Goal: Information Seeking & Learning: Learn about a topic

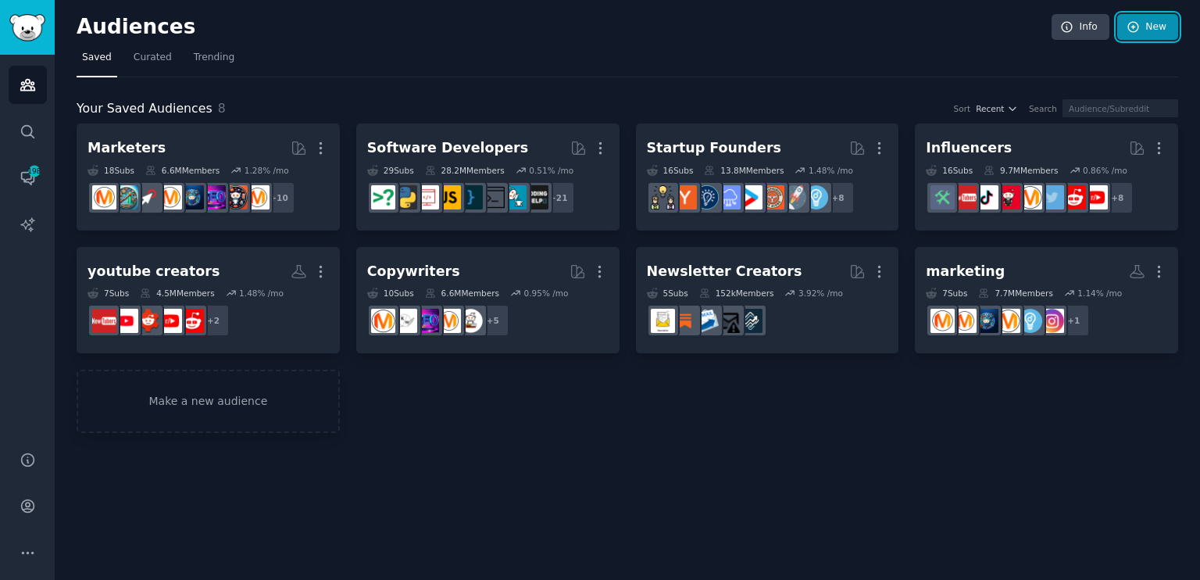
click at [1158, 21] on link "New" at bounding box center [1147, 27] width 61 height 27
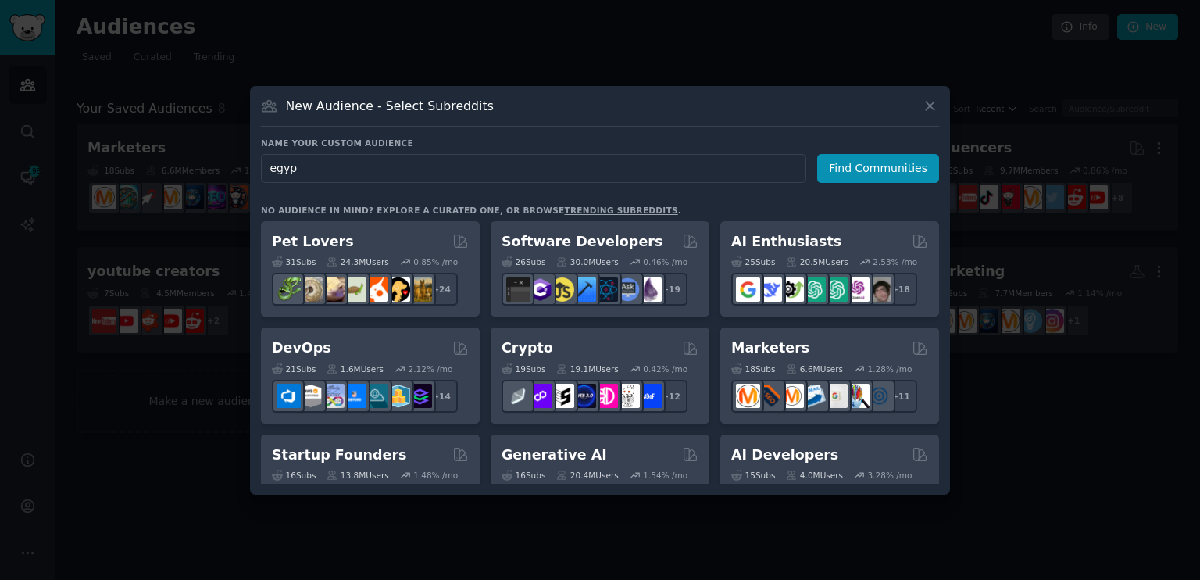
type input "[GEOGRAPHIC_DATA]"
click button "Find Communities" at bounding box center [878, 168] width 122 height 29
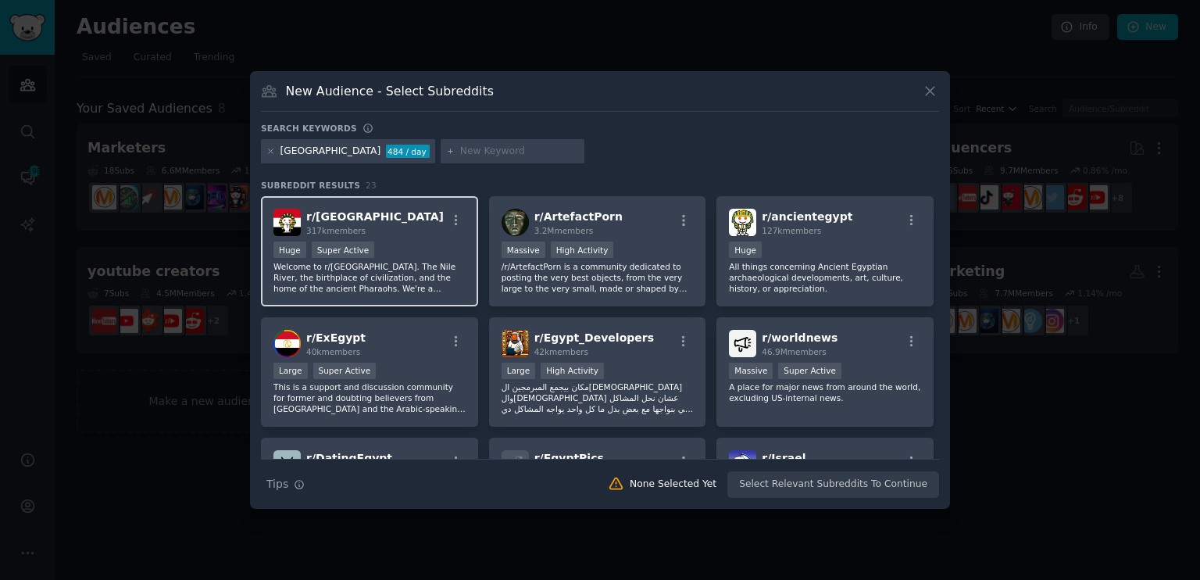
click at [387, 201] on div "r/ [GEOGRAPHIC_DATA] 317k members Huge Super Active Welcome to r/[GEOGRAPHIC_DA…" at bounding box center [369, 251] width 217 height 110
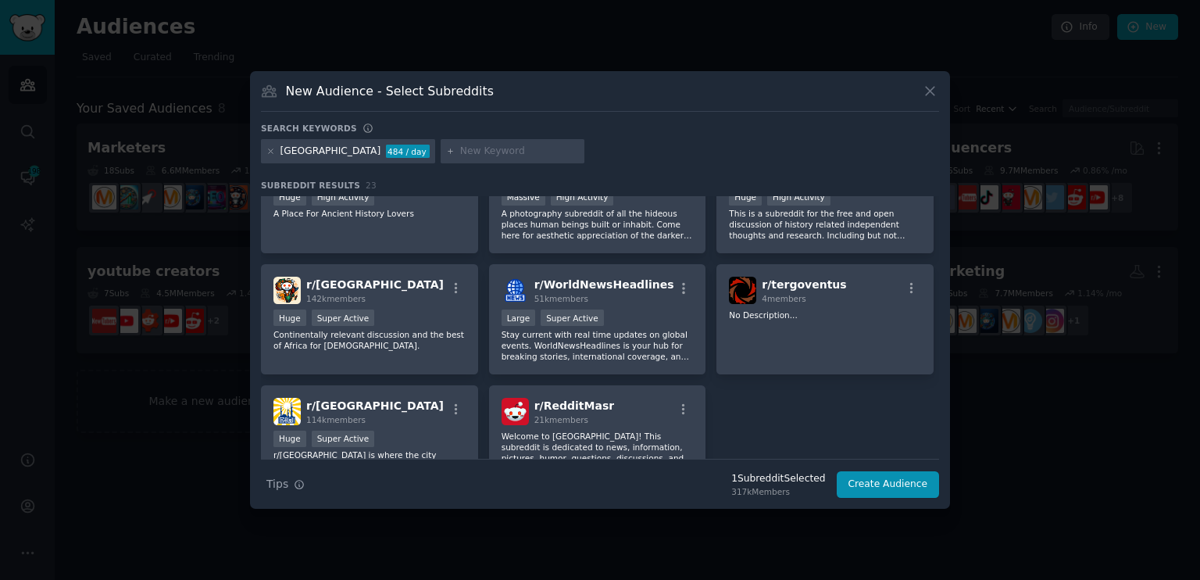
scroll to position [741, 0]
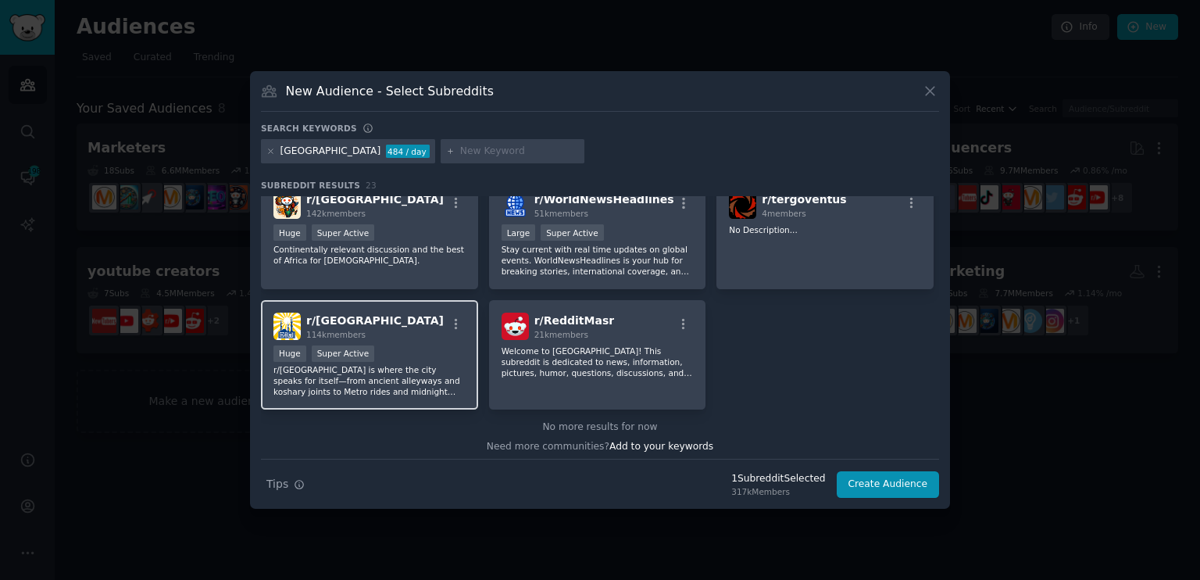
click at [402, 323] on div "r/ CAIRO 114k members" at bounding box center [369, 325] width 192 height 27
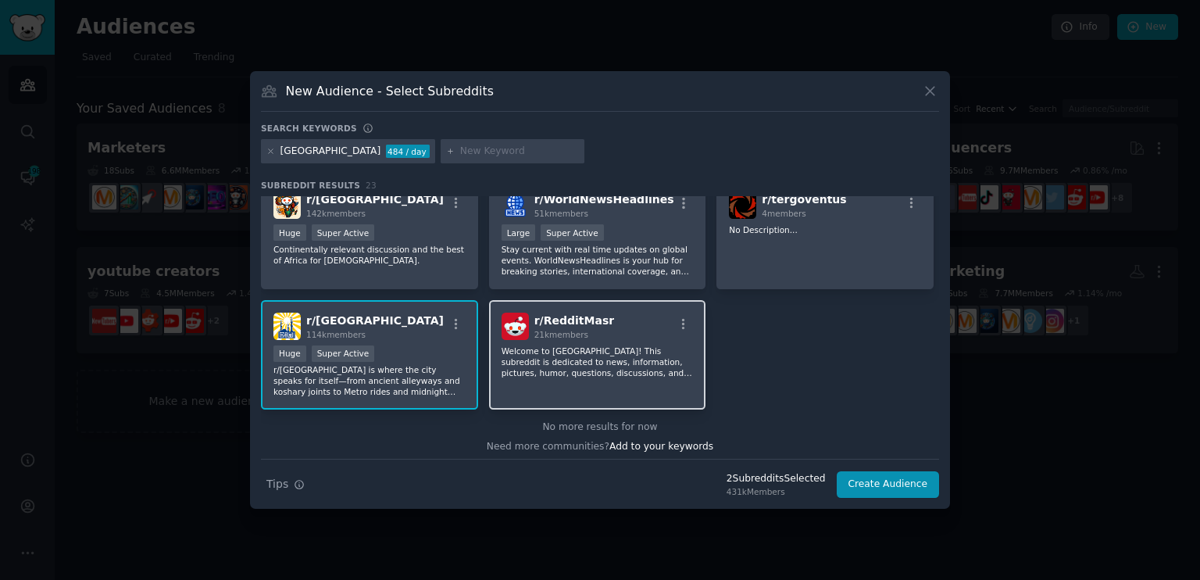
click at [599, 321] on div "r/ RedditMasr 21k members" at bounding box center [597, 325] width 192 height 27
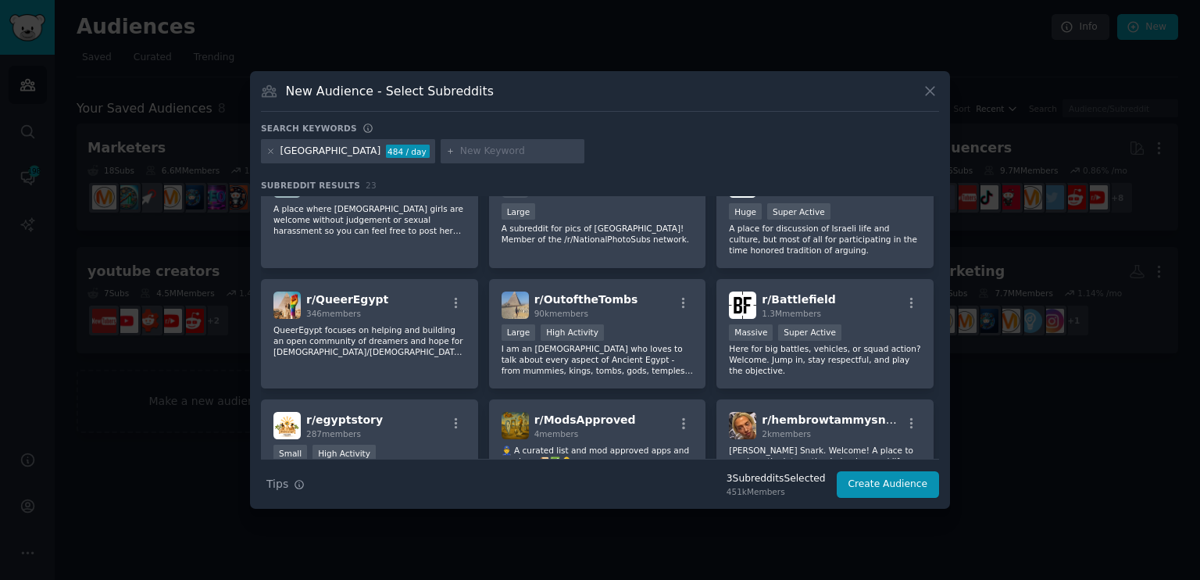
scroll to position [0, 0]
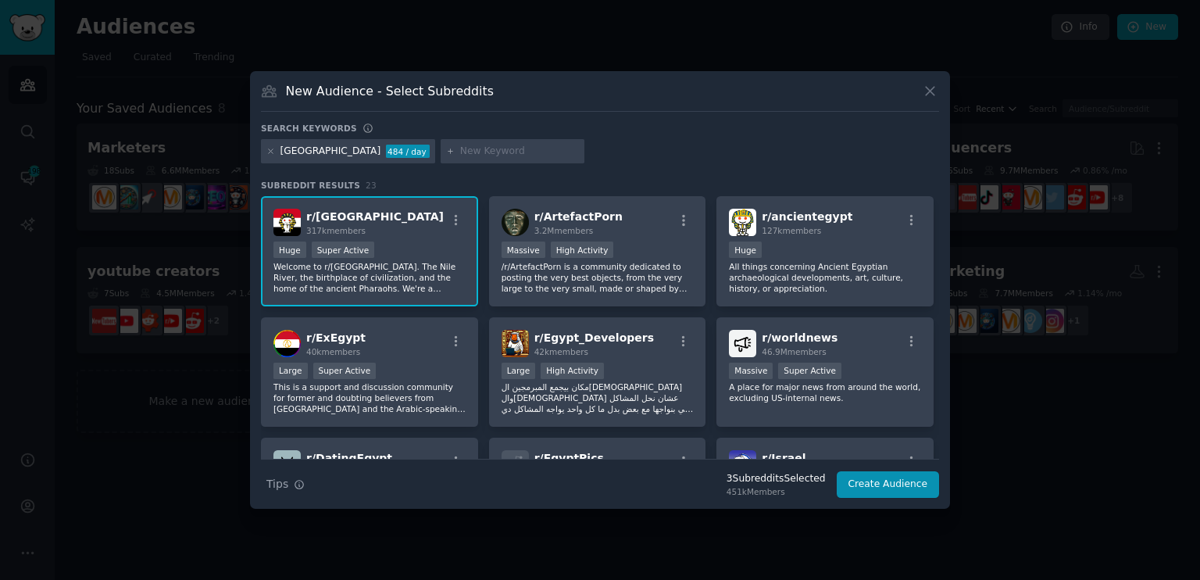
click at [460, 151] on input "text" at bounding box center [519, 151] width 119 height 14
type input "[GEOGRAPHIC_DATA]"
click at [886, 483] on button "Create Audience" at bounding box center [887, 484] width 103 height 27
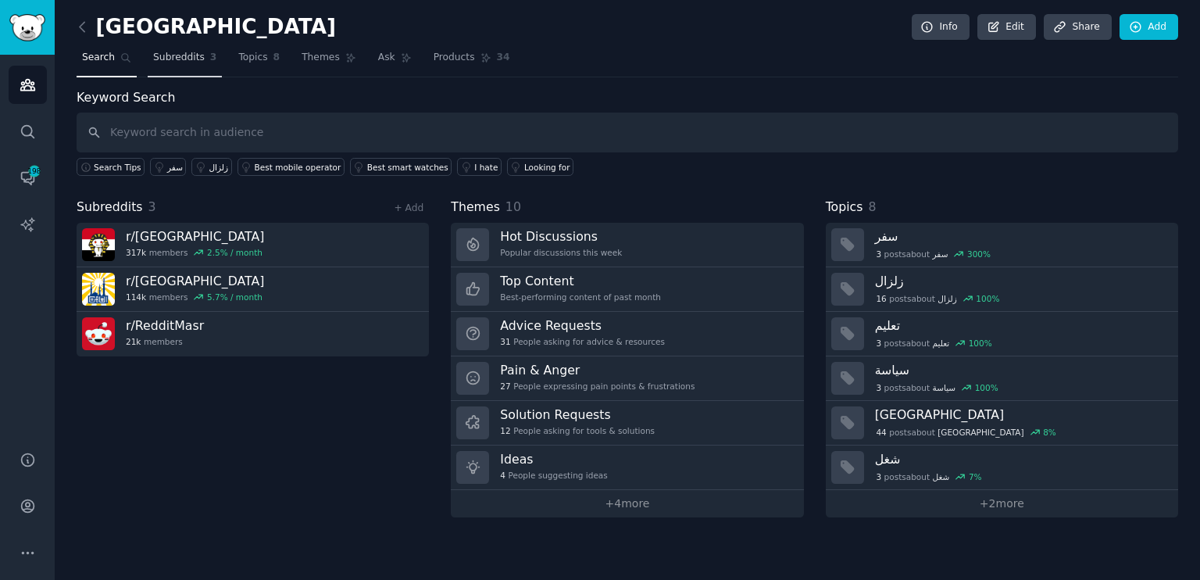
click at [178, 62] on span "Subreddits" at bounding box center [179, 58] width 52 height 14
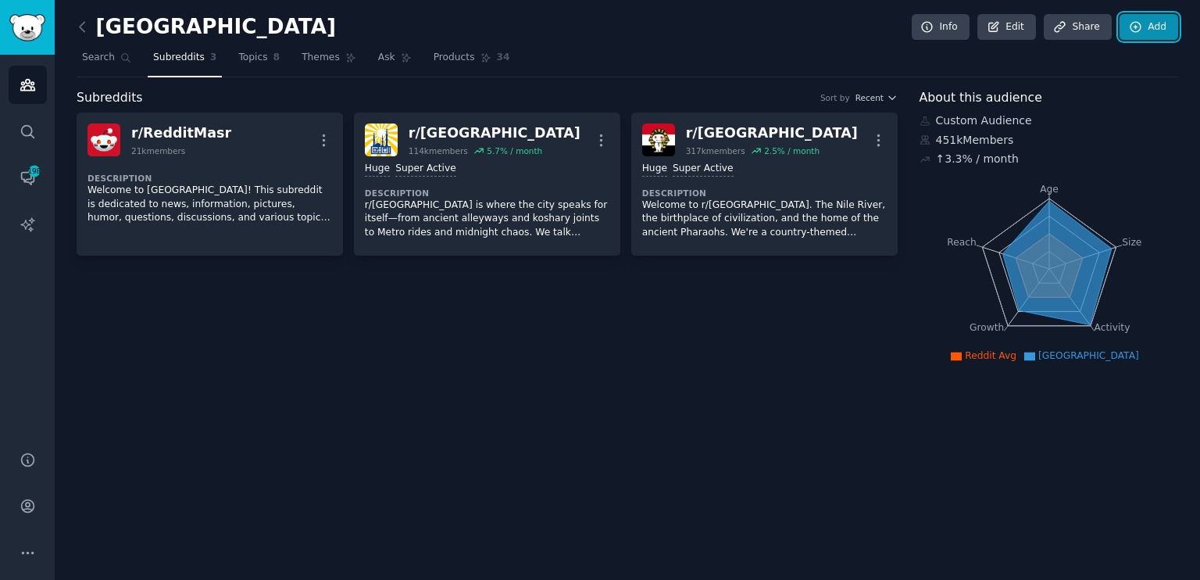
click at [1151, 16] on link "Add" at bounding box center [1148, 27] width 59 height 27
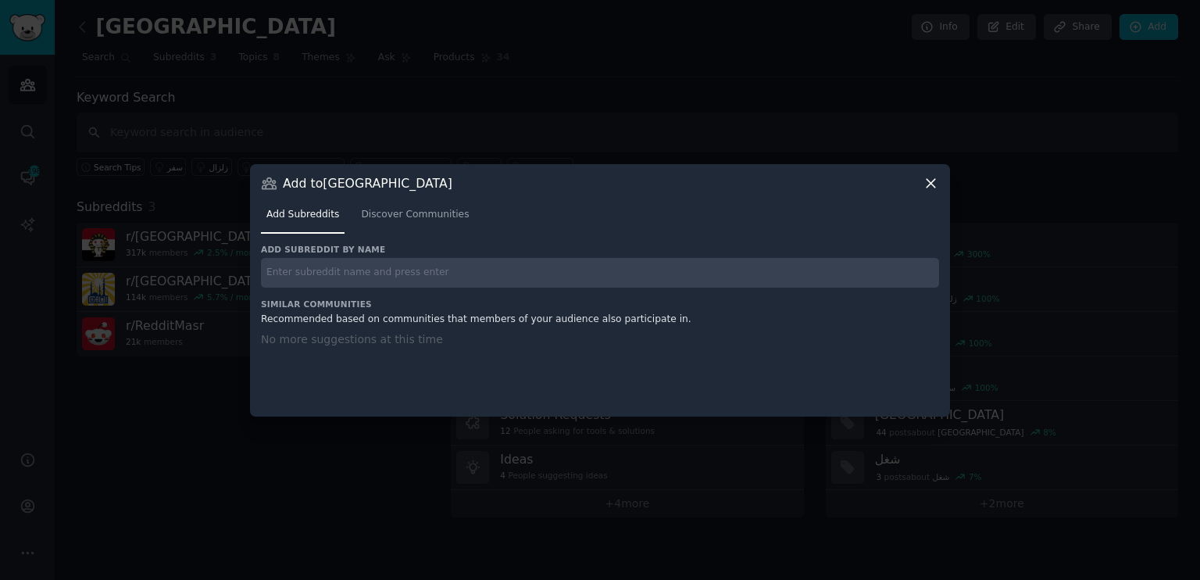
click at [472, 271] on input "text" at bounding box center [600, 273] width 678 height 30
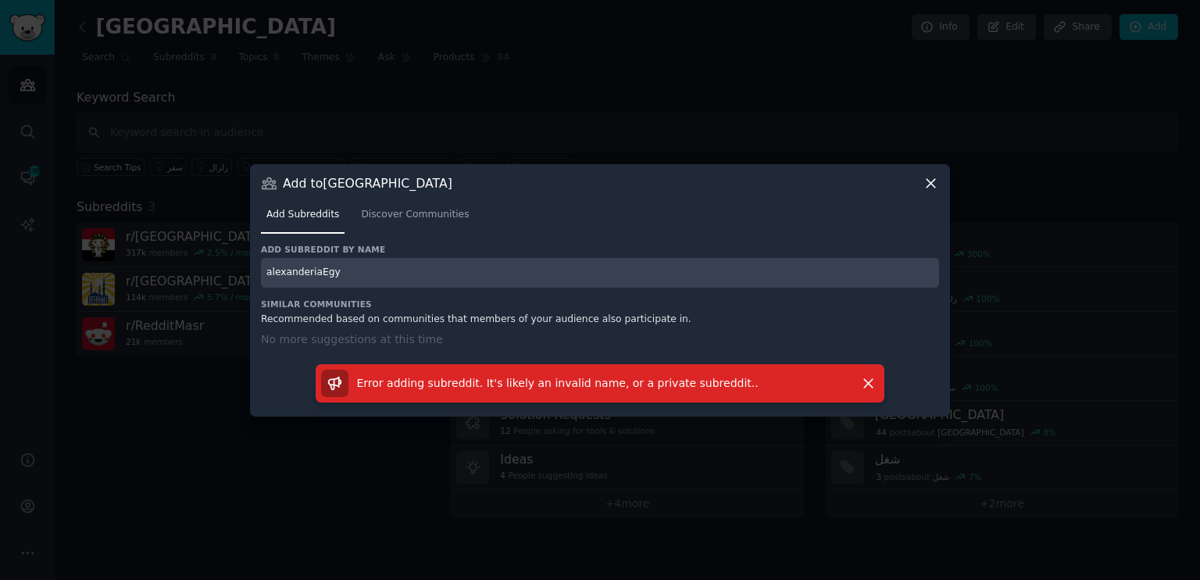
click at [303, 273] on input "alexanderiaEgy" at bounding box center [600, 273] width 678 height 30
click at [341, 280] on input "alexandriaEgy" at bounding box center [600, 273] width 678 height 30
type input "alexandriaEgy"
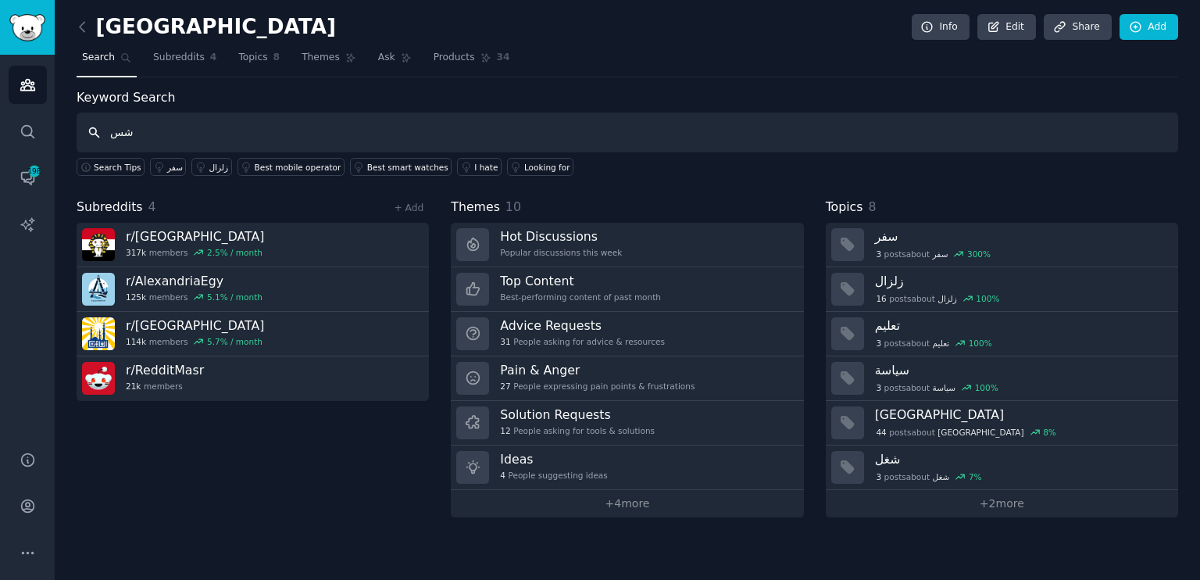
type input "ش"
type input "a"
click at [1129, 30] on icon at bounding box center [1136, 27] width 14 height 14
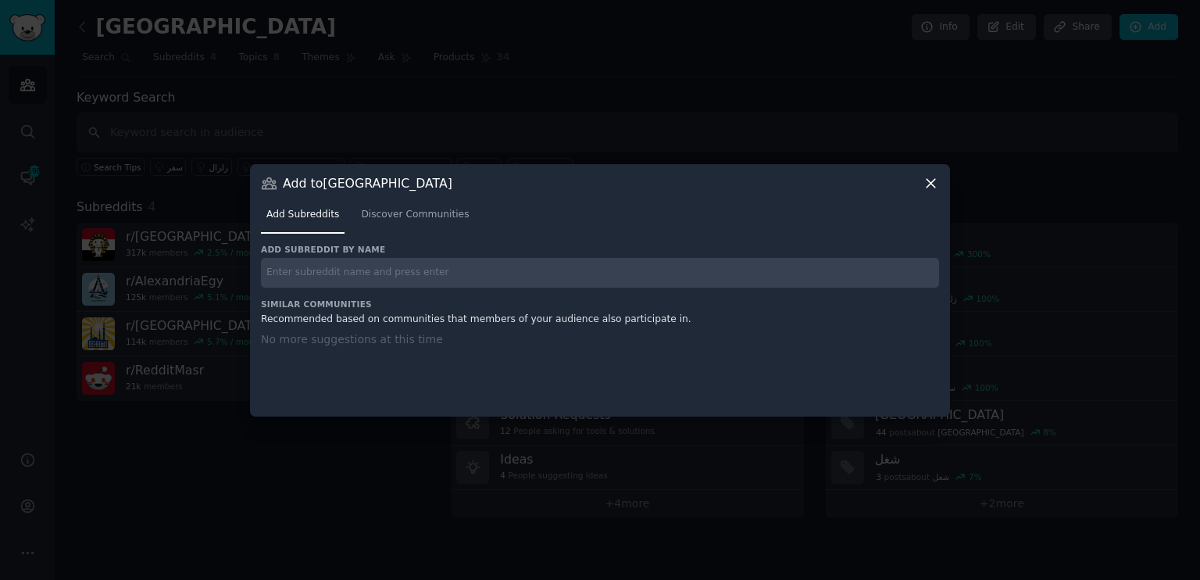
click at [350, 277] on input "text" at bounding box center [600, 273] width 678 height 30
type input "askegypt"
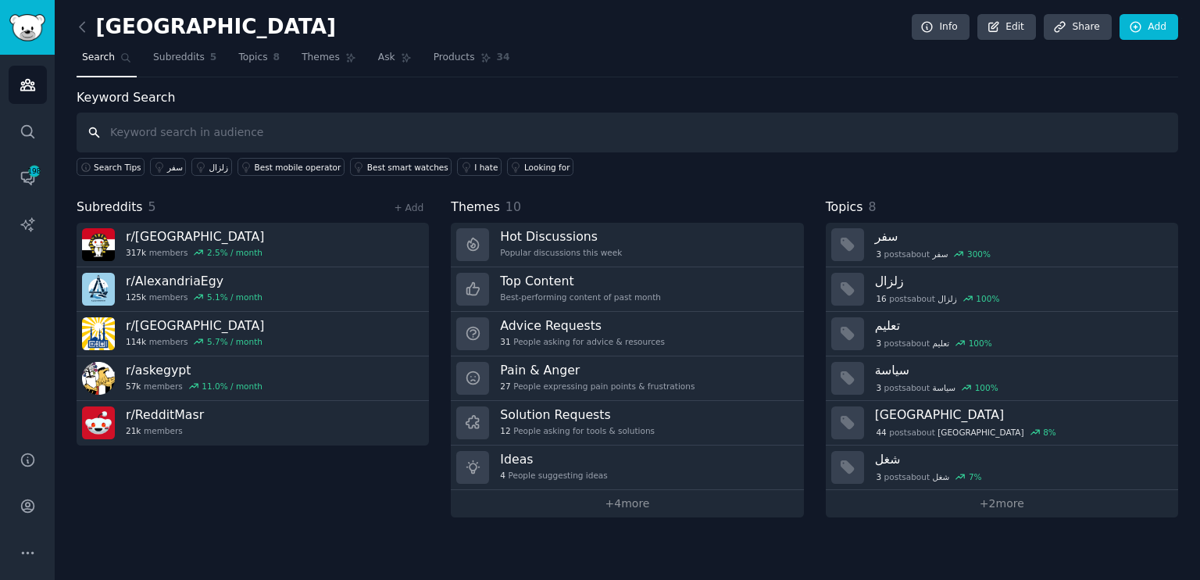
click at [187, 126] on input "text" at bounding box center [627, 132] width 1101 height 40
type input "a"
click at [1147, 37] on link "Add" at bounding box center [1148, 27] width 59 height 27
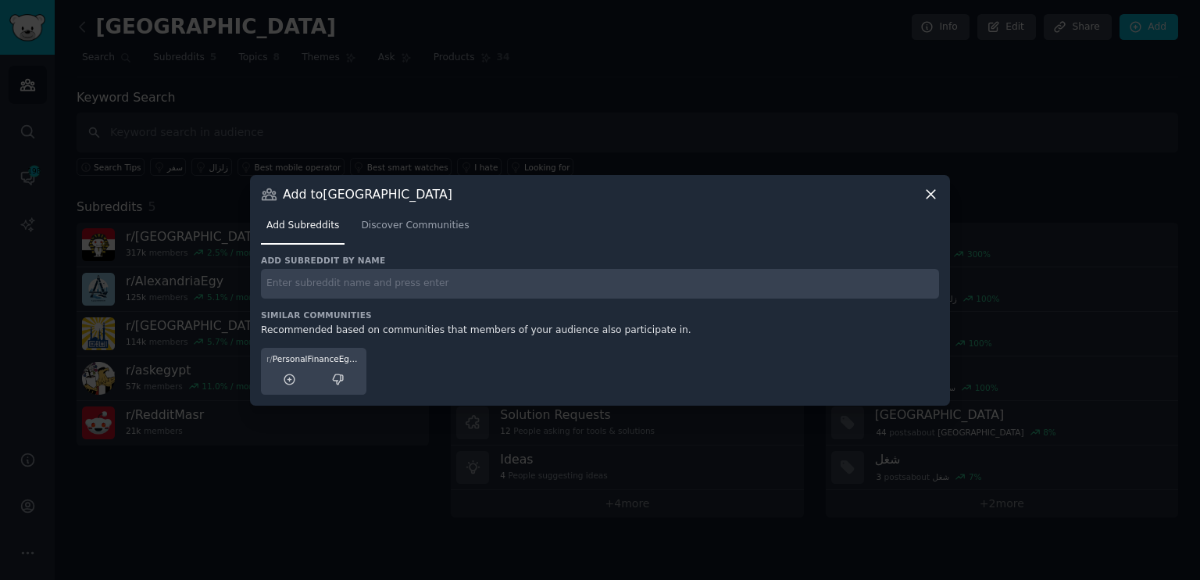
click at [412, 285] on input "text" at bounding box center [600, 284] width 678 height 30
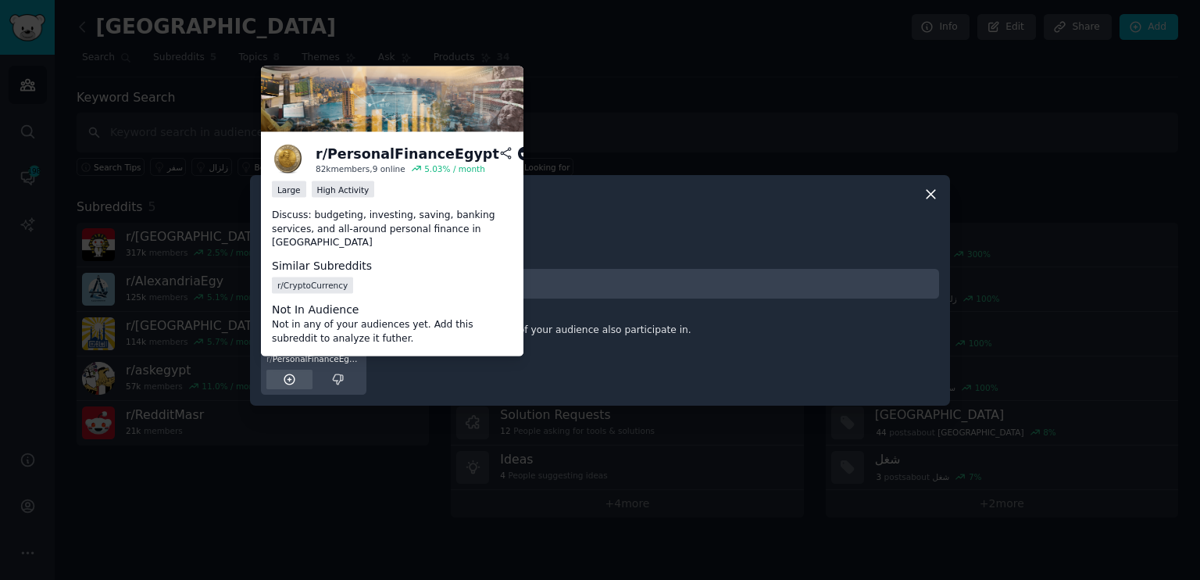
click at [298, 378] on div at bounding box center [289, 379] width 46 height 20
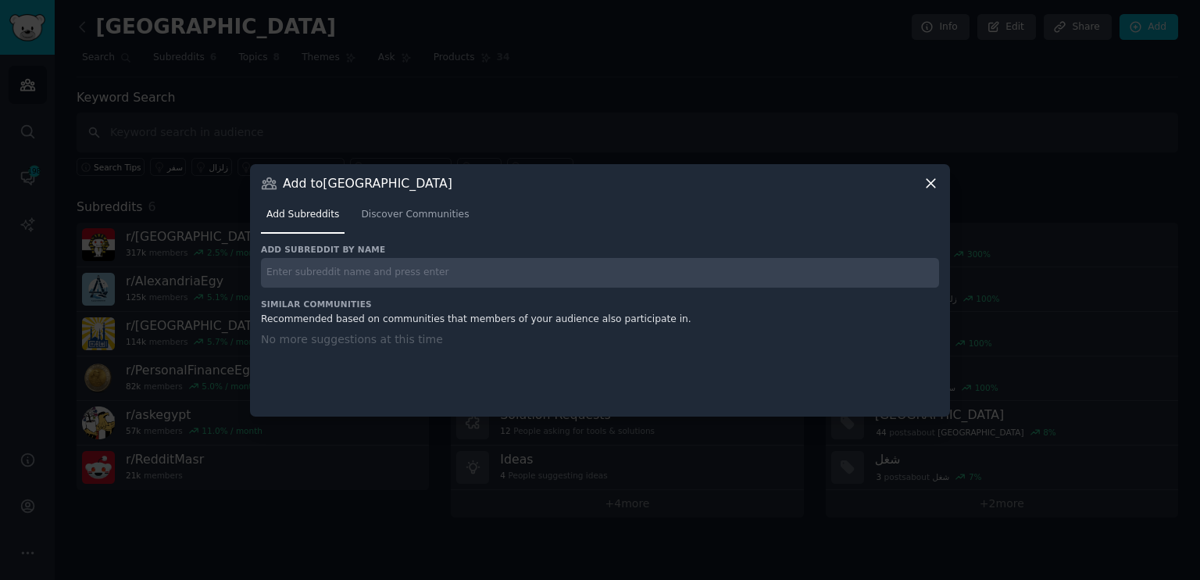
click at [433, 281] on input "text" at bounding box center [600, 273] width 678 height 30
type input "askmasr"
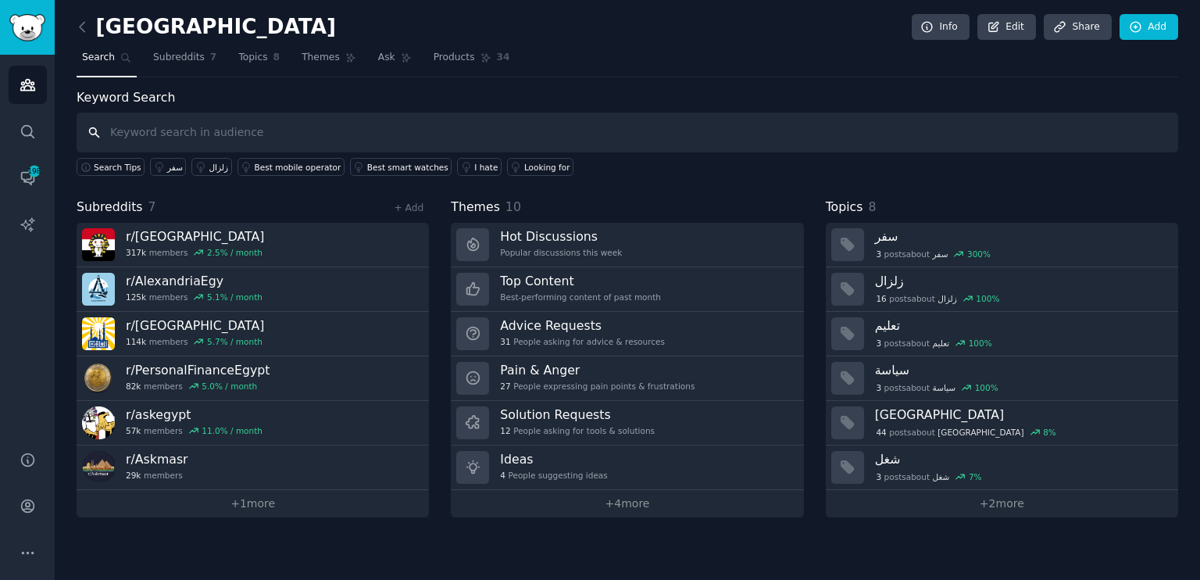
click at [179, 131] on input "text" at bounding box center [627, 132] width 1101 height 40
type input "r"
click at [1132, 22] on icon at bounding box center [1135, 27] width 10 height 10
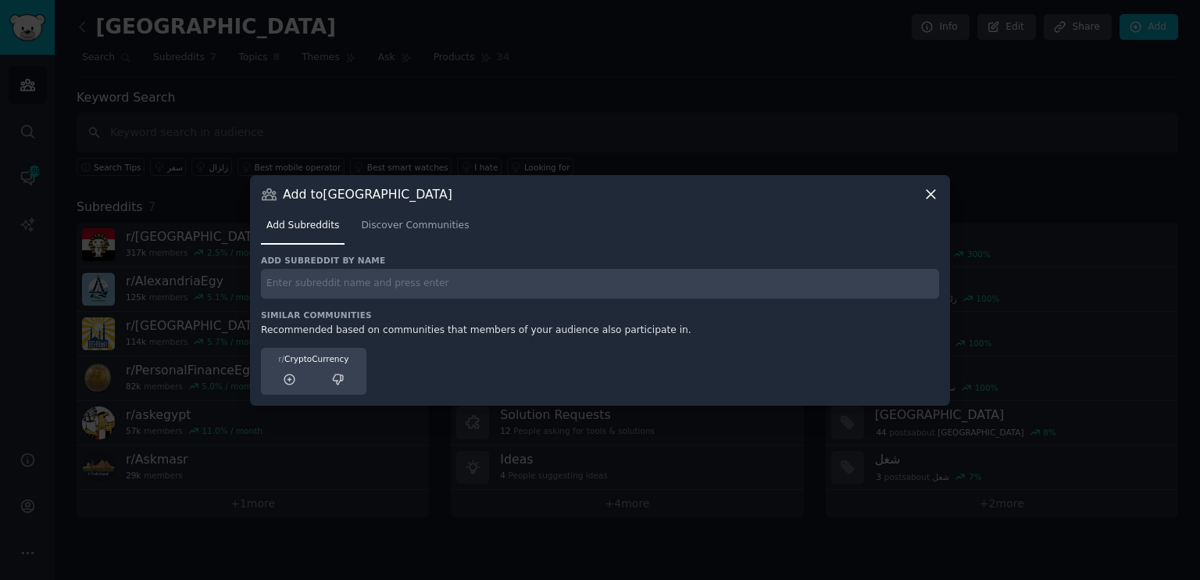
click at [303, 276] on input "text" at bounding box center [600, 284] width 678 height 30
type input "redditmasr"
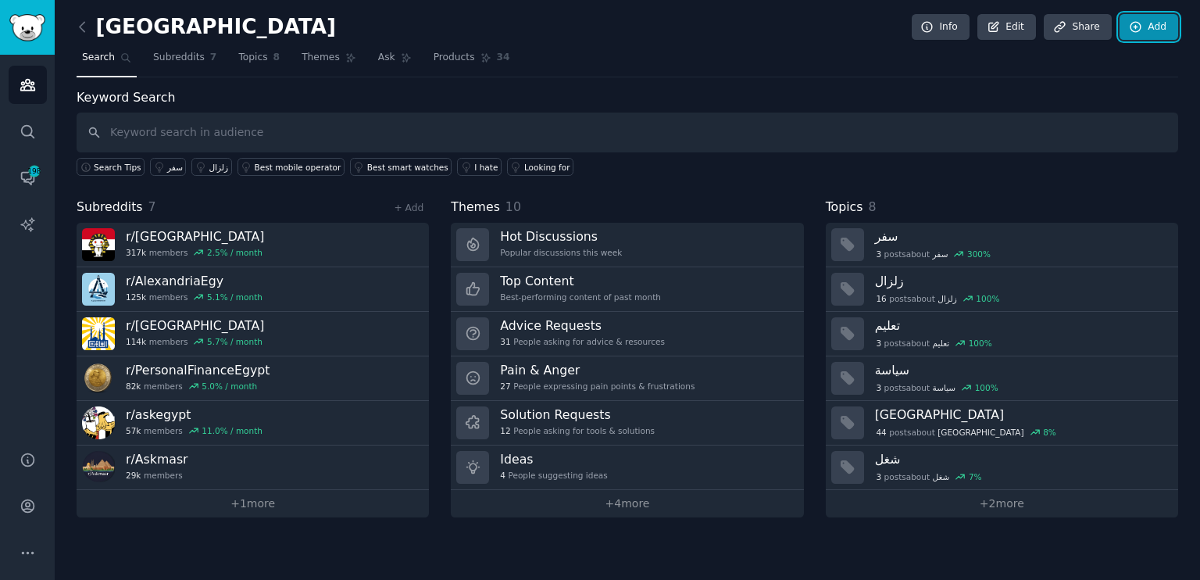
click at [1122, 27] on link "Add" at bounding box center [1148, 27] width 59 height 27
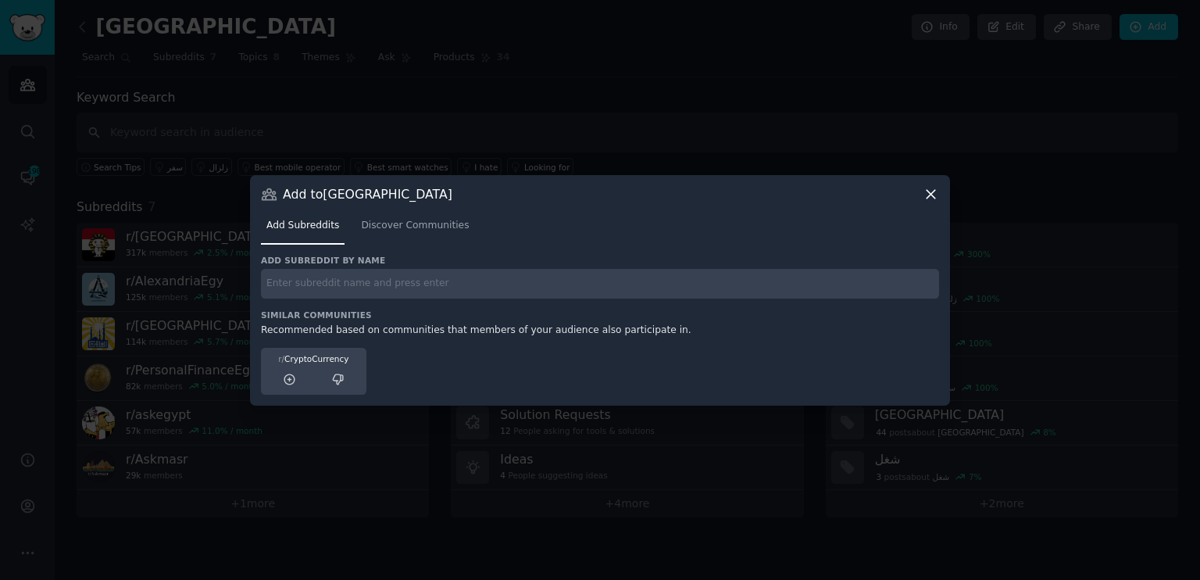
click at [929, 187] on icon at bounding box center [930, 194] width 16 height 16
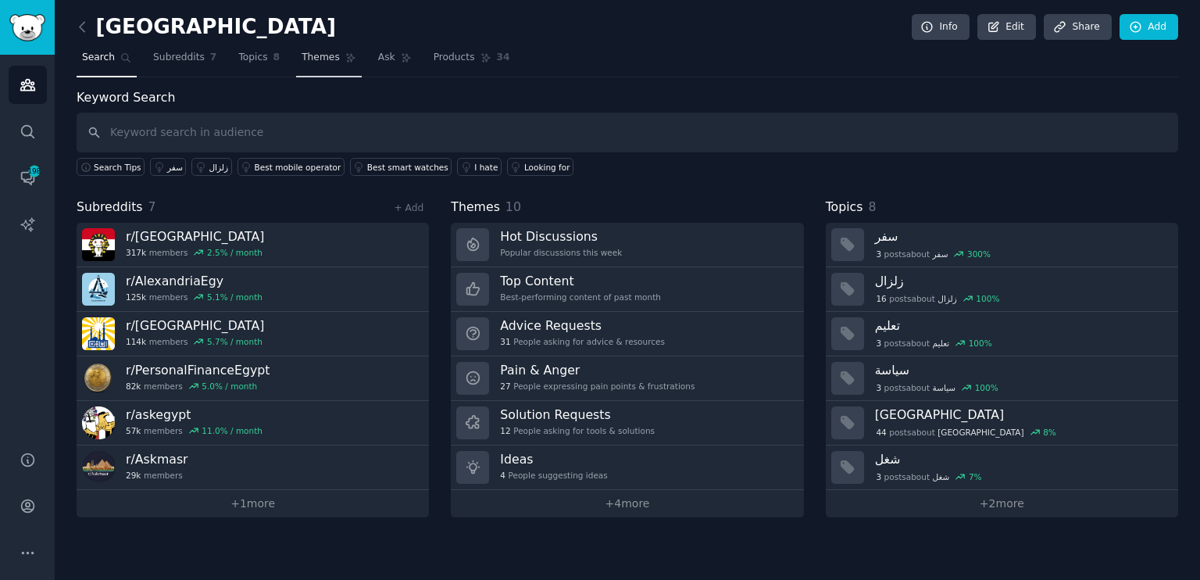
click at [309, 59] on span "Themes" at bounding box center [320, 58] width 38 height 14
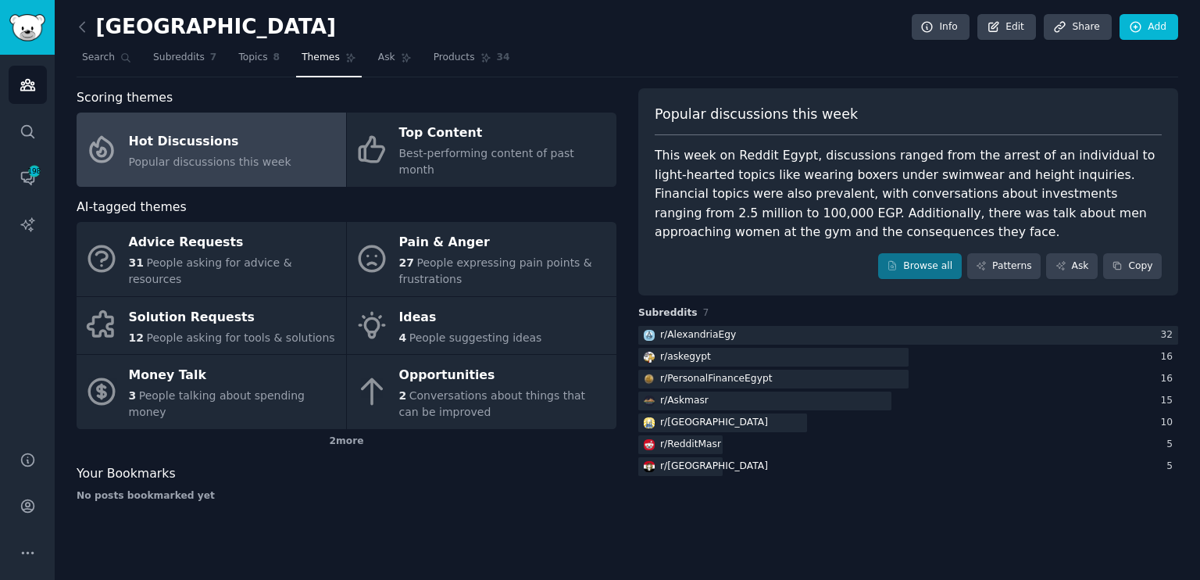
click at [904, 484] on div "Popular discussions this week This week on Reddit Egypt, discussions ranged fro…" at bounding box center [908, 301] width 540 height 426
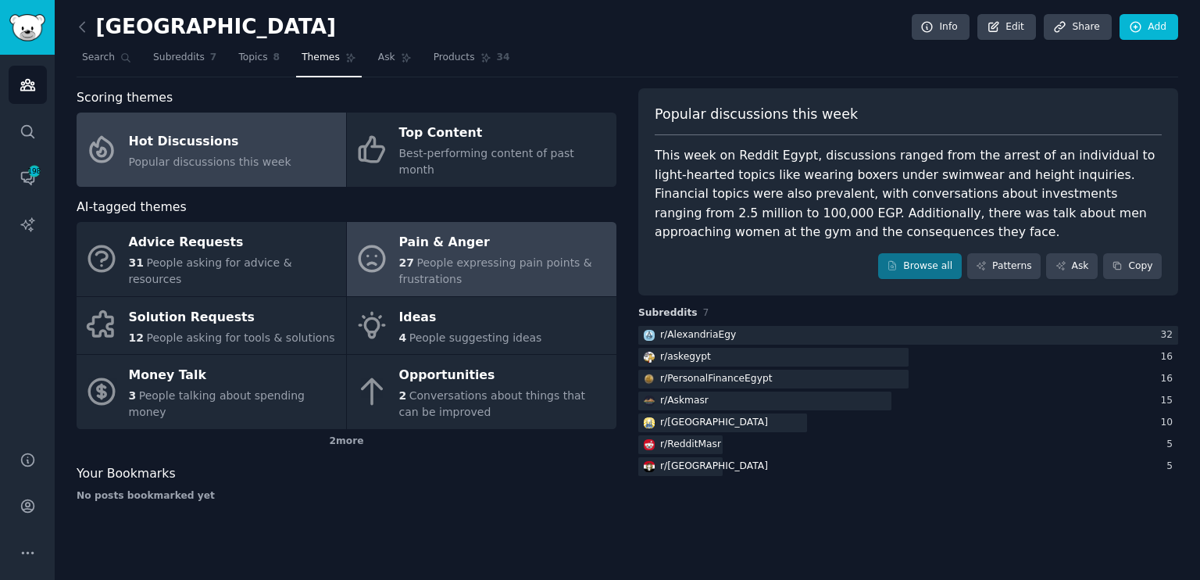
click at [515, 230] on div "Pain & Anger" at bounding box center [503, 242] width 209 height 25
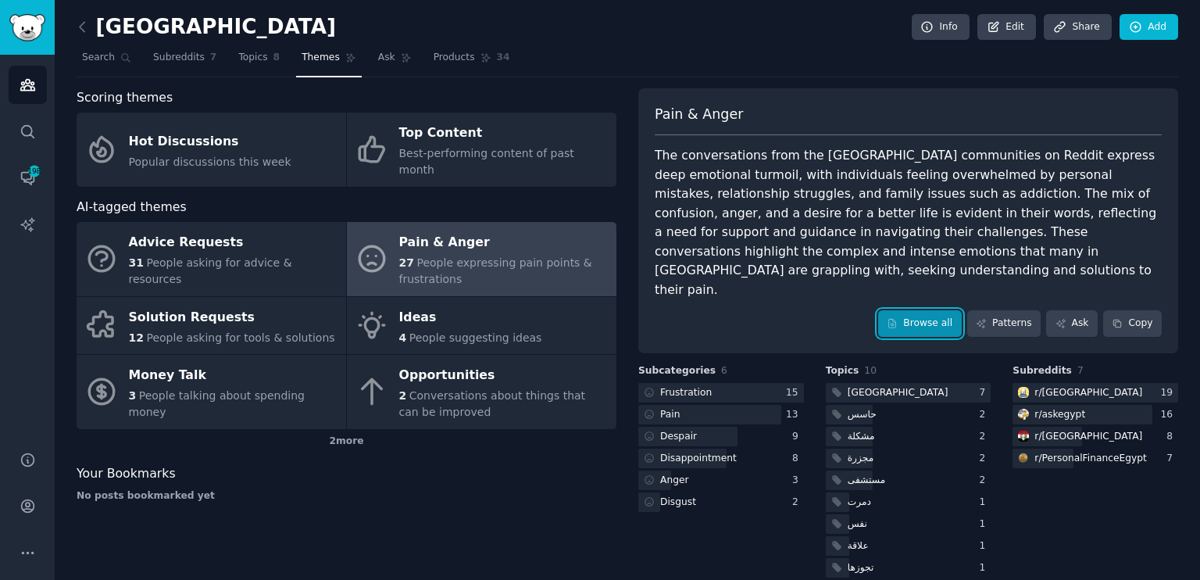
click at [925, 310] on link "Browse all" at bounding box center [920, 323] width 84 height 27
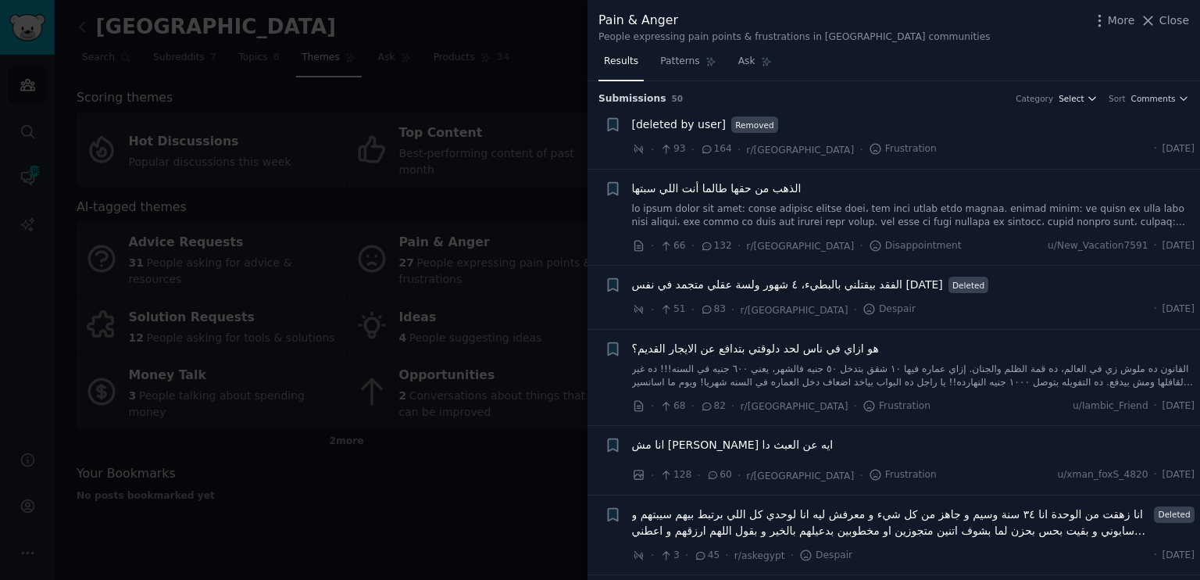
click at [1081, 101] on span "Select" at bounding box center [1070, 98] width 25 height 11
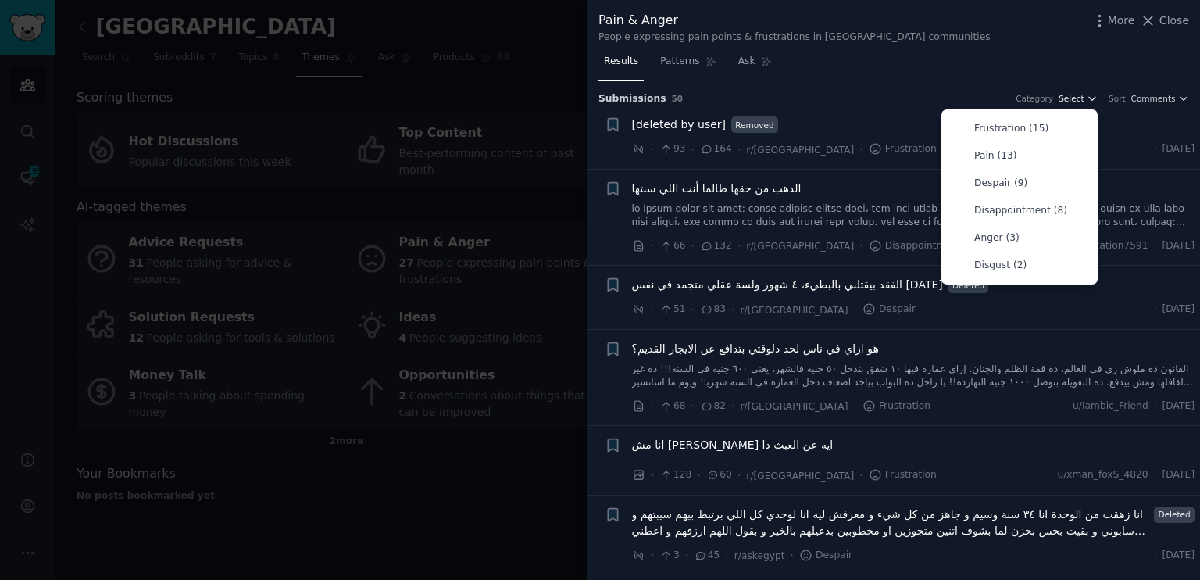
click at [1081, 101] on span "Select" at bounding box center [1070, 98] width 25 height 11
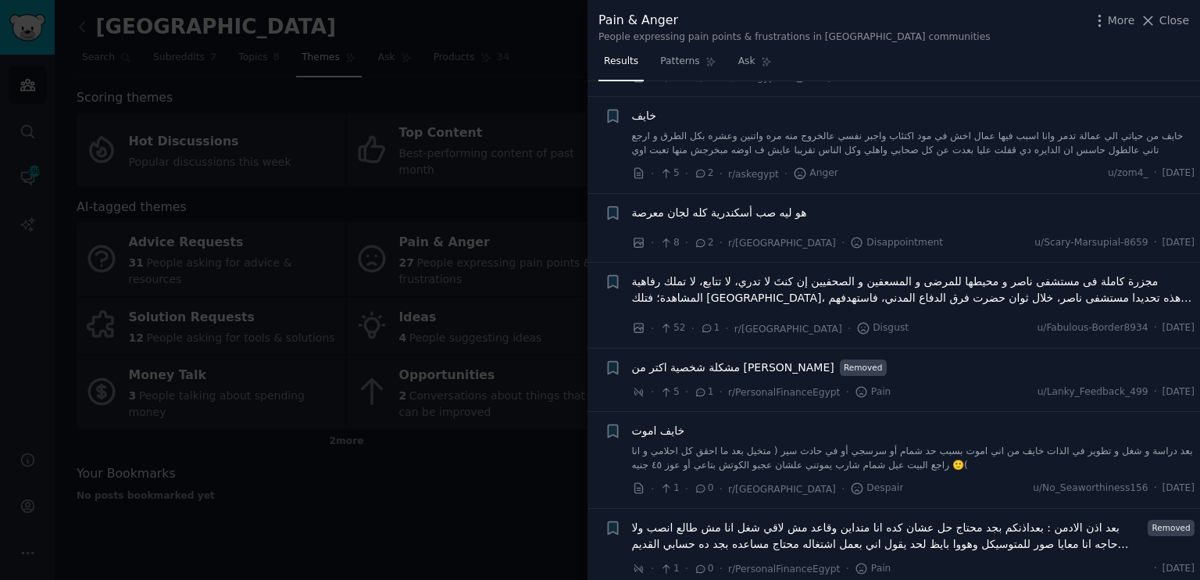
click at [503, 451] on div at bounding box center [600, 290] width 1200 height 580
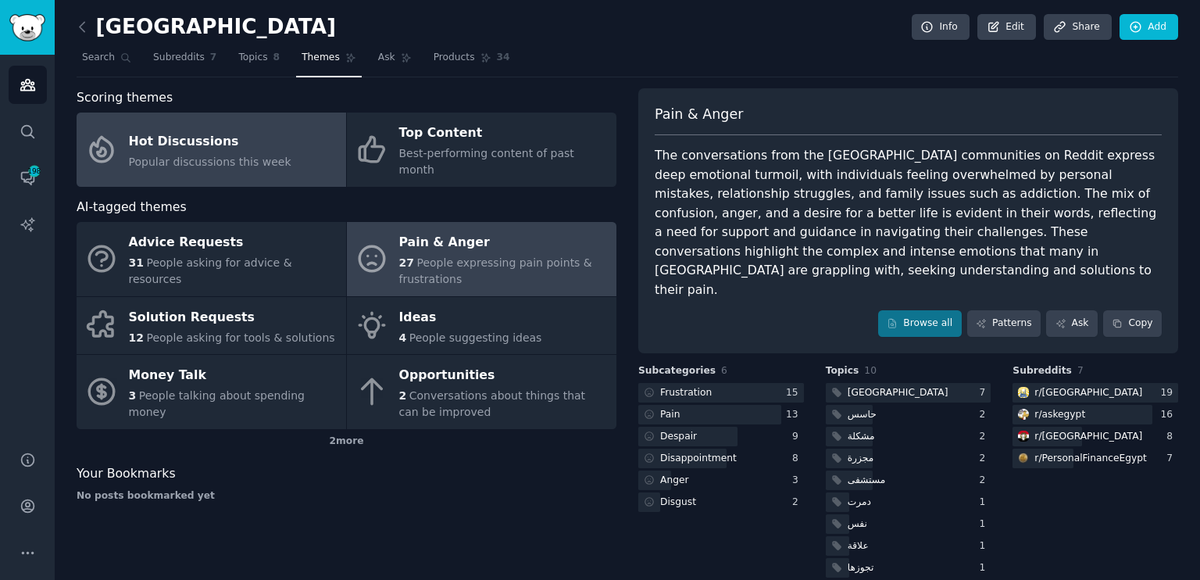
click at [212, 143] on div "Hot Discussions" at bounding box center [210, 141] width 162 height 25
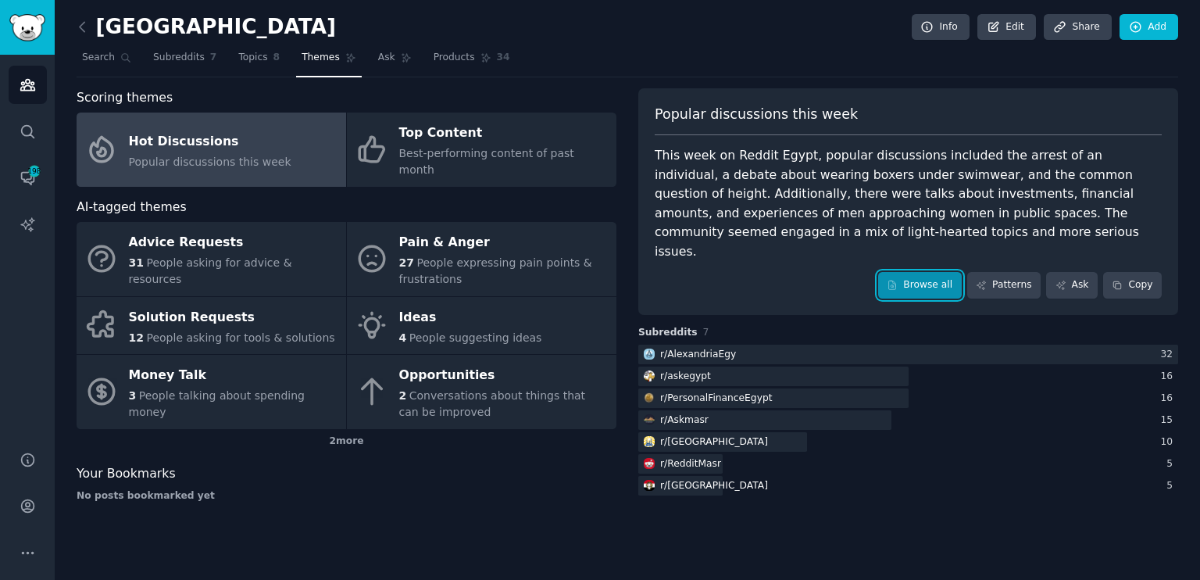
click at [934, 272] on link "Browse all" at bounding box center [920, 285] width 84 height 27
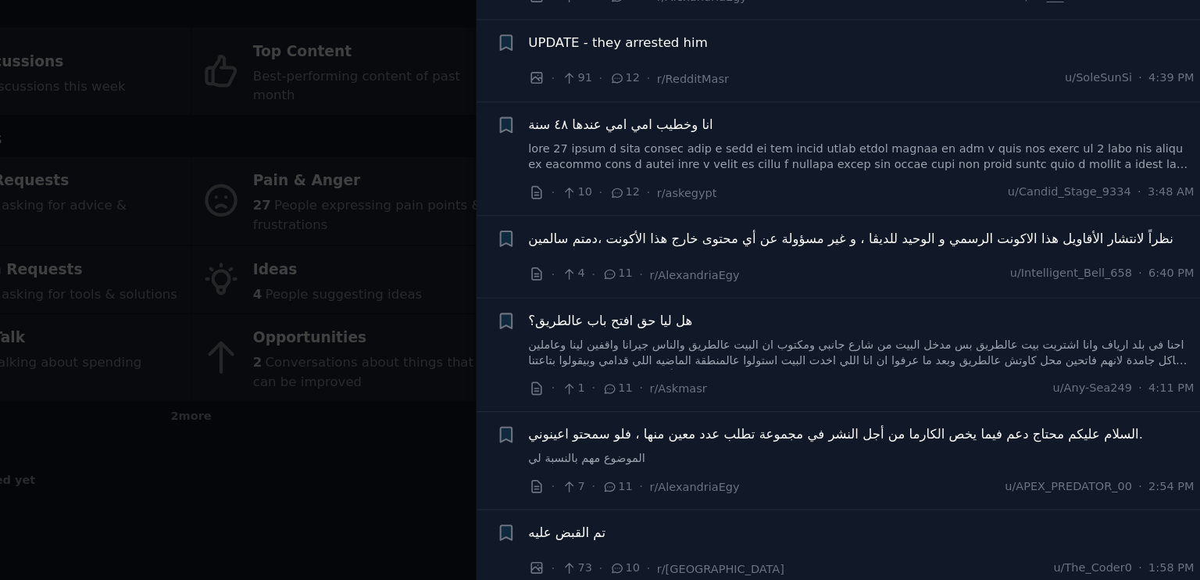
scroll to position [3278, 0]
click at [539, 405] on div at bounding box center [600, 290] width 1200 height 580
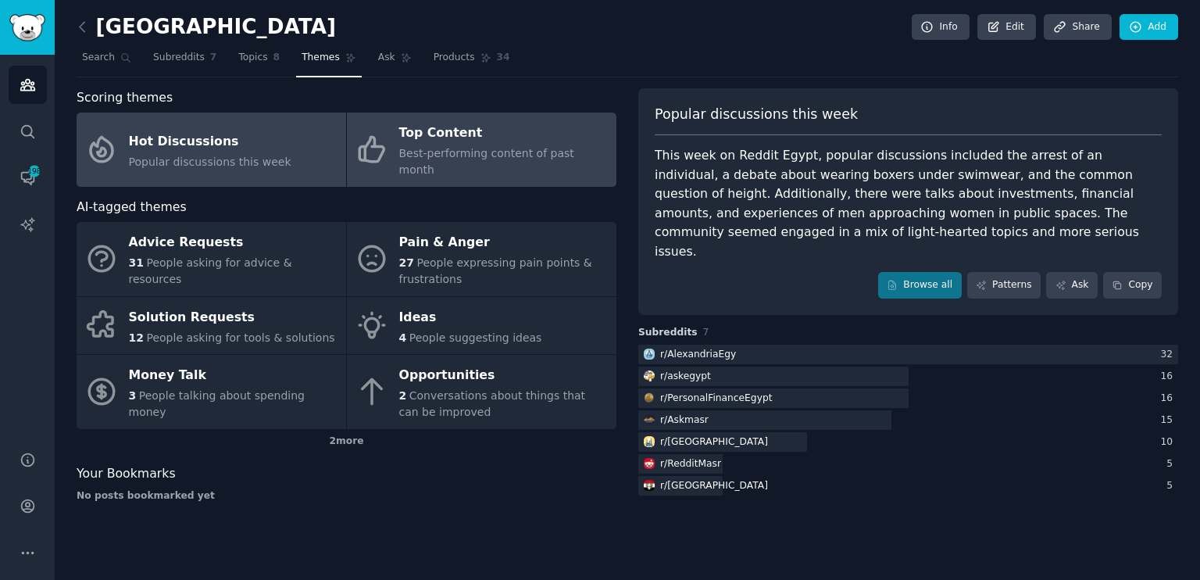
click at [447, 149] on span "Best-performing content of past month" at bounding box center [486, 161] width 175 height 29
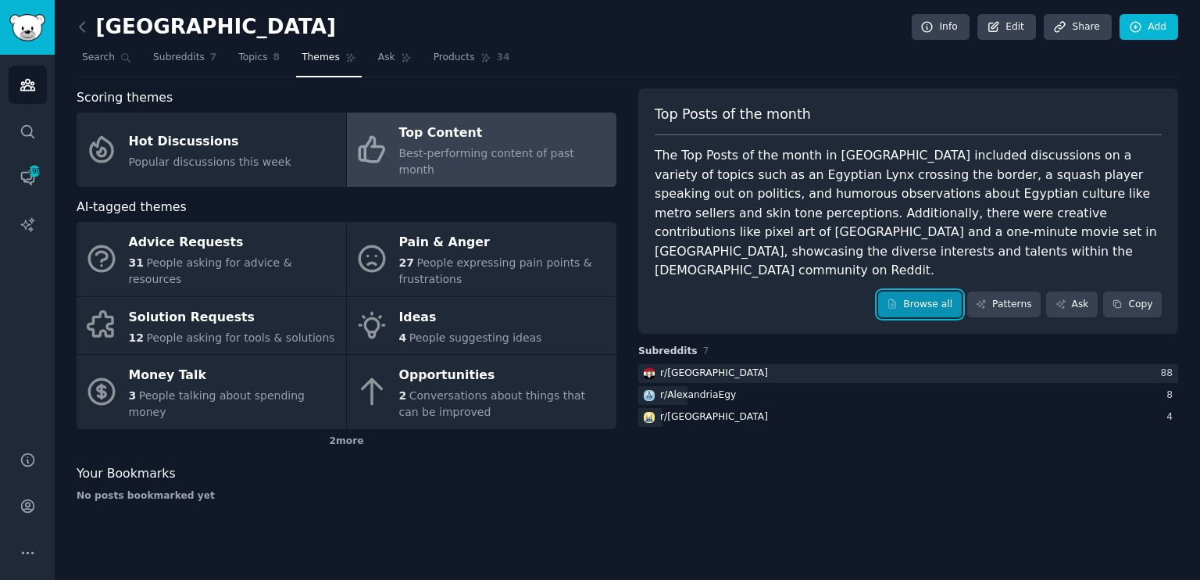
click at [910, 291] on link "Browse all" at bounding box center [920, 304] width 84 height 27
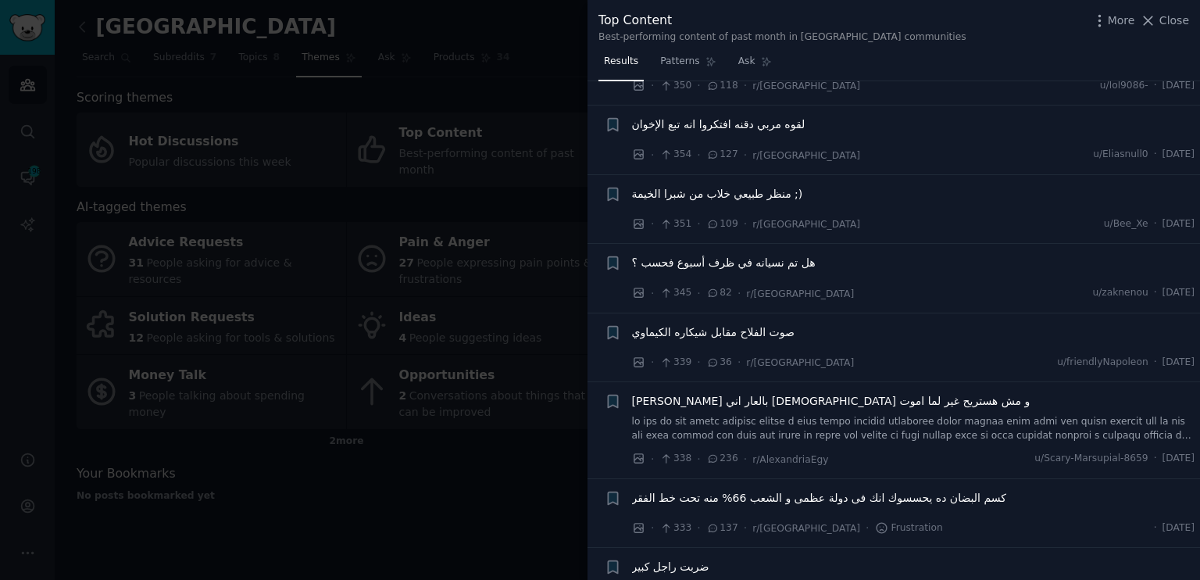
drag, startPoint x: 587, startPoint y: 428, endPoint x: 253, endPoint y: 452, distance: 335.2
click at [253, 452] on div at bounding box center [600, 290] width 1200 height 580
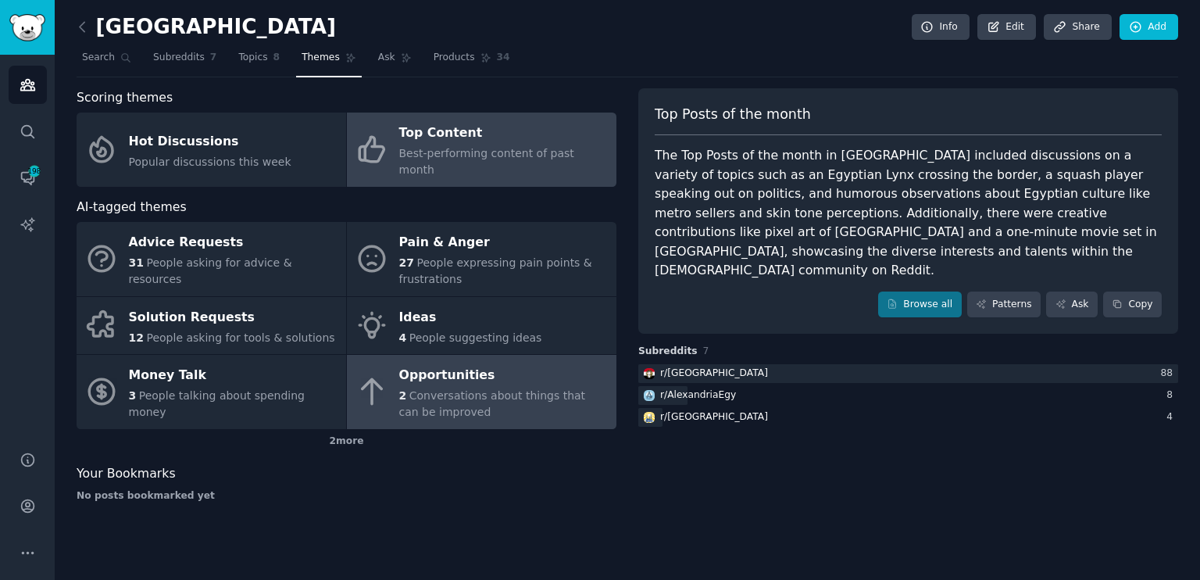
click at [490, 363] on div "Opportunities" at bounding box center [503, 375] width 209 height 25
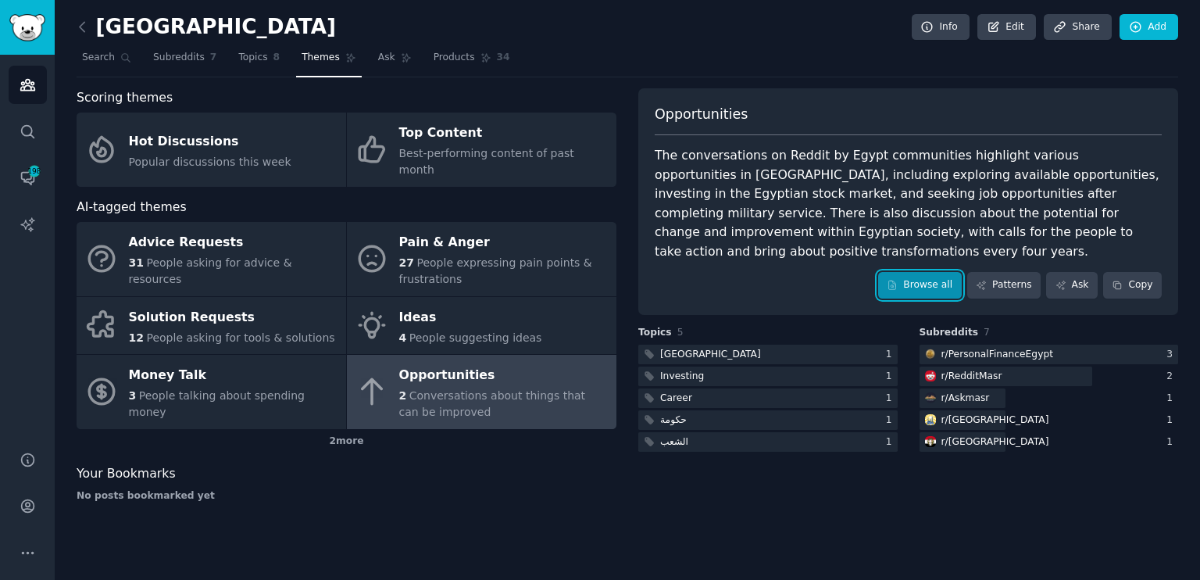
click at [922, 272] on link "Browse all" at bounding box center [920, 285] width 84 height 27
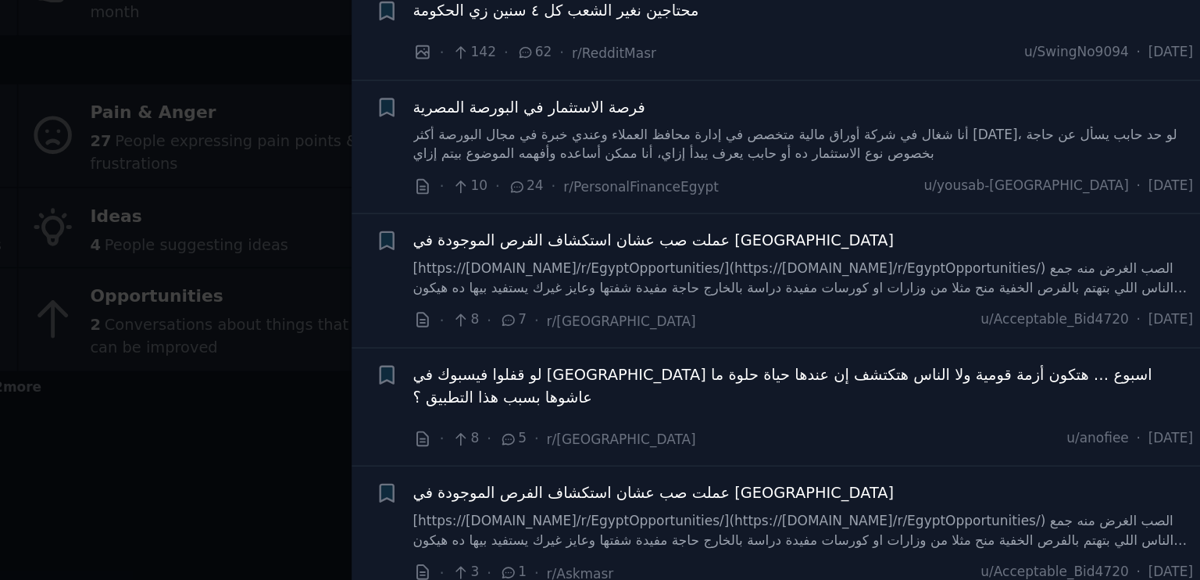
scroll to position [200, 0]
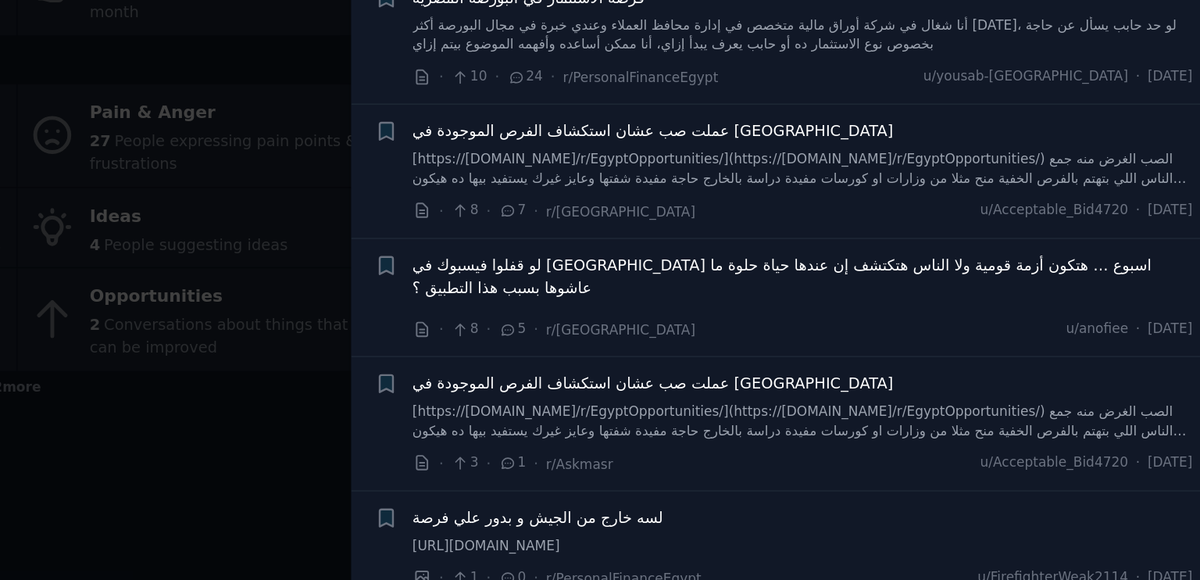
click at [544, 494] on div at bounding box center [600, 290] width 1200 height 580
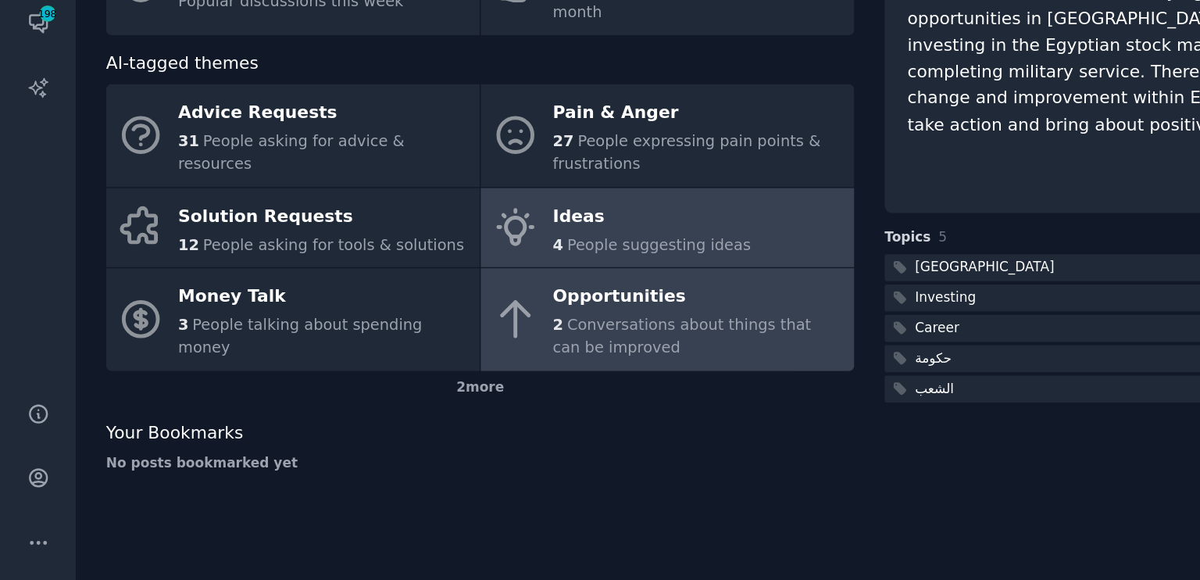
click at [462, 331] on span "People suggesting ideas" at bounding box center [475, 337] width 133 height 12
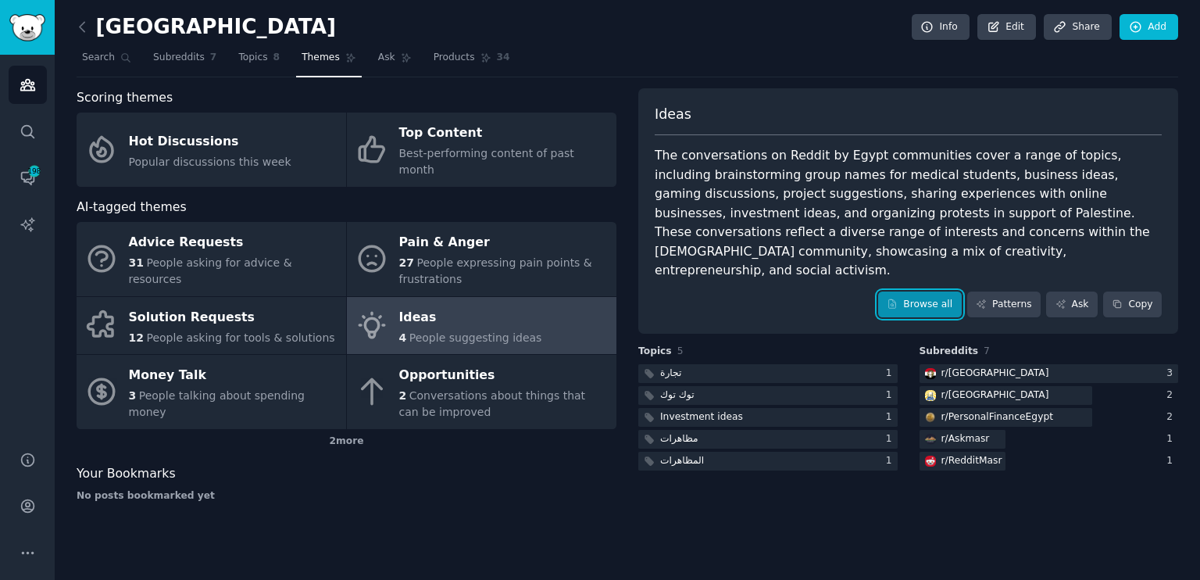
click at [929, 291] on link "Browse all" at bounding box center [920, 304] width 84 height 27
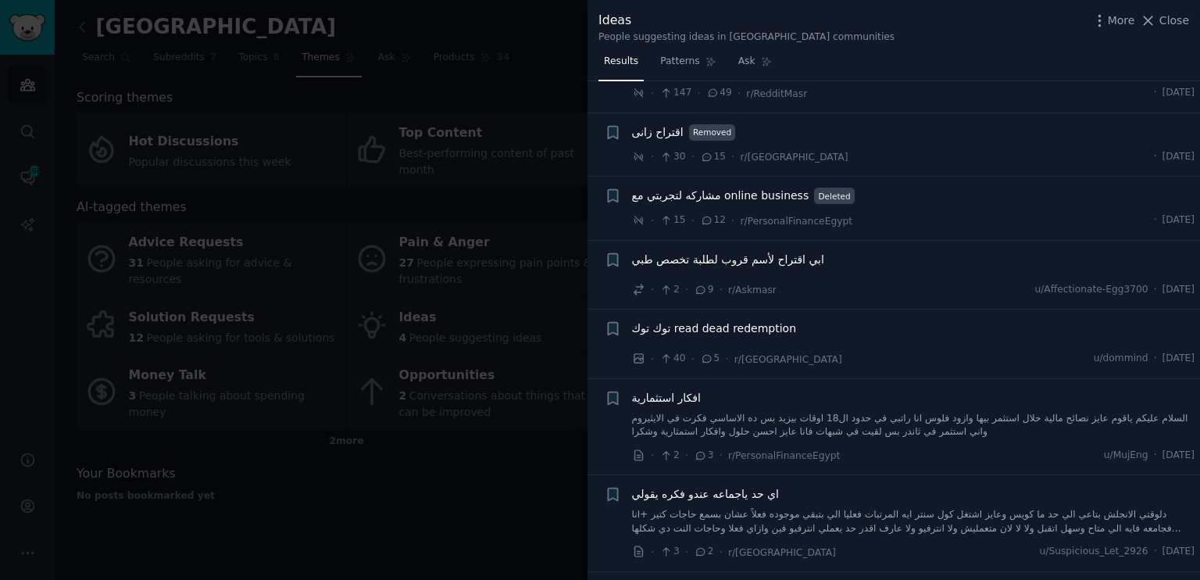
click at [465, 480] on div at bounding box center [600, 290] width 1200 height 580
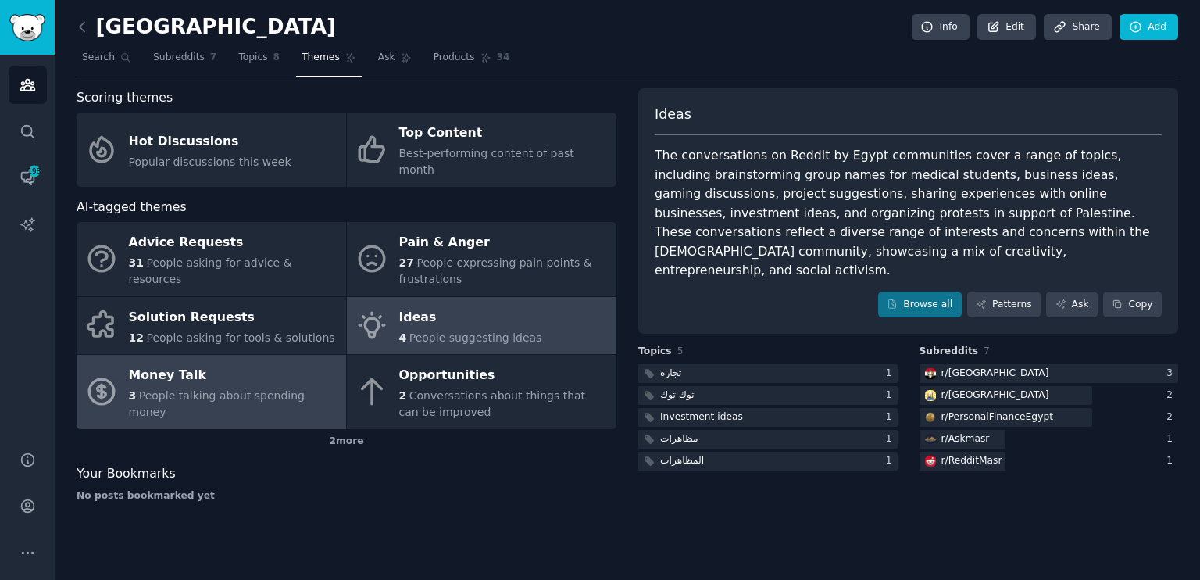
click at [189, 389] on span "People talking about spending money" at bounding box center [217, 403] width 176 height 29
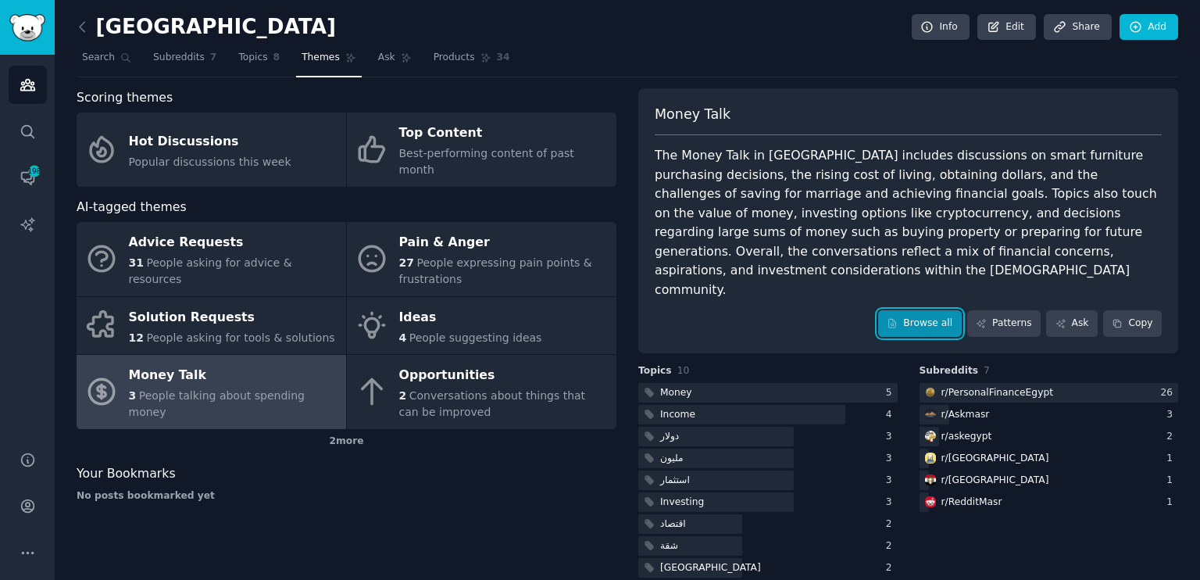
click at [918, 310] on link "Browse all" at bounding box center [920, 323] width 84 height 27
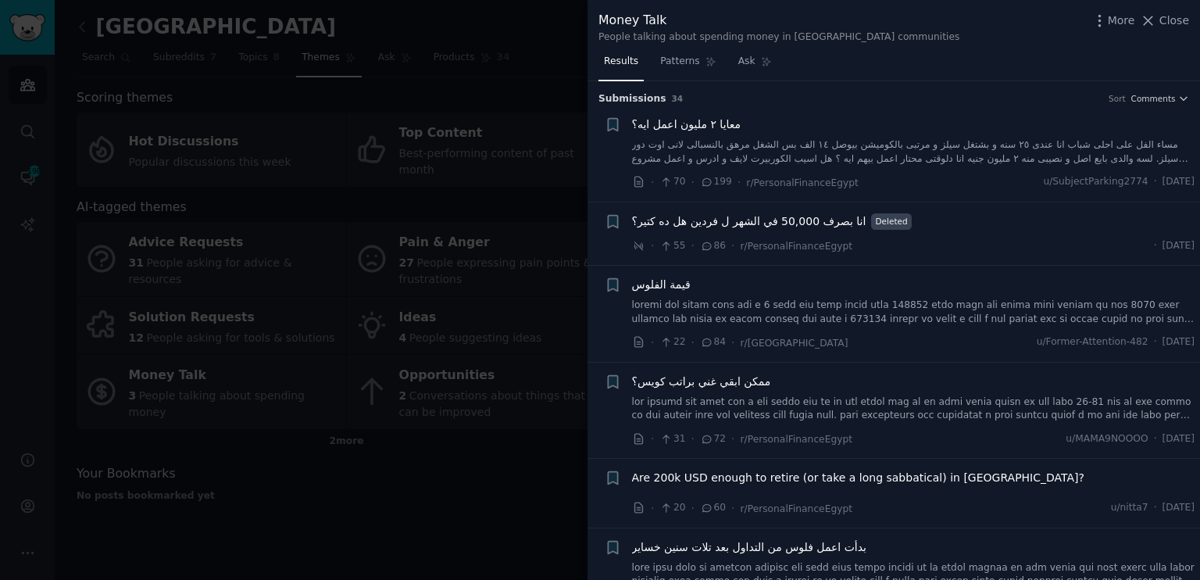
click at [393, 494] on div at bounding box center [600, 290] width 1200 height 580
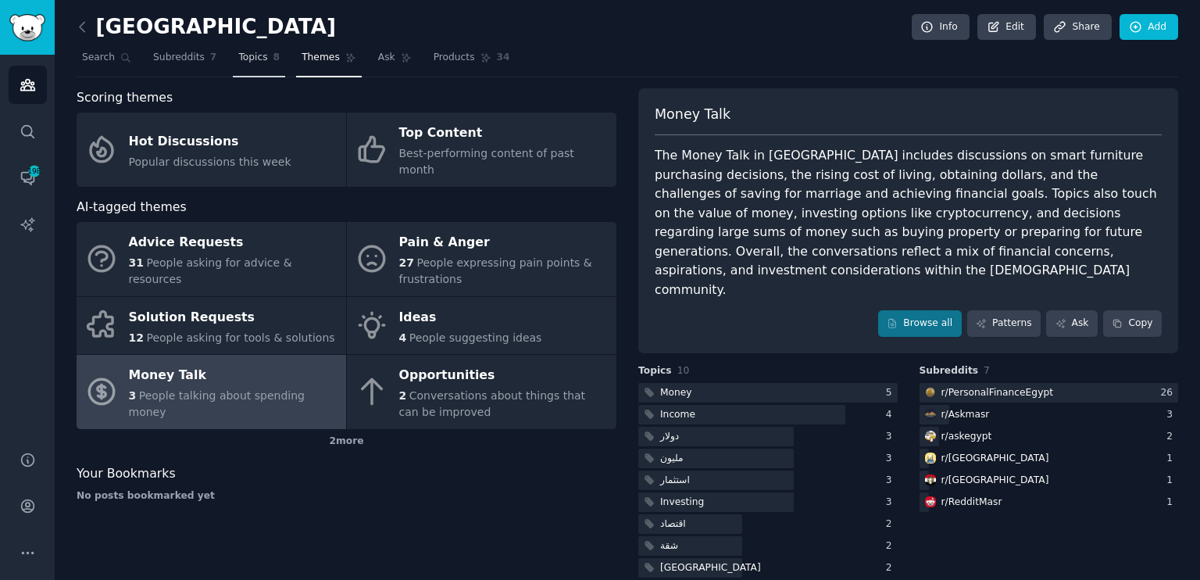
click at [245, 55] on span "Topics" at bounding box center [252, 58] width 29 height 14
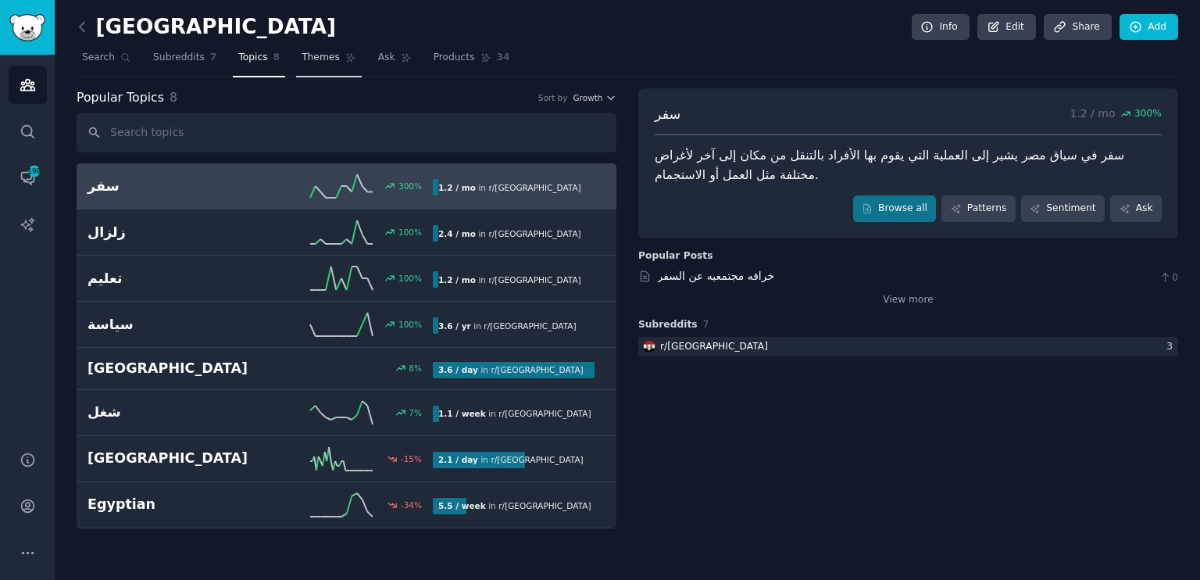
click at [317, 62] on span "Themes" at bounding box center [320, 58] width 38 height 14
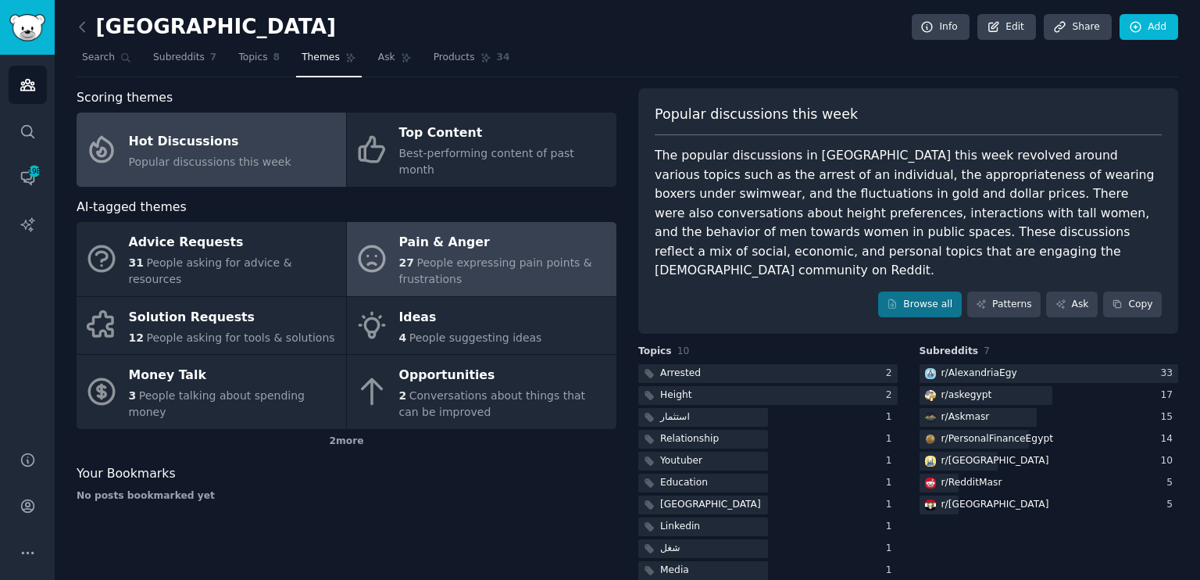
click at [451, 230] on div "Pain & Anger" at bounding box center [503, 242] width 209 height 25
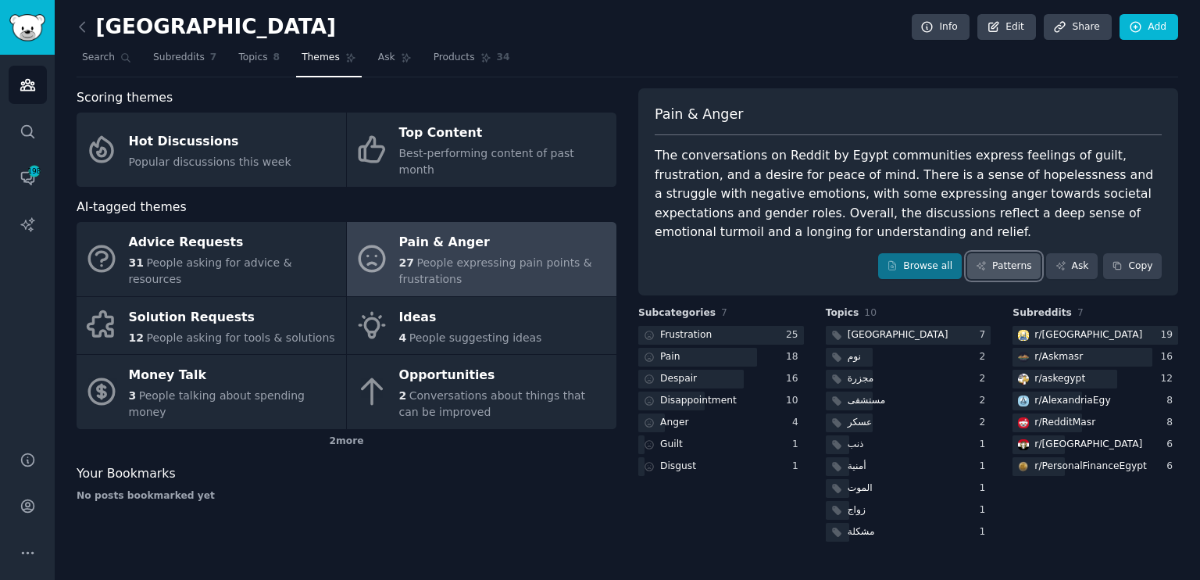
click at [1010, 263] on link "Patterns" at bounding box center [1003, 266] width 73 height 27
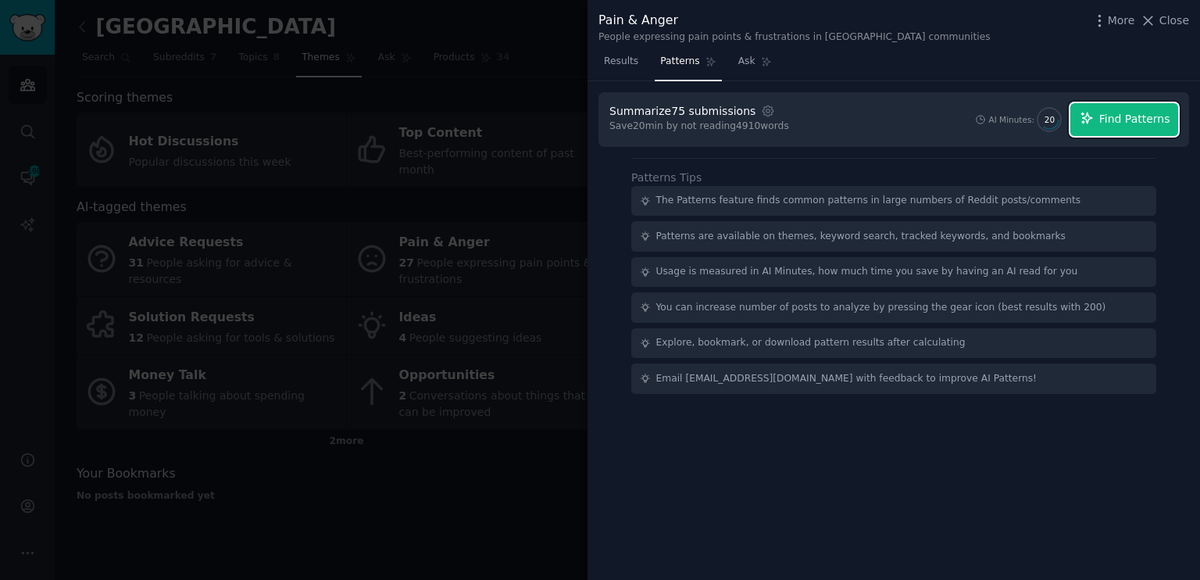
click at [1093, 117] on icon "button" at bounding box center [1086, 118] width 14 height 14
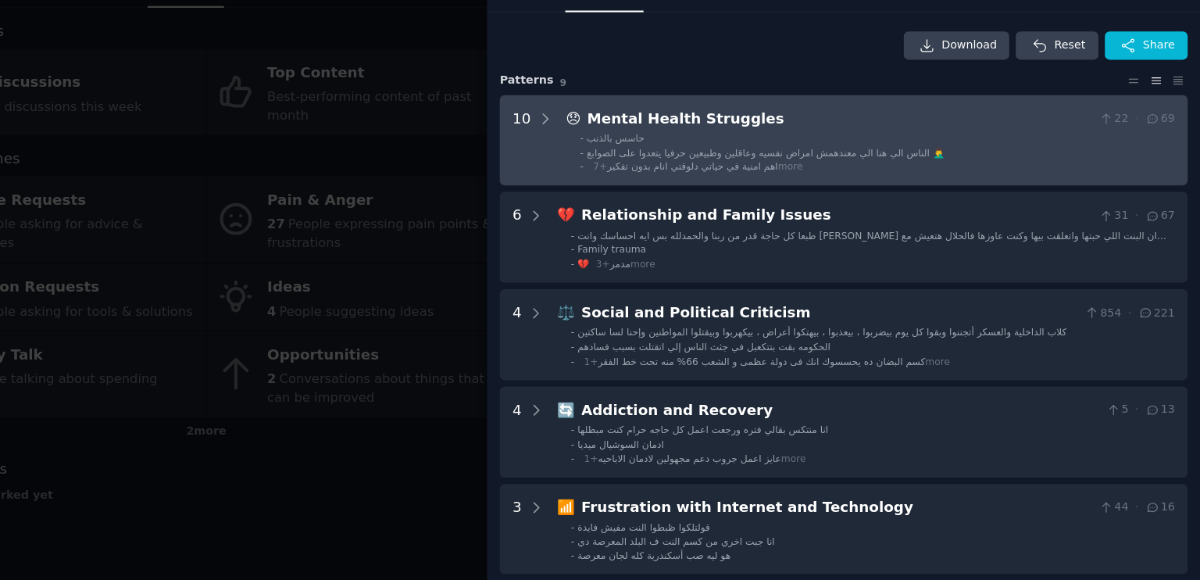
click at [838, 186] on li "- حاسس بالذنب" at bounding box center [922, 189] width 511 height 11
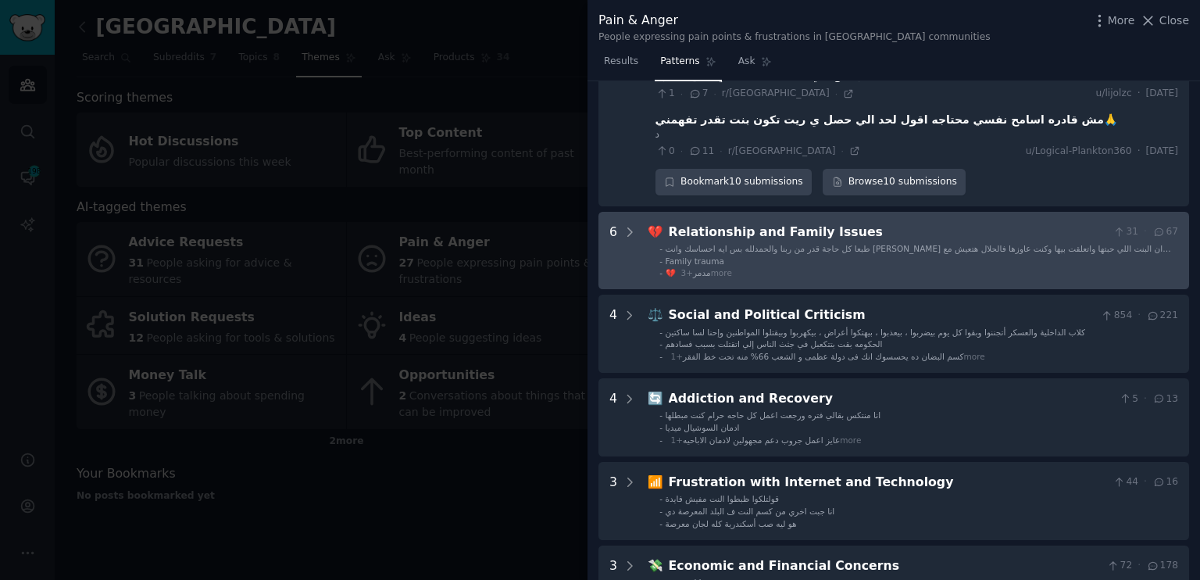
scroll to position [608, 0]
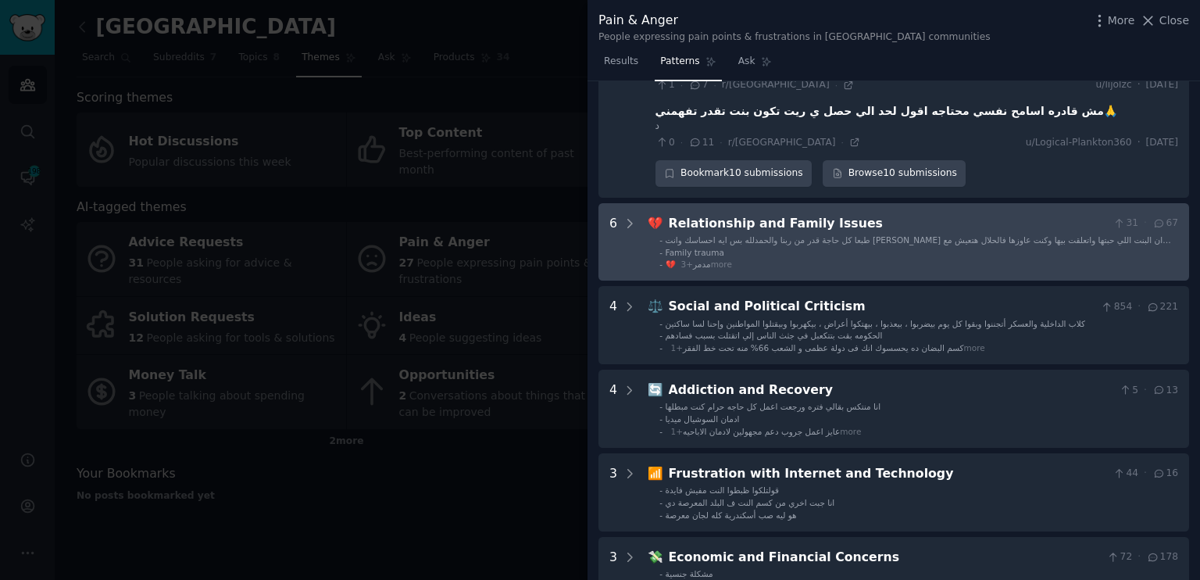
click at [859, 219] on div "Relationship and Family Issues" at bounding box center [888, 224] width 438 height 20
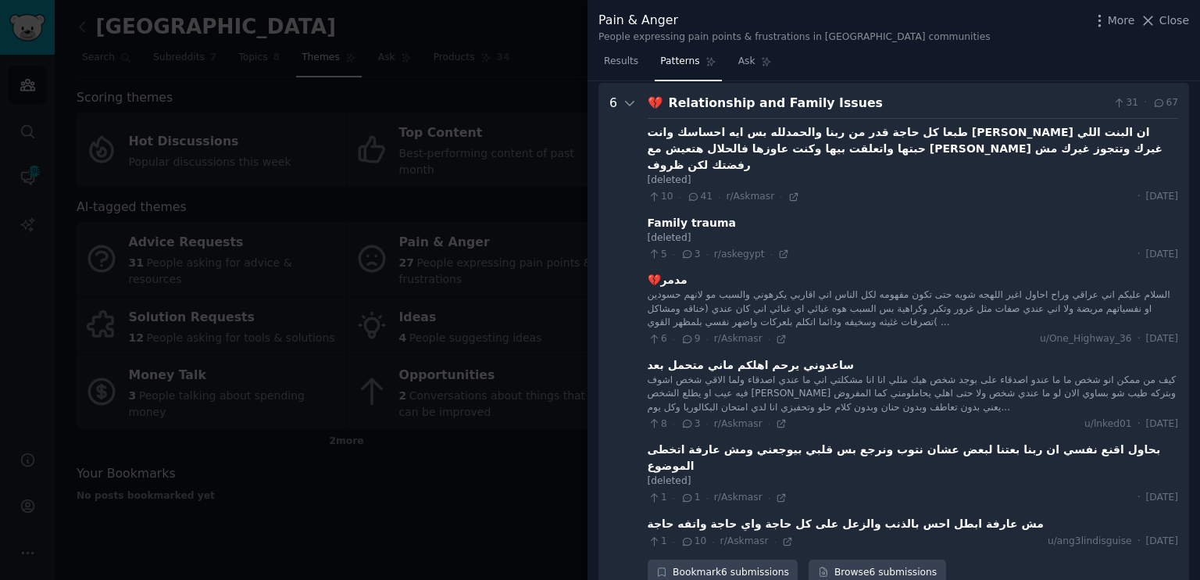
scroll to position [729, 0]
click at [627, 55] on span "Results" at bounding box center [621, 62] width 34 height 14
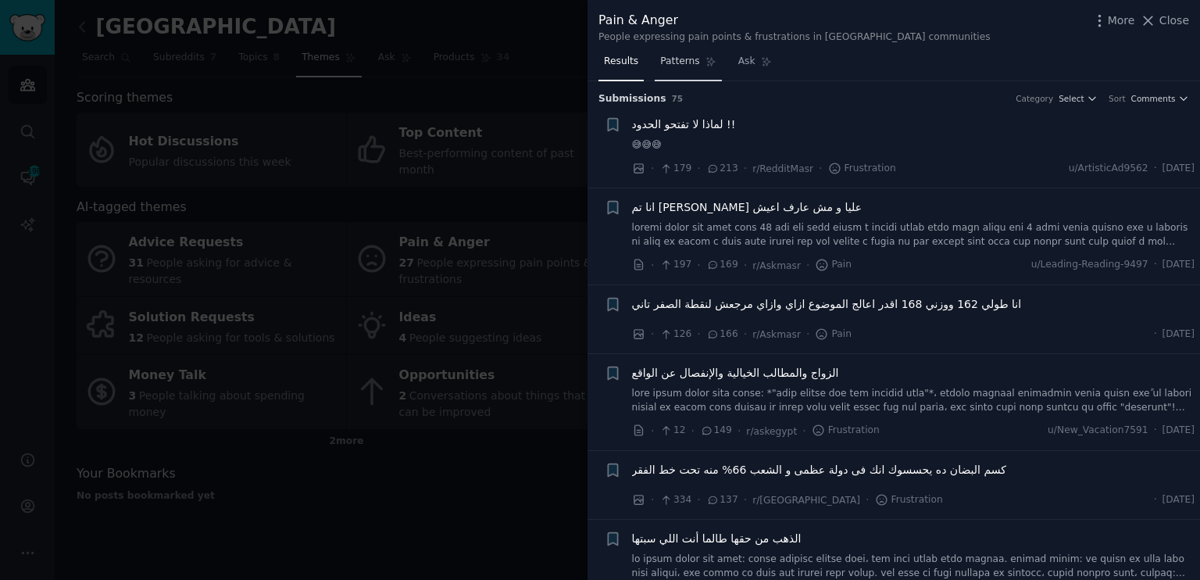
click at [655, 50] on link "Patterns" at bounding box center [687, 65] width 66 height 32
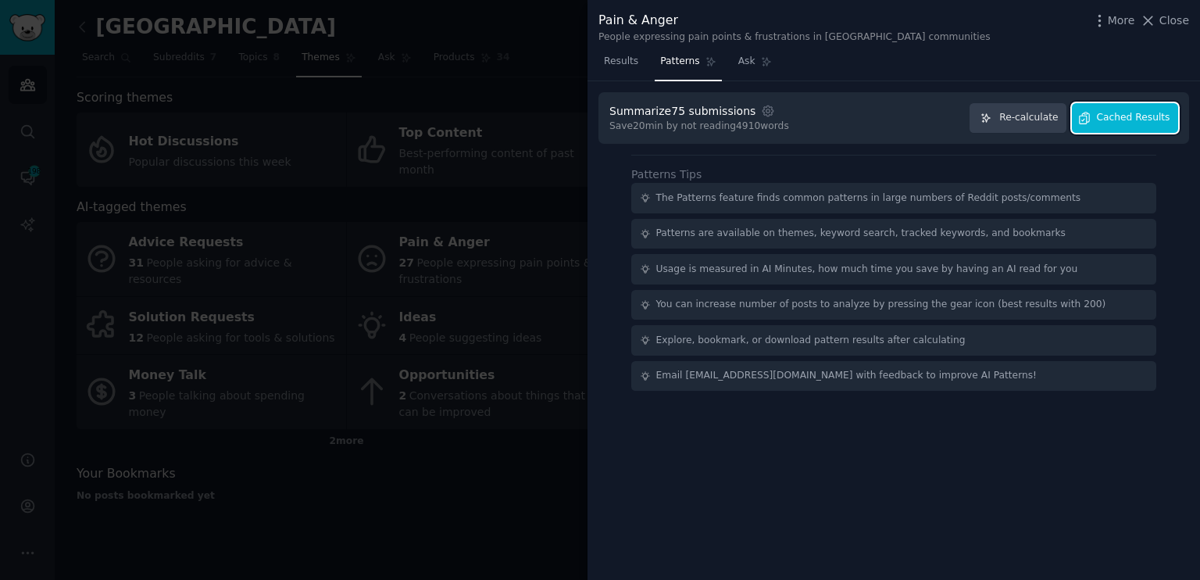
click at [1091, 121] on icon "button" at bounding box center [1084, 118] width 14 height 14
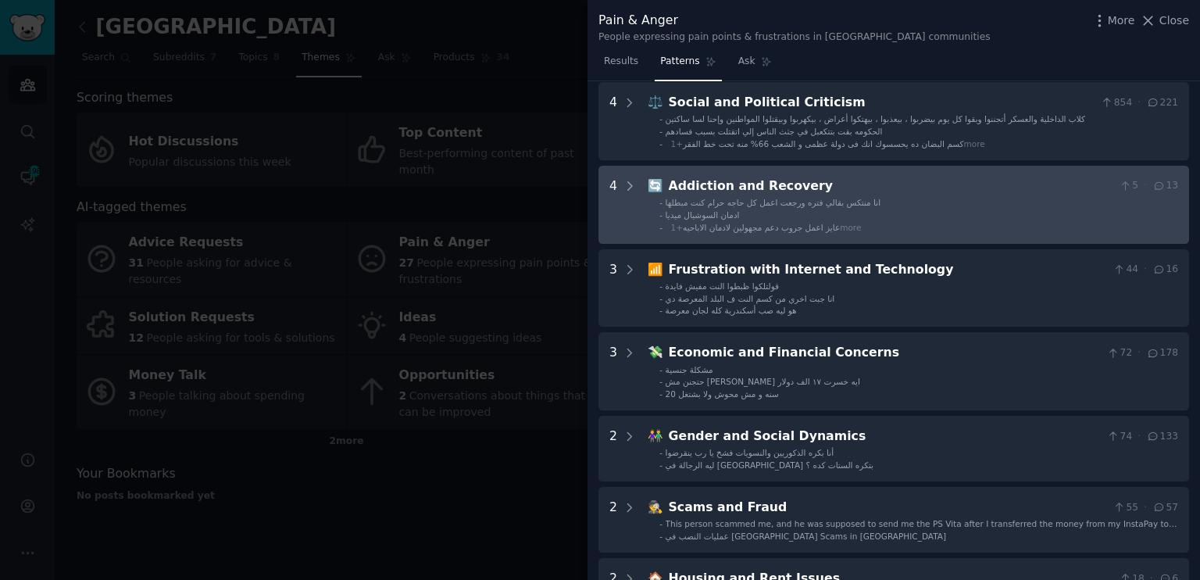
scroll to position [228, 0]
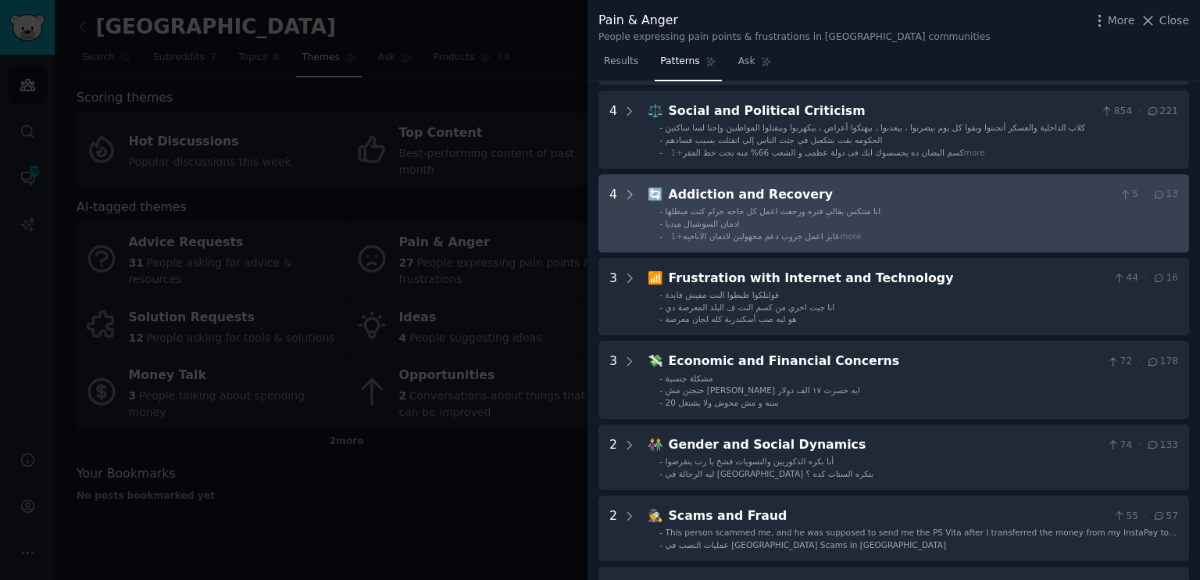
click at [722, 202] on div "Addiction and Recovery" at bounding box center [891, 195] width 444 height 20
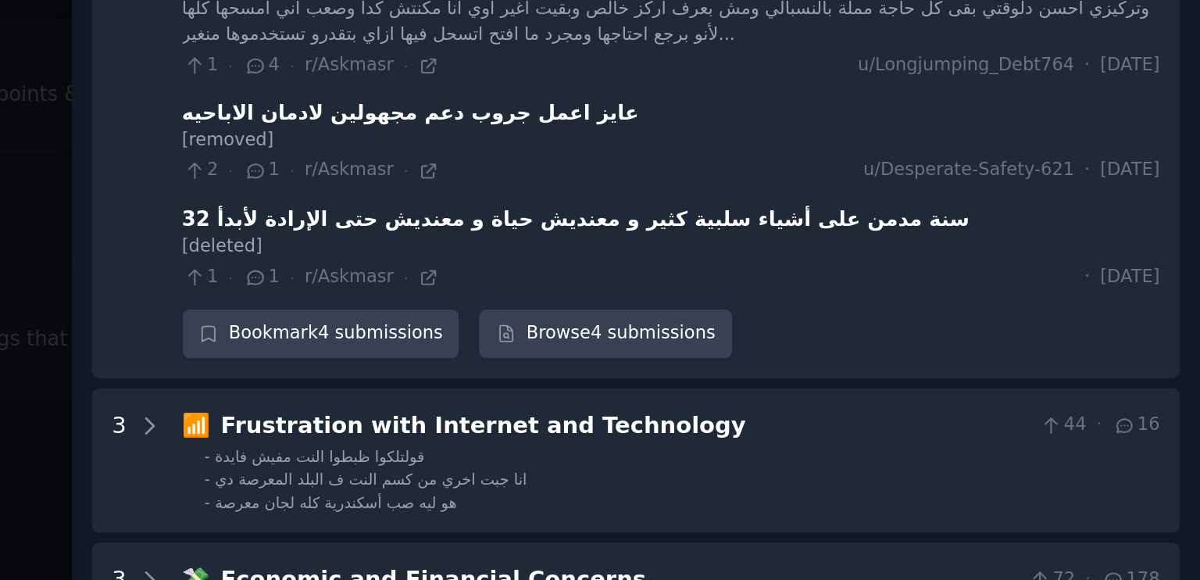
scroll to position [0, 0]
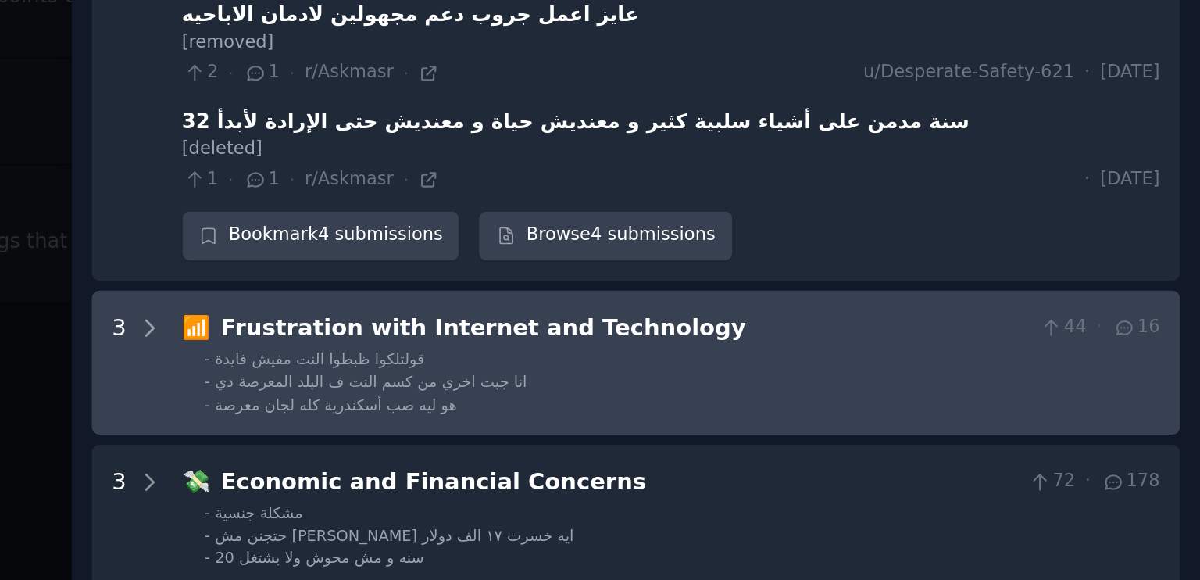
click at [865, 441] on div "Frustration with Internet and Technology" at bounding box center [888, 443] width 438 height 20
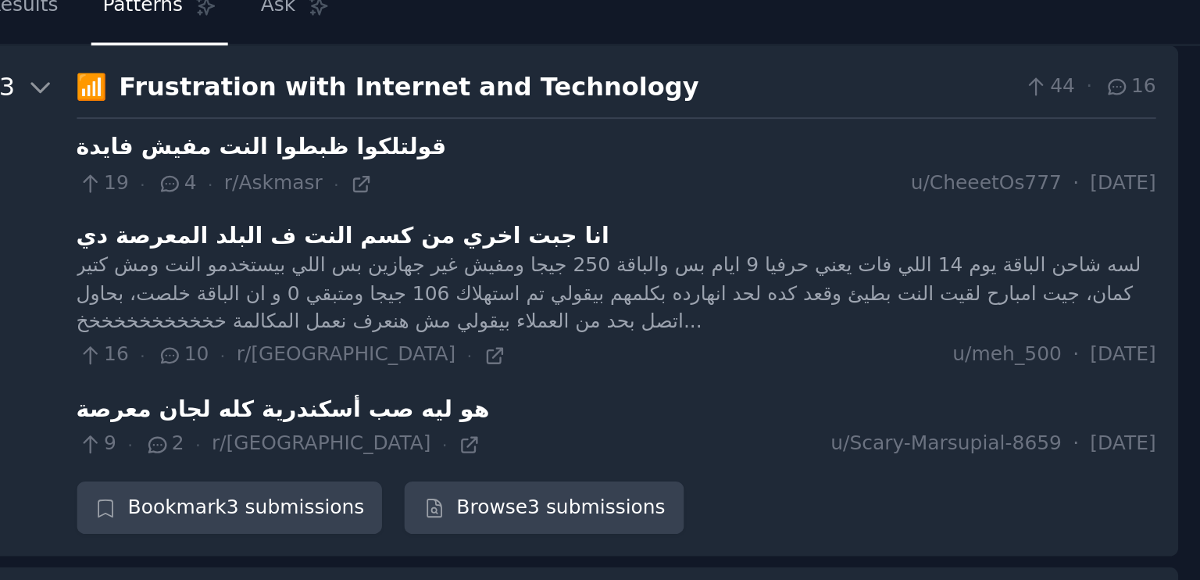
click at [745, 130] on div "قولتلكوا ظبطوا النت مفيش فايدة" at bounding box center [738, 131] width 182 height 16
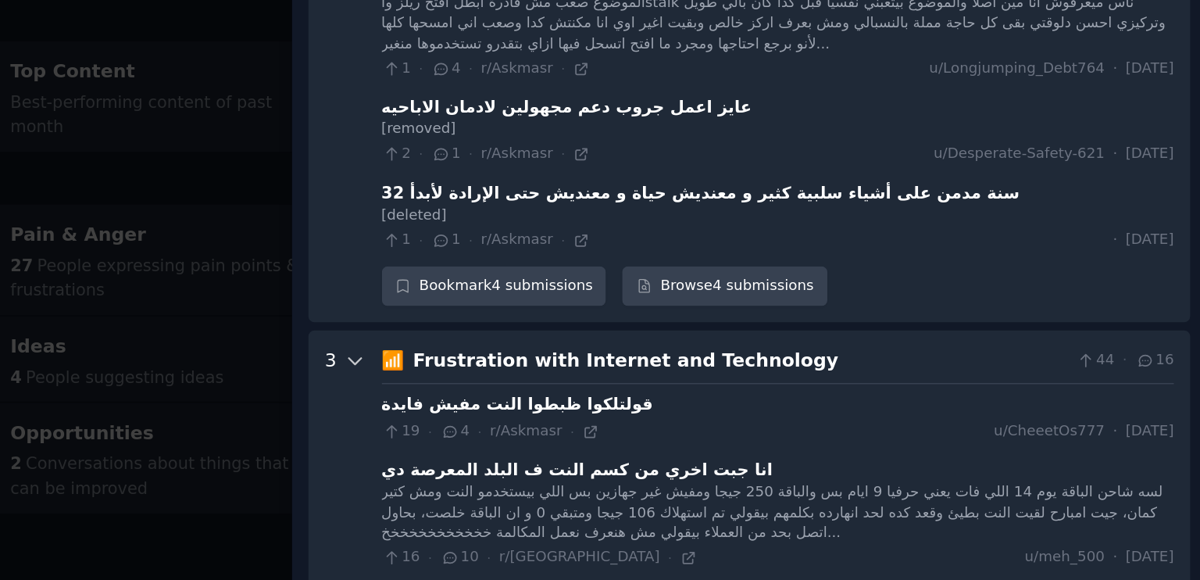
click at [626, 326] on icon at bounding box center [629, 326] width 14 height 14
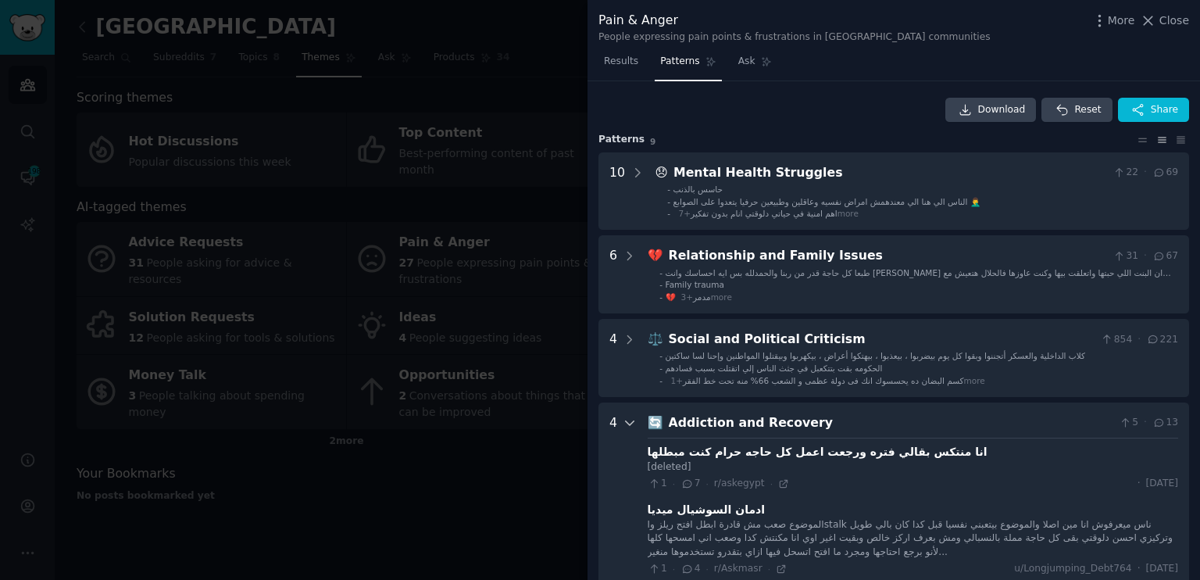
click at [631, 419] on icon at bounding box center [629, 423] width 14 height 14
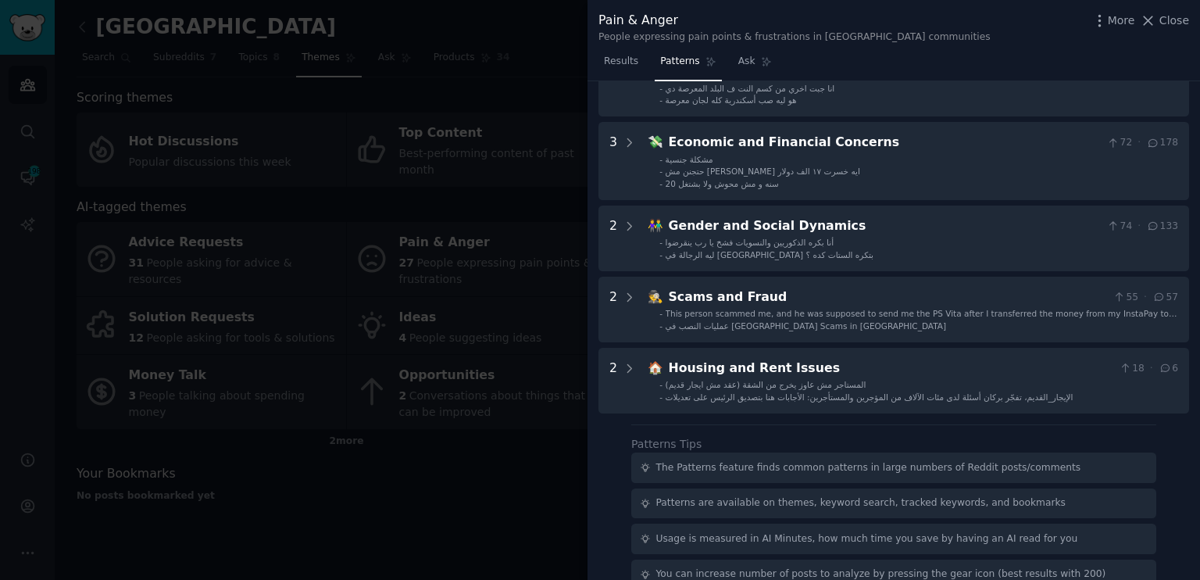
scroll to position [543, 0]
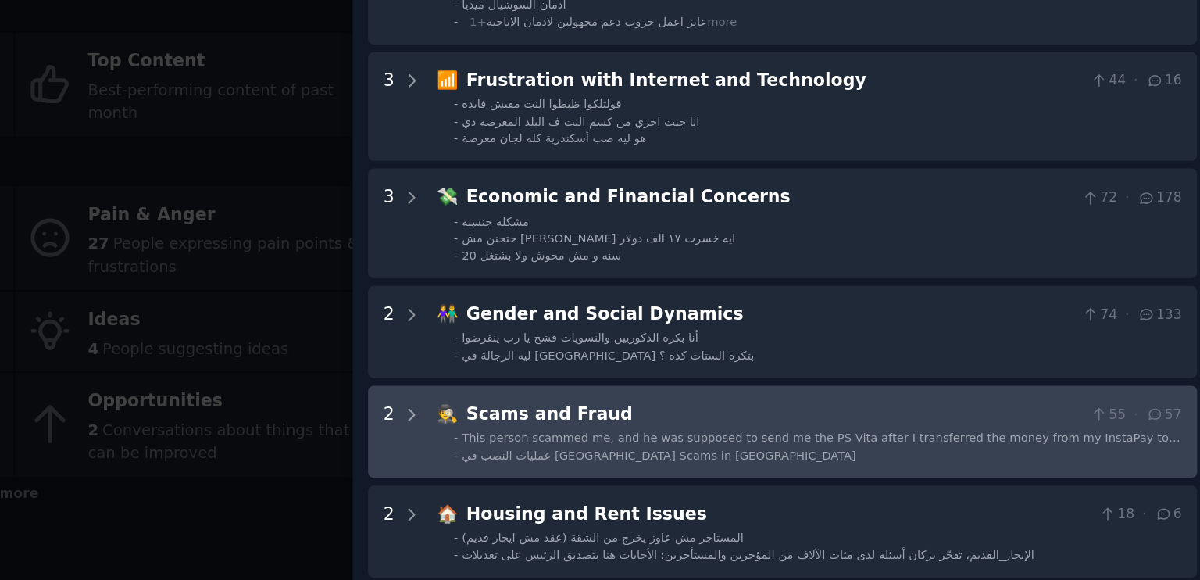
click at [777, 403] on span "This person scammed me, and he was supposed to send me the PS Vita after I tran…" at bounding box center [921, 406] width 512 height 20
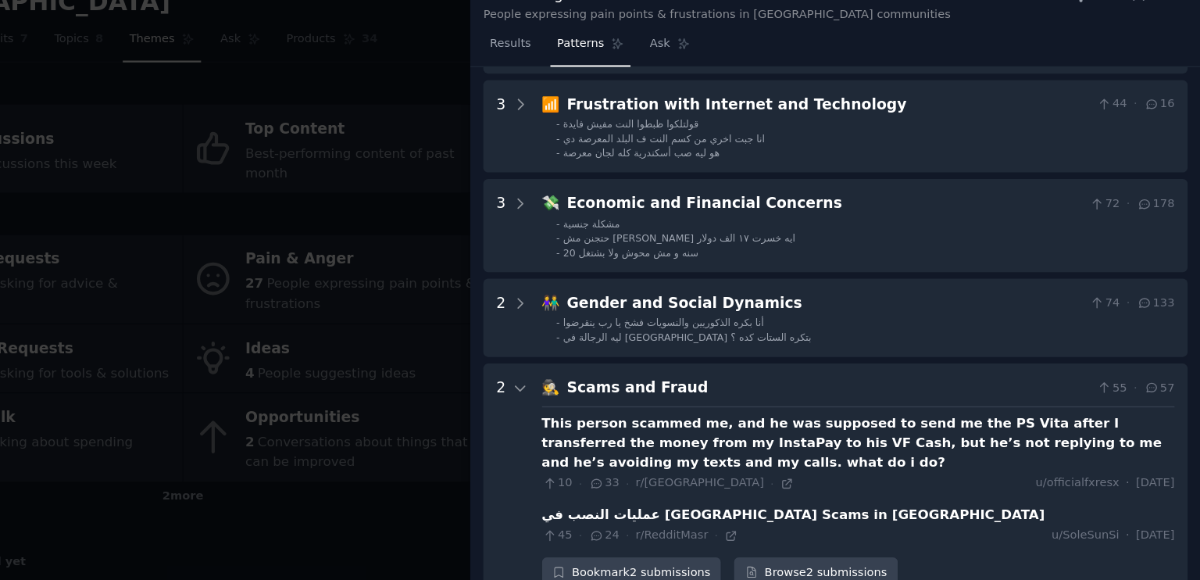
scroll to position [0, 0]
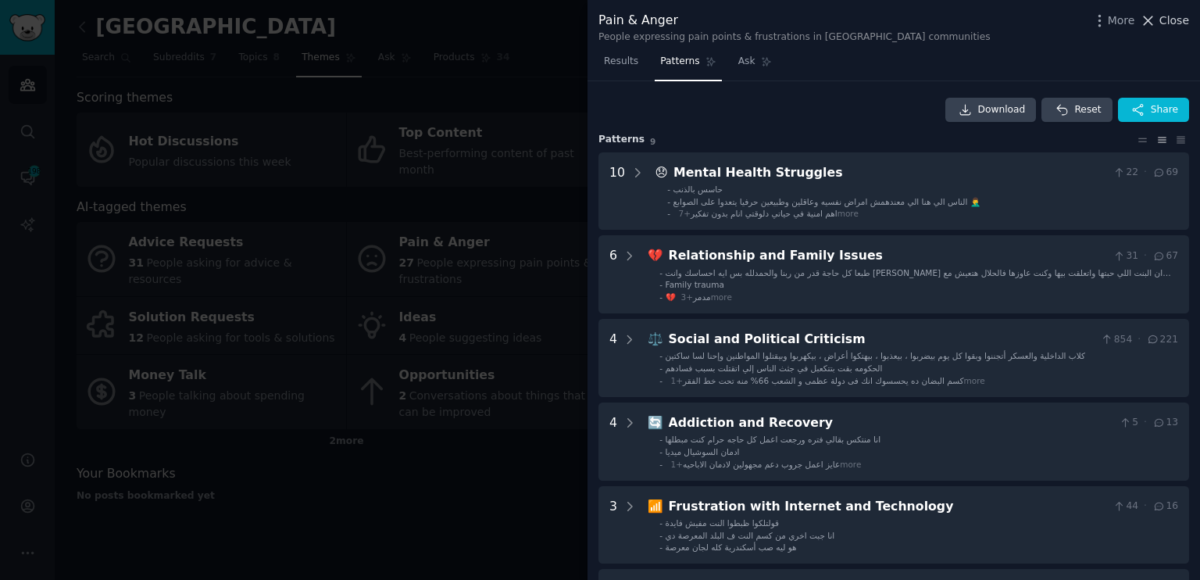
click at [1153, 17] on icon at bounding box center [1148, 20] width 9 height 9
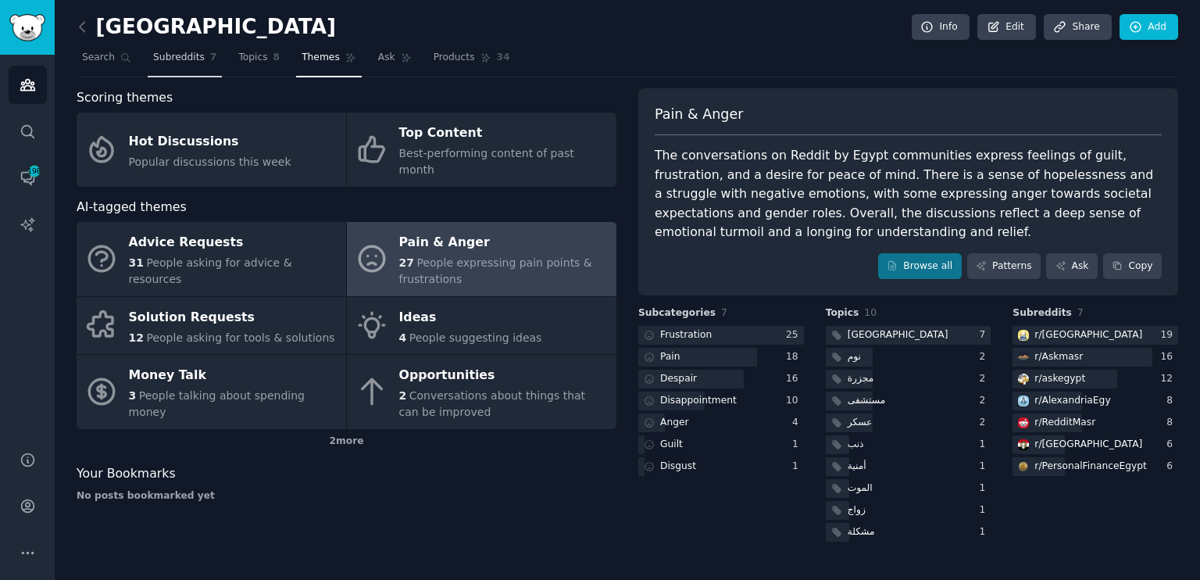
click at [172, 67] on link "Subreddits 7" at bounding box center [185, 61] width 74 height 32
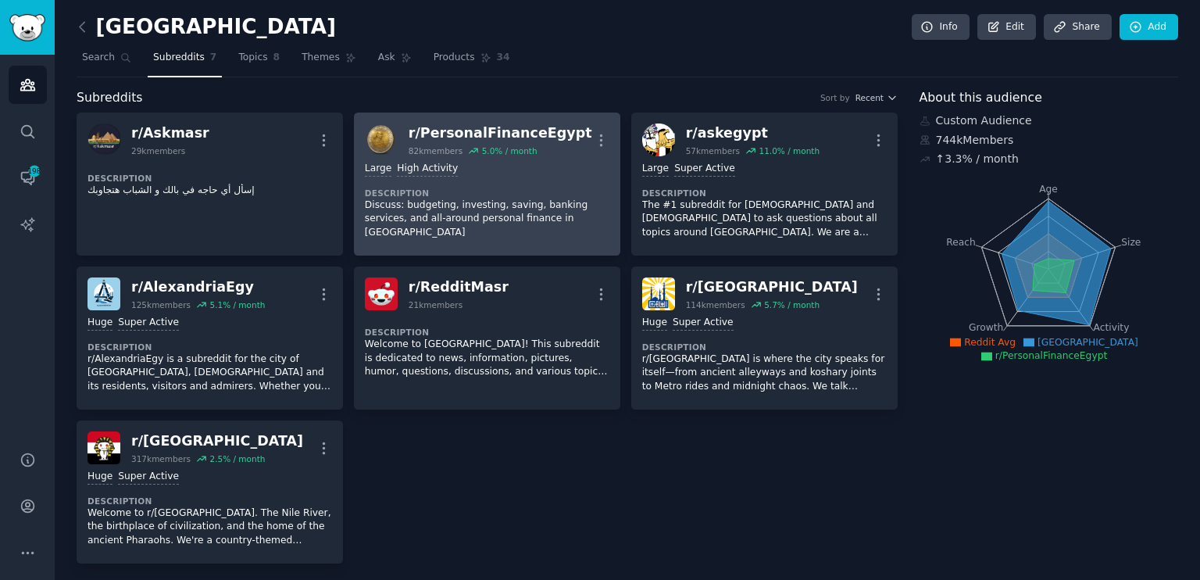
click at [450, 148] on div "82k members" at bounding box center [435, 150] width 54 height 11
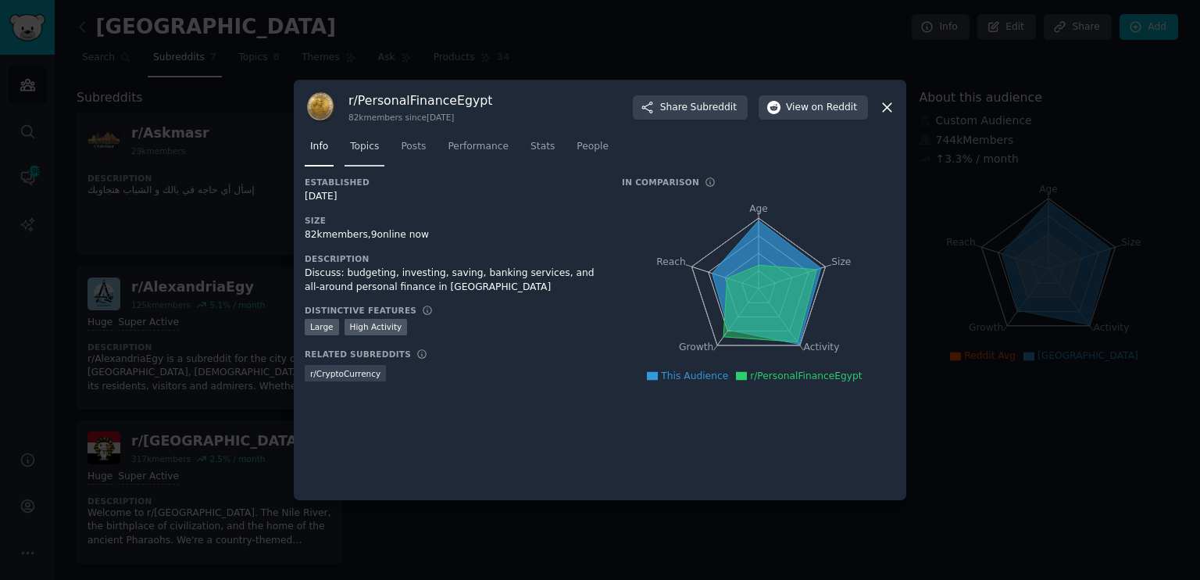
click at [358, 154] on link "Topics" at bounding box center [364, 150] width 40 height 32
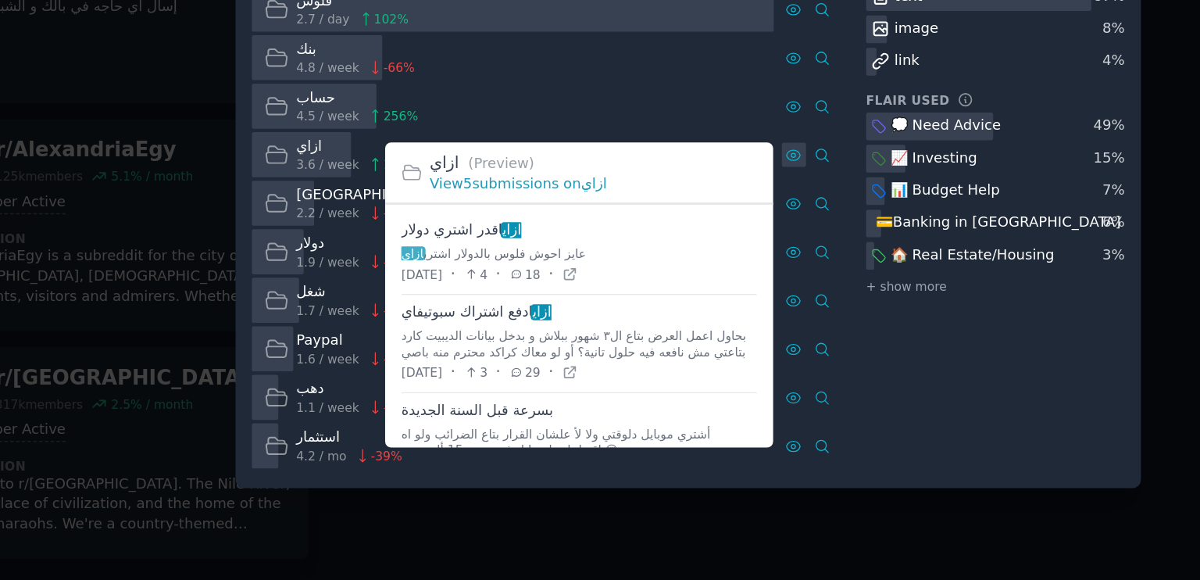
click at [671, 291] on icon at bounding box center [670, 290] width 11 height 11
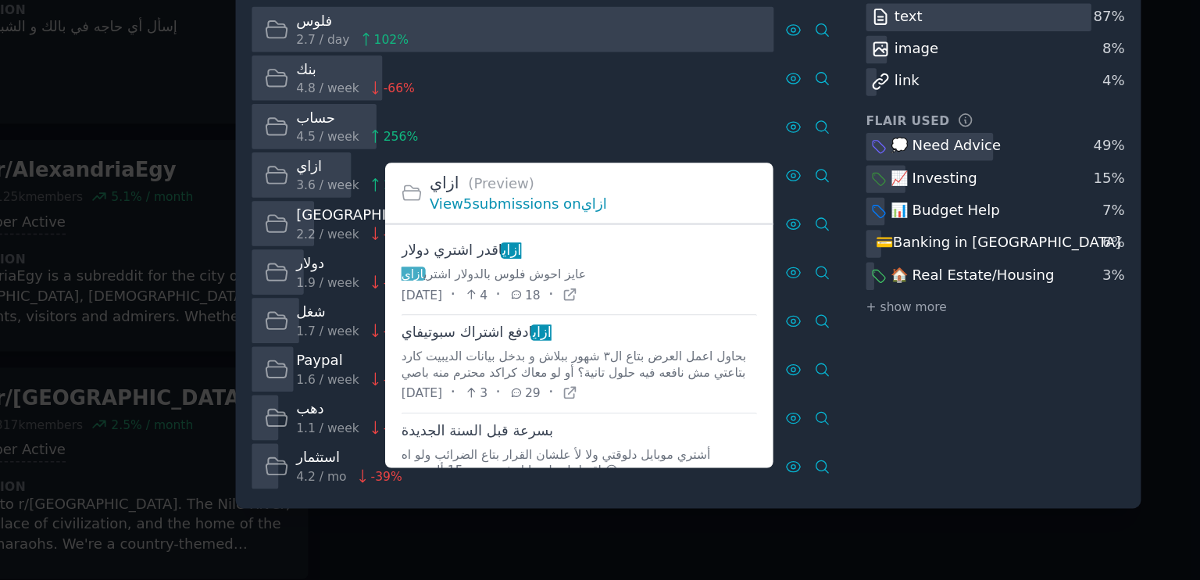
click at [508, 312] on link "View 5 submissions on ازاي" at bounding box center [484, 310] width 119 height 11
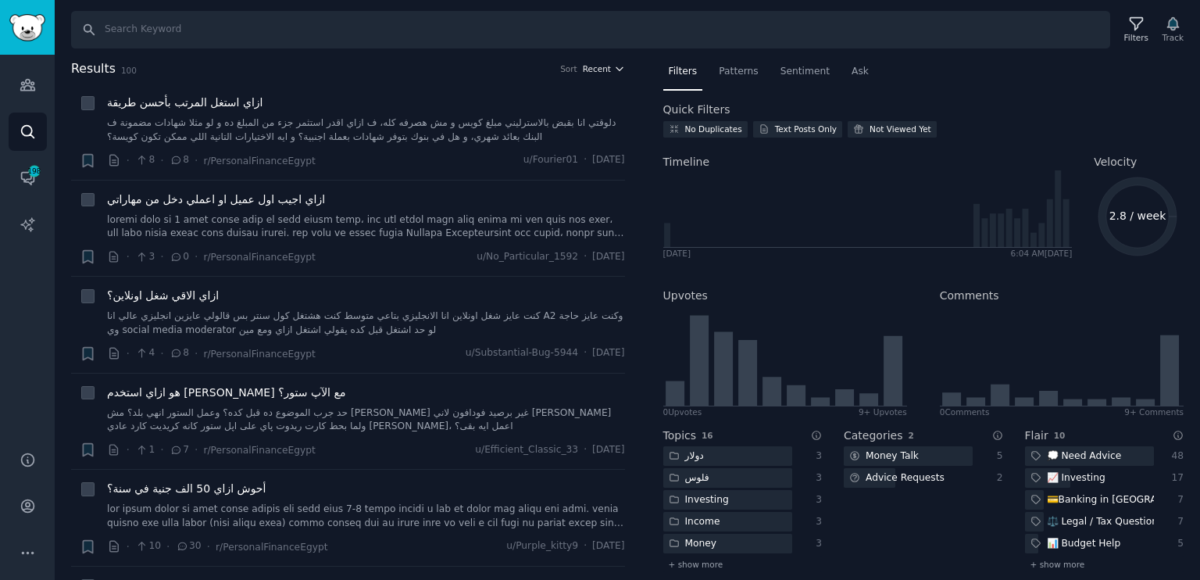
click at [599, 63] on span "Recent" at bounding box center [597, 68] width 28 height 11
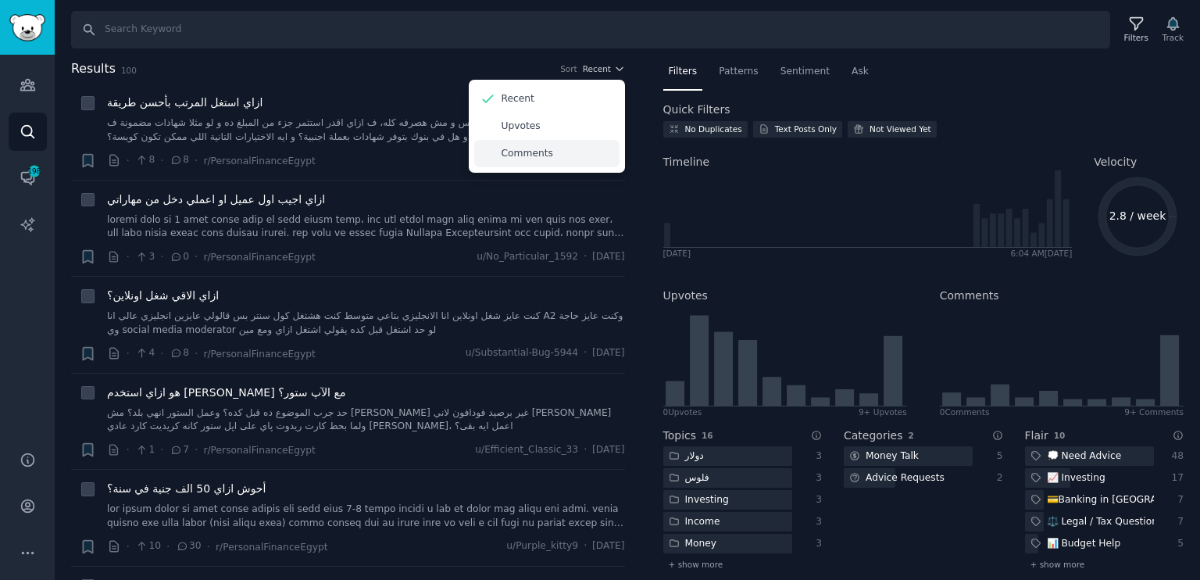
click at [514, 152] on p "Comments" at bounding box center [527, 154] width 52 height 14
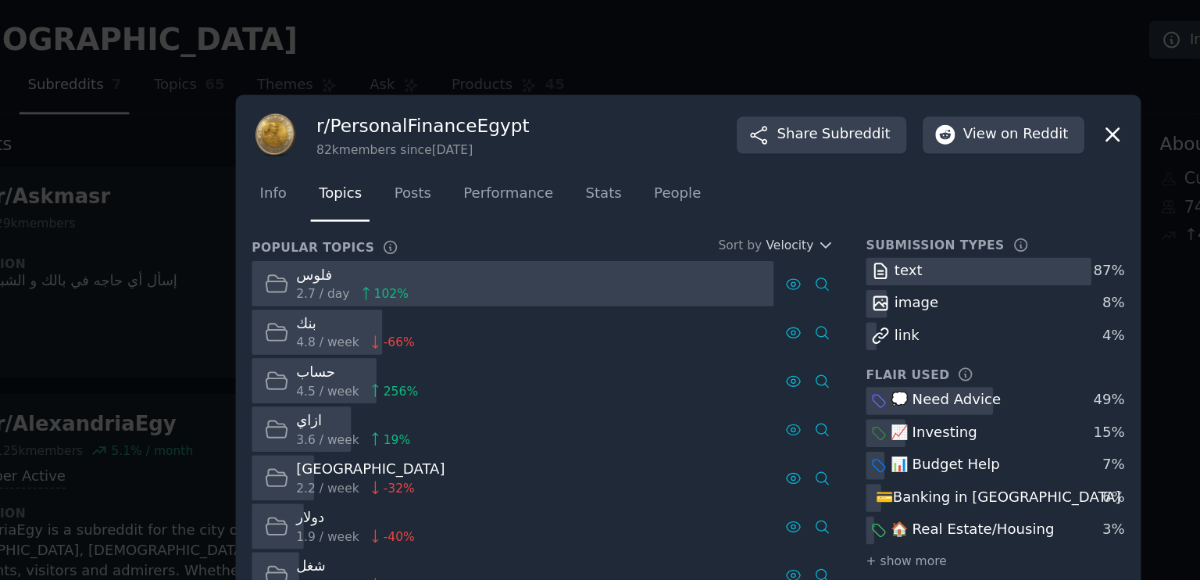
click at [889, 104] on div "r/ PersonalFinanceEgypt 82k members since [DATE] Share Subreddit View on Reddit" at bounding box center [600, 91] width 590 height 33
click at [886, 94] on icon at bounding box center [887, 91] width 16 height 16
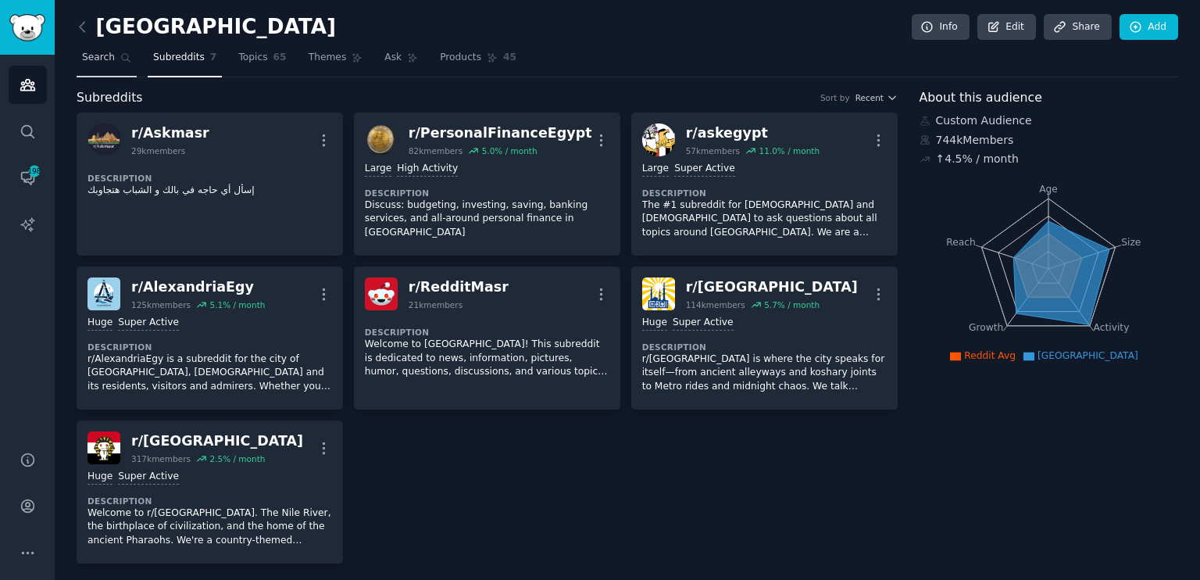
click at [102, 53] on span "Search" at bounding box center [98, 58] width 33 height 14
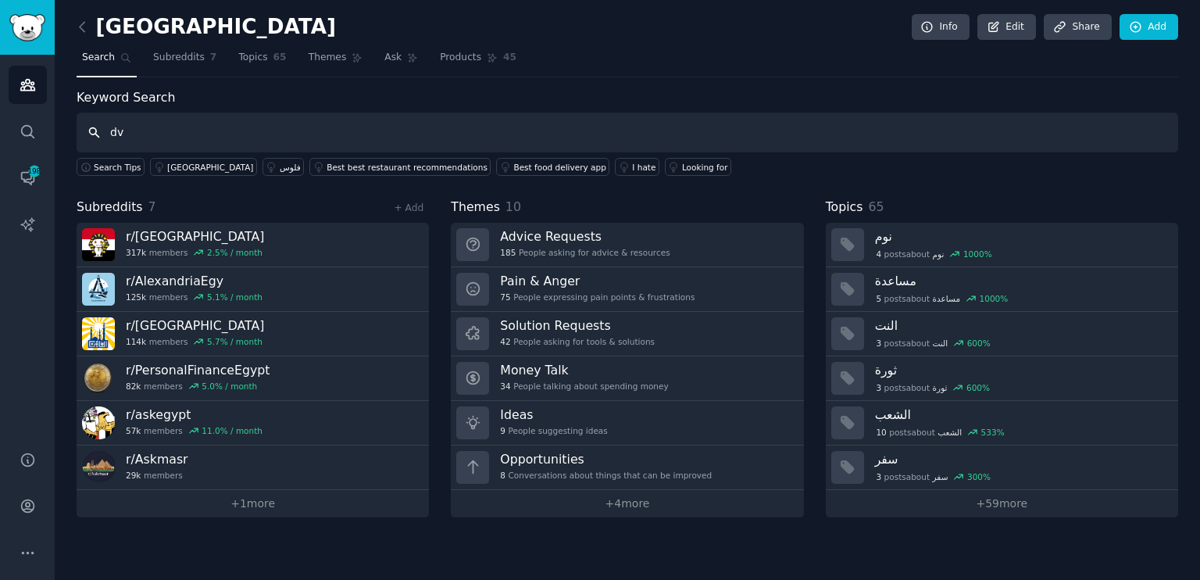
type input "d"
type input """
type input "ازاى"
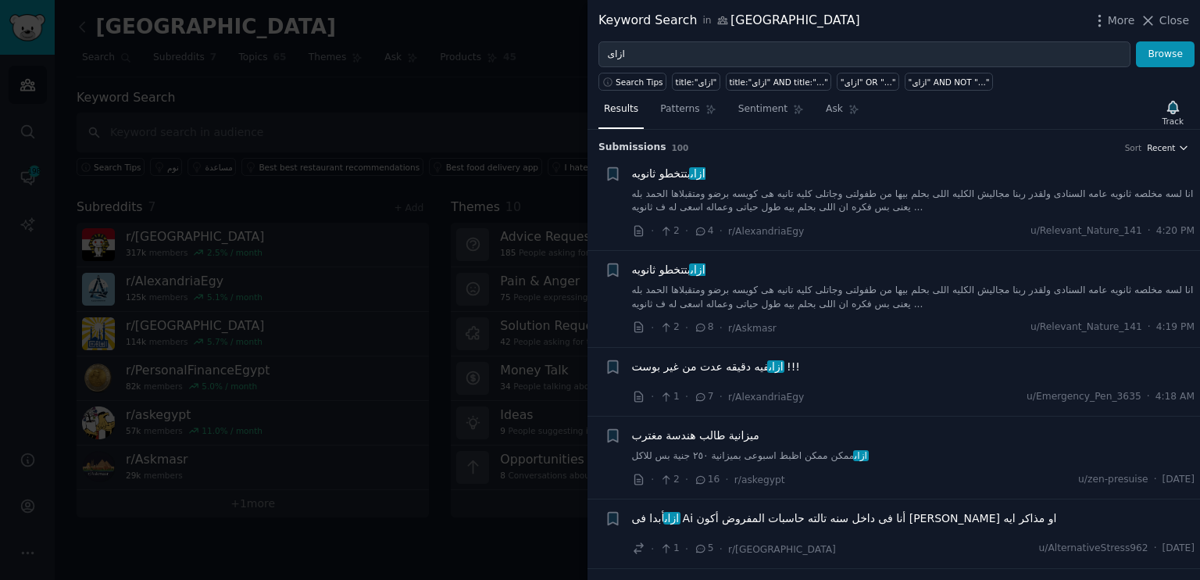
click at [1164, 149] on span "Recent" at bounding box center [1161, 147] width 28 height 11
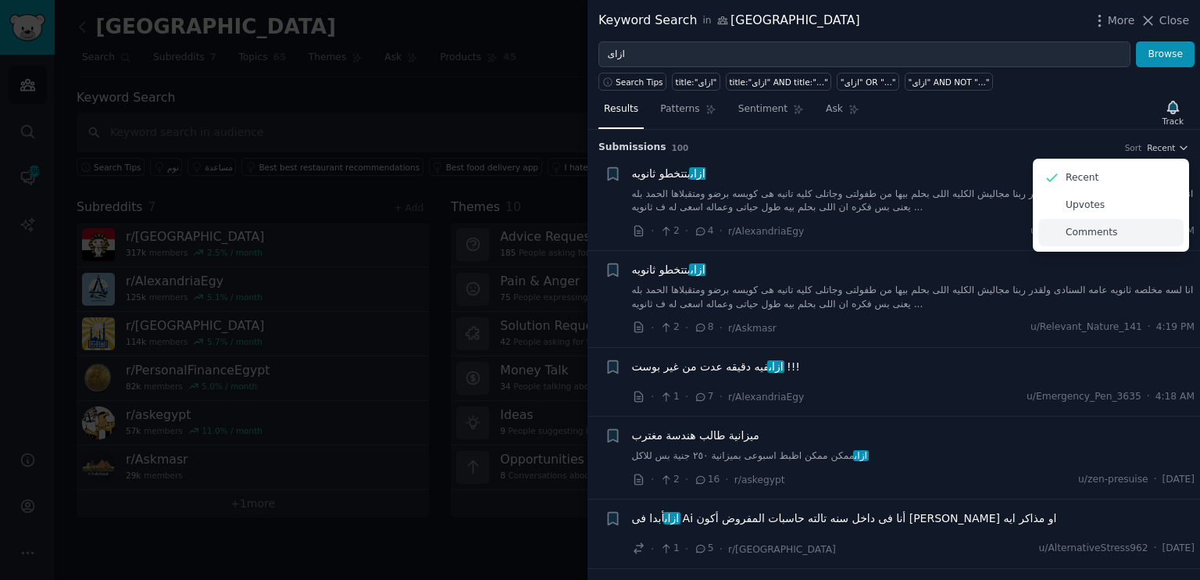
click at [1089, 226] on p "Comments" at bounding box center [1091, 233] width 52 height 14
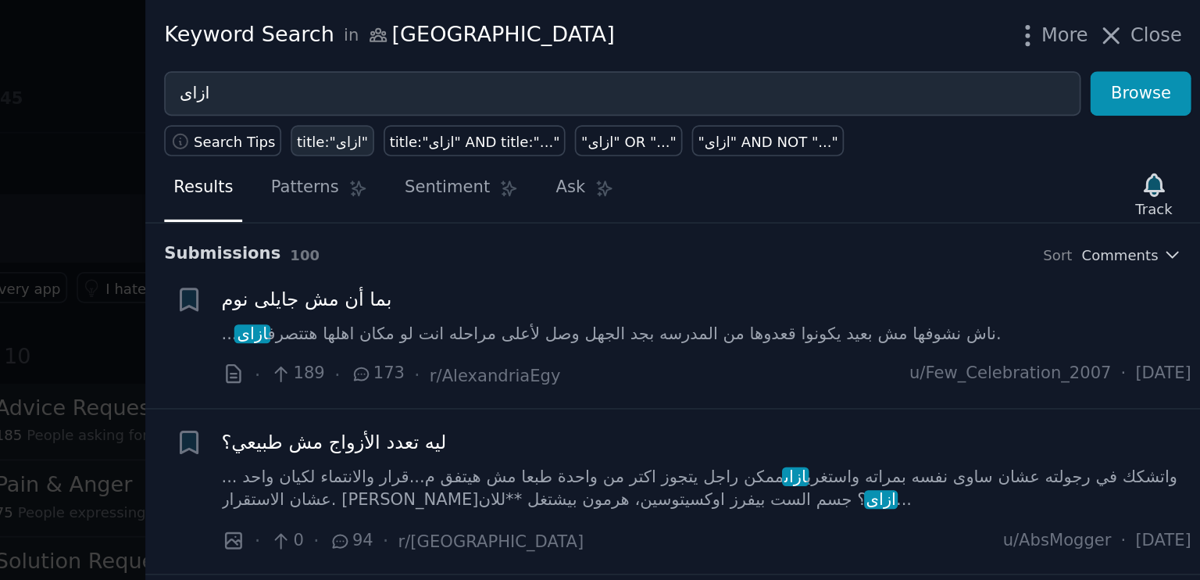
click at [679, 82] on div "title:"ازاى"" at bounding box center [696, 82] width 41 height 11
type input "title:"ازاى""
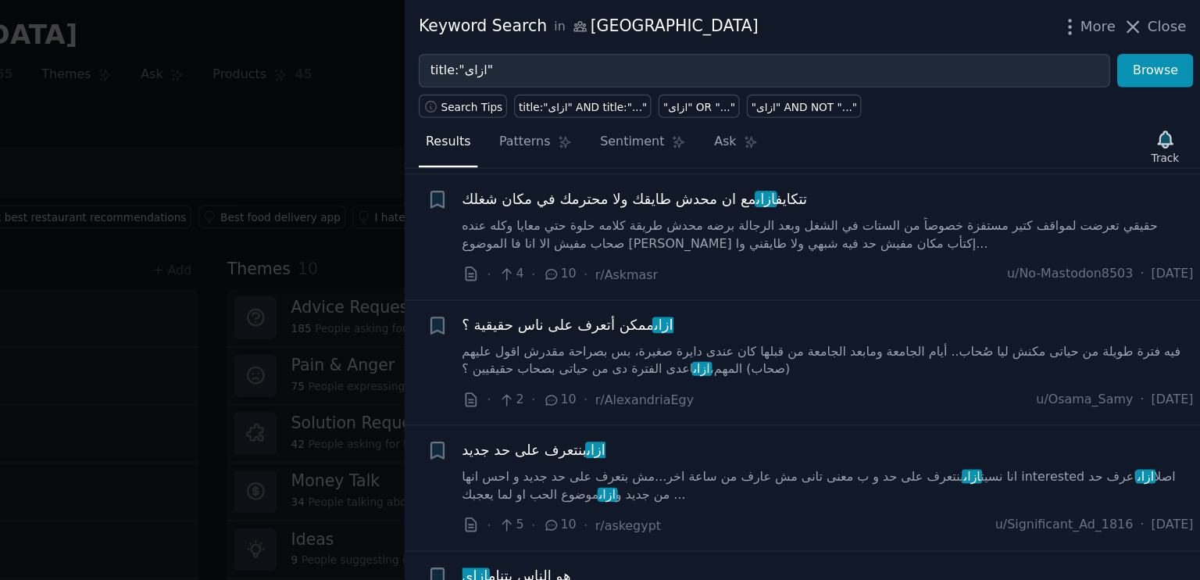
scroll to position [2040, 0]
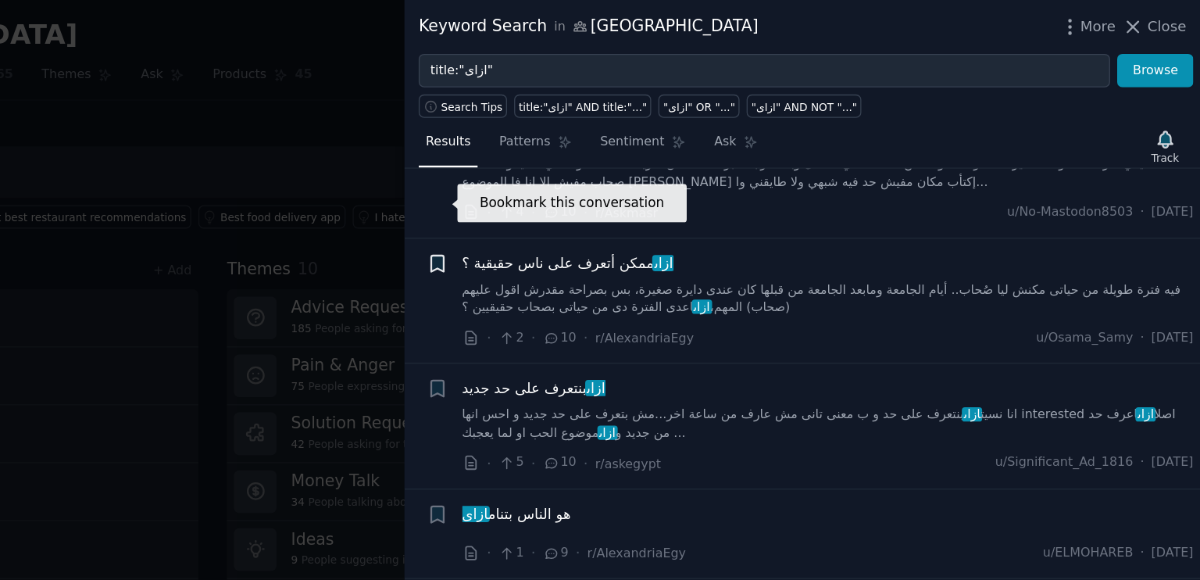
click at [611, 196] on icon "button" at bounding box center [612, 202] width 9 height 12
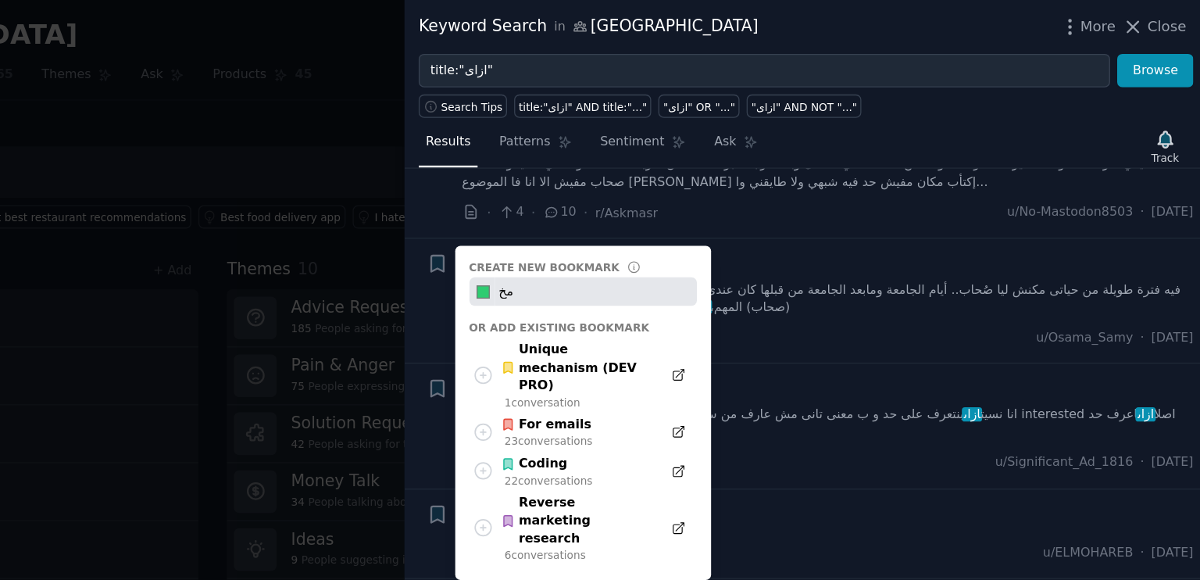
type input "م"
type input "Lonliness EGY"
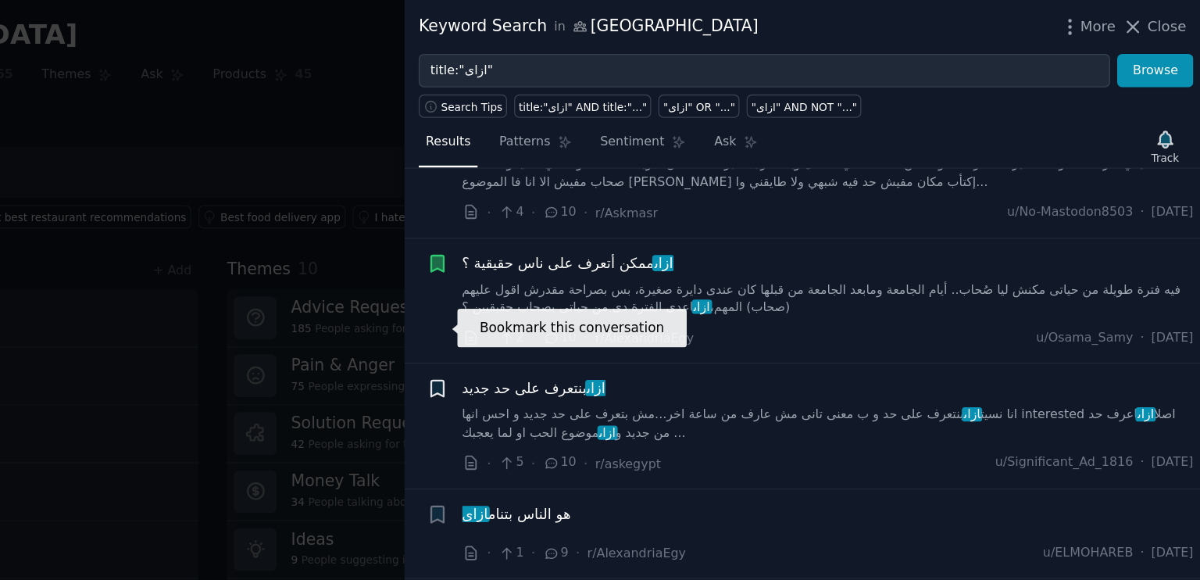
click at [613, 293] on icon "button" at bounding box center [612, 299] width 9 height 12
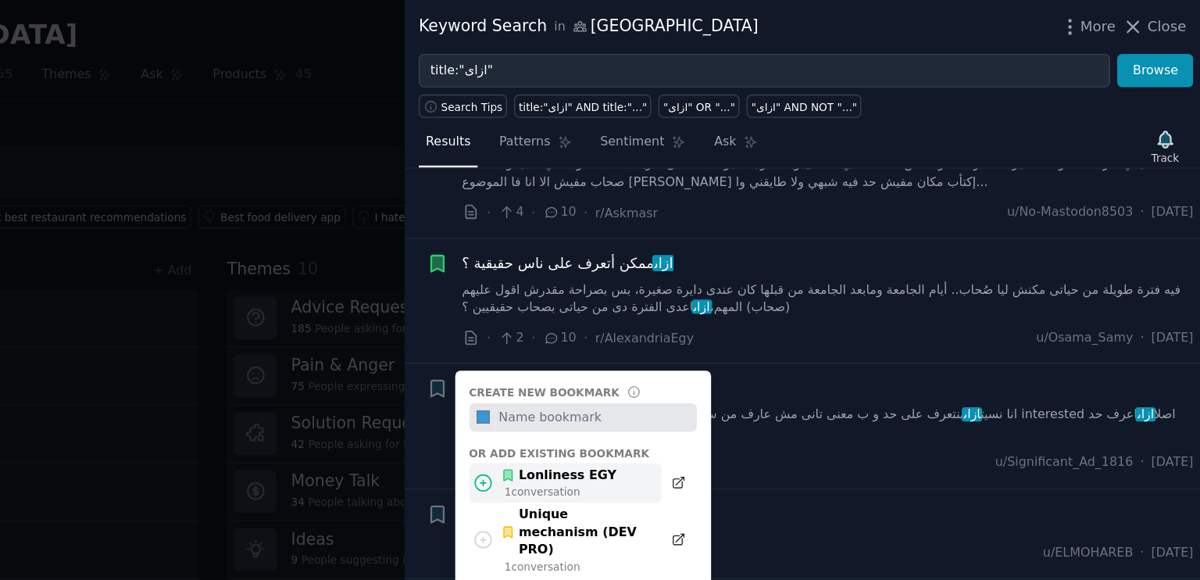
click at [730, 359] on div "Lonliness EGY" at bounding box center [706, 366] width 89 height 14
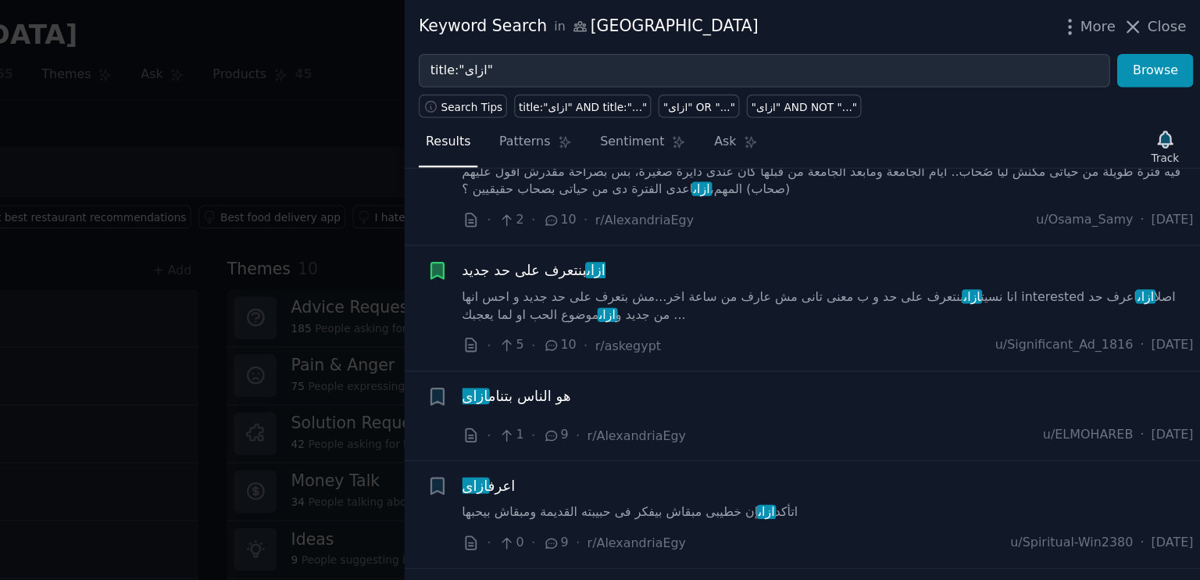
scroll to position [2131, 0]
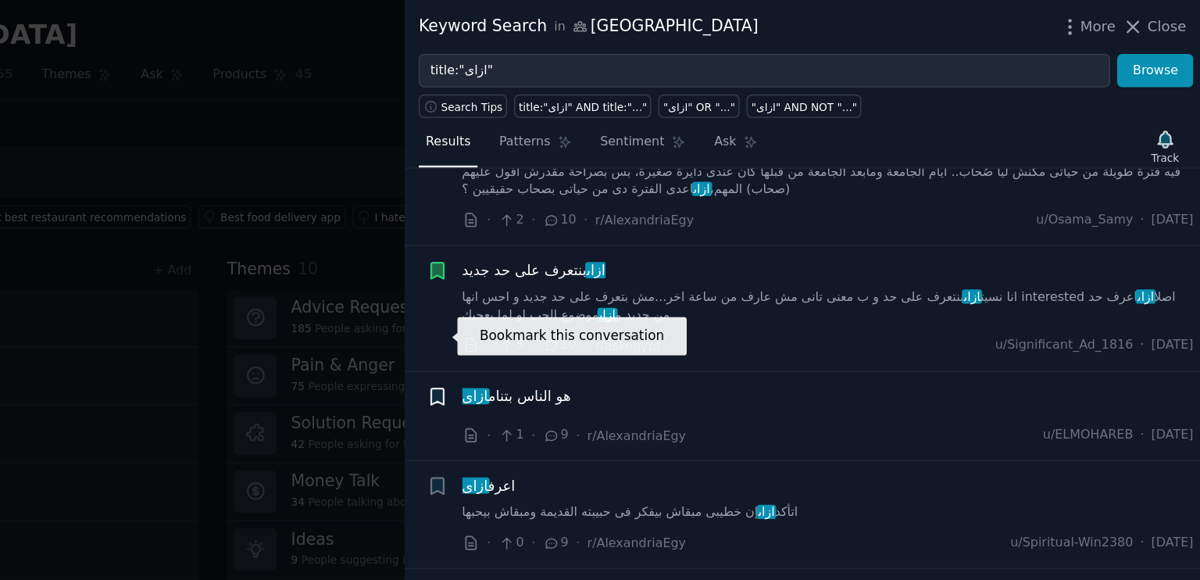
click at [614, 298] on icon "button" at bounding box center [612, 304] width 9 height 12
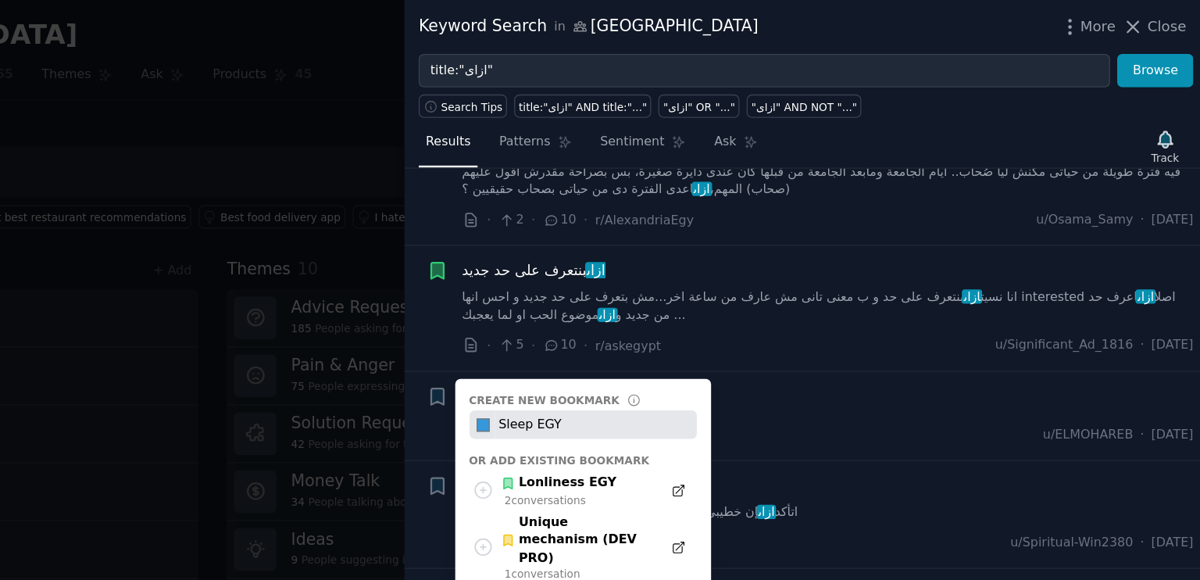
type input "Sleep EGY"
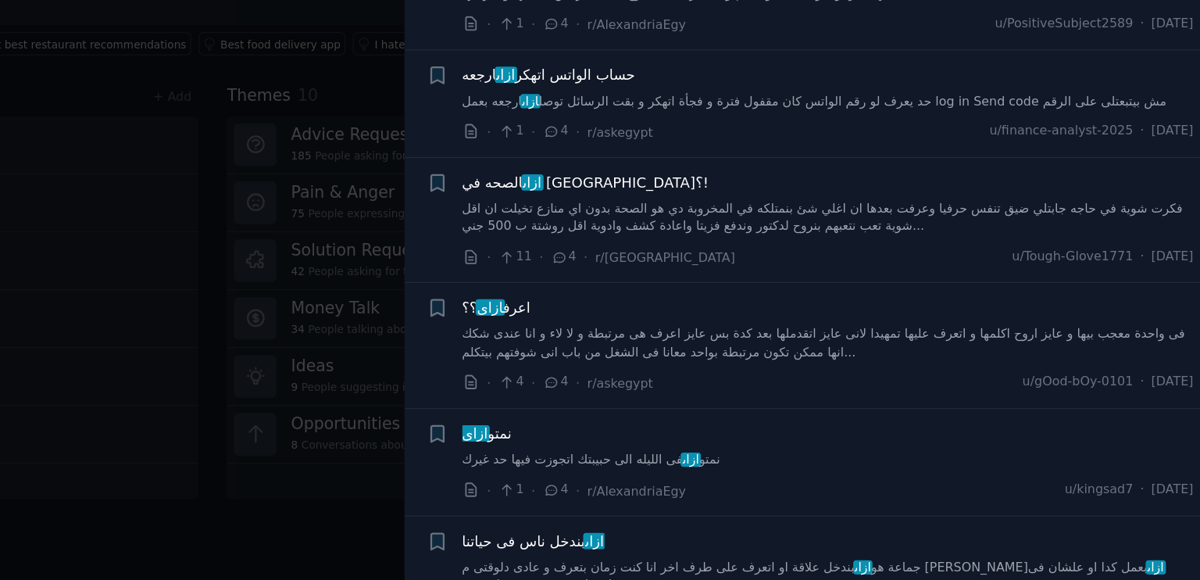
scroll to position [4590, 0]
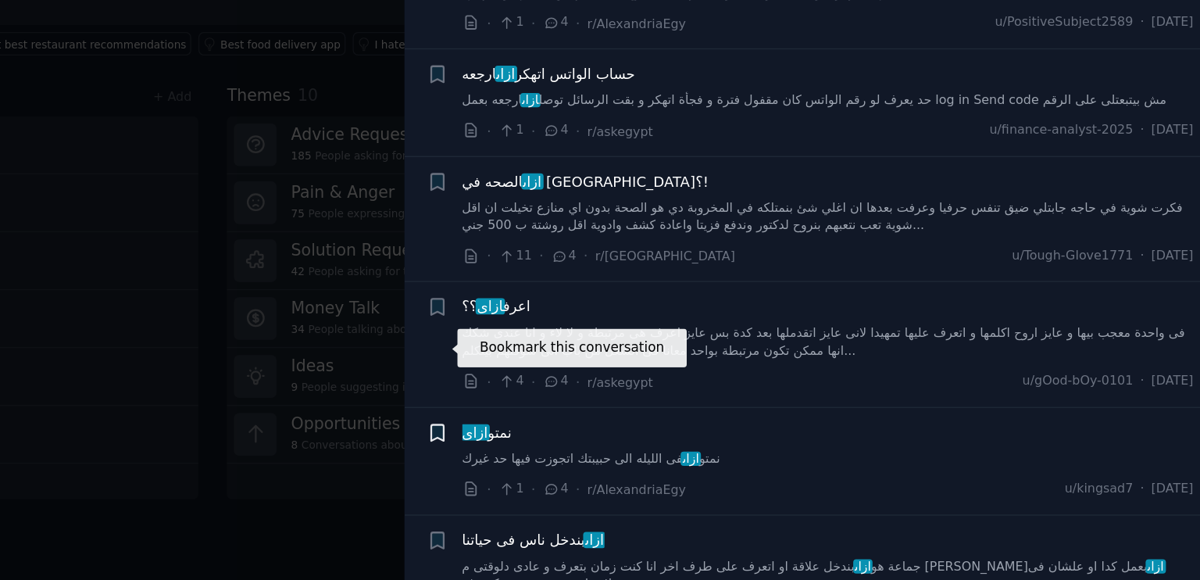
click at [611, 459] on icon "button" at bounding box center [612, 465] width 9 height 12
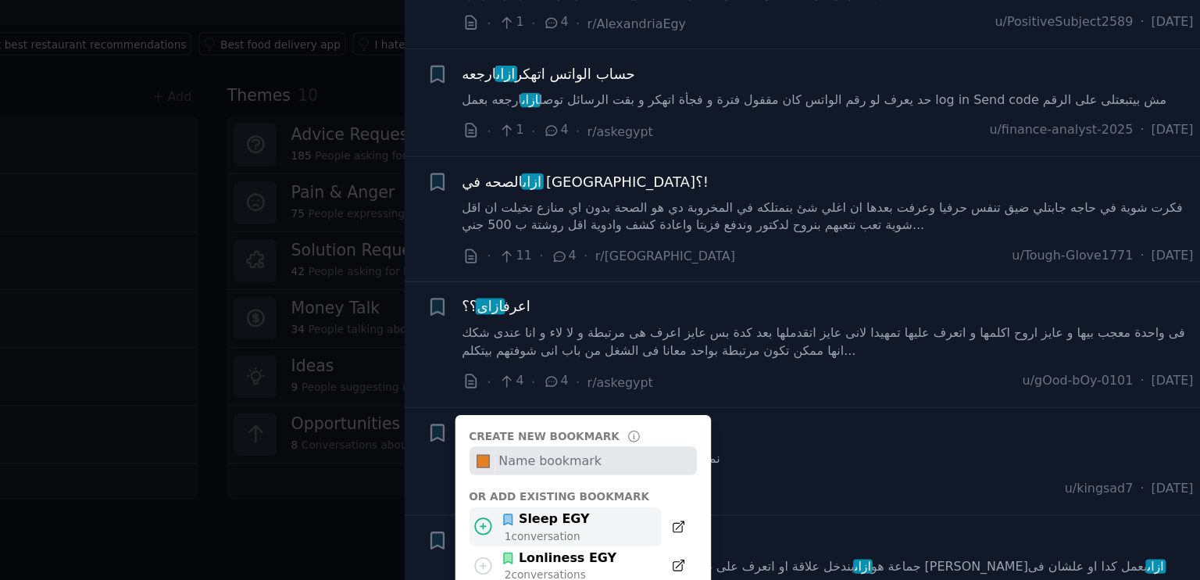
click at [709, 540] on div "1 conversation" at bounding box center [698, 545] width 66 height 11
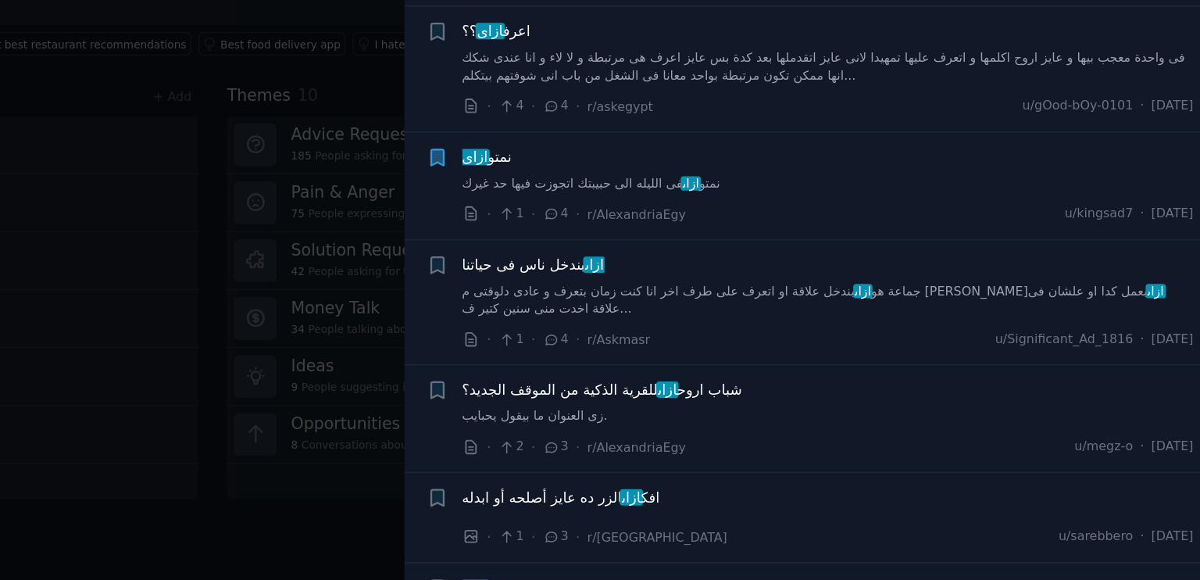
scroll to position [4806, 0]
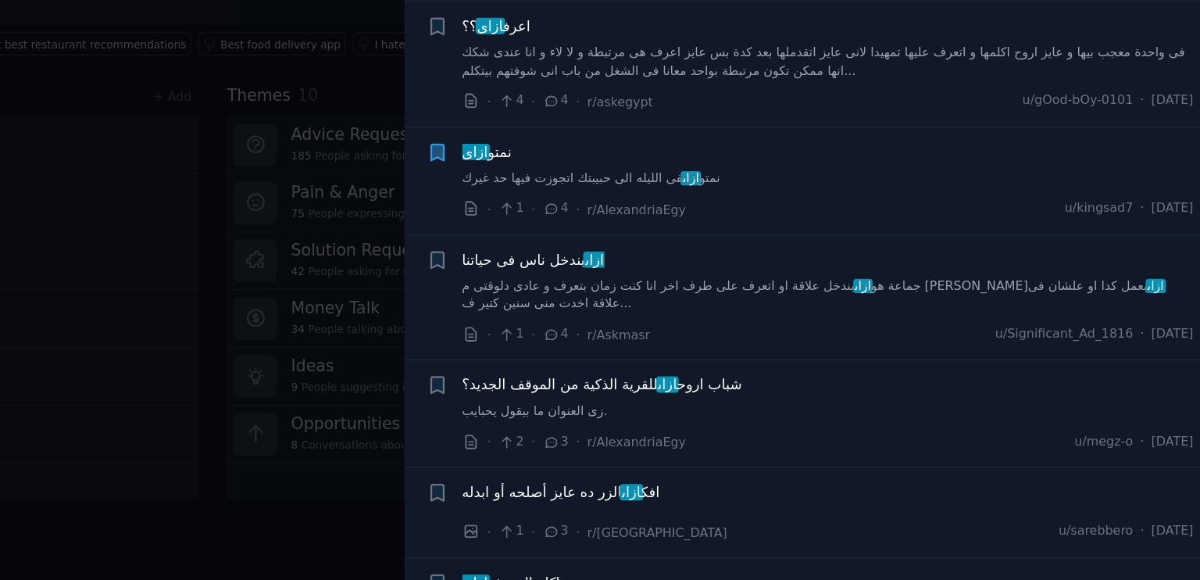
click at [612, 244] on icon "button" at bounding box center [612, 250] width 9 height 12
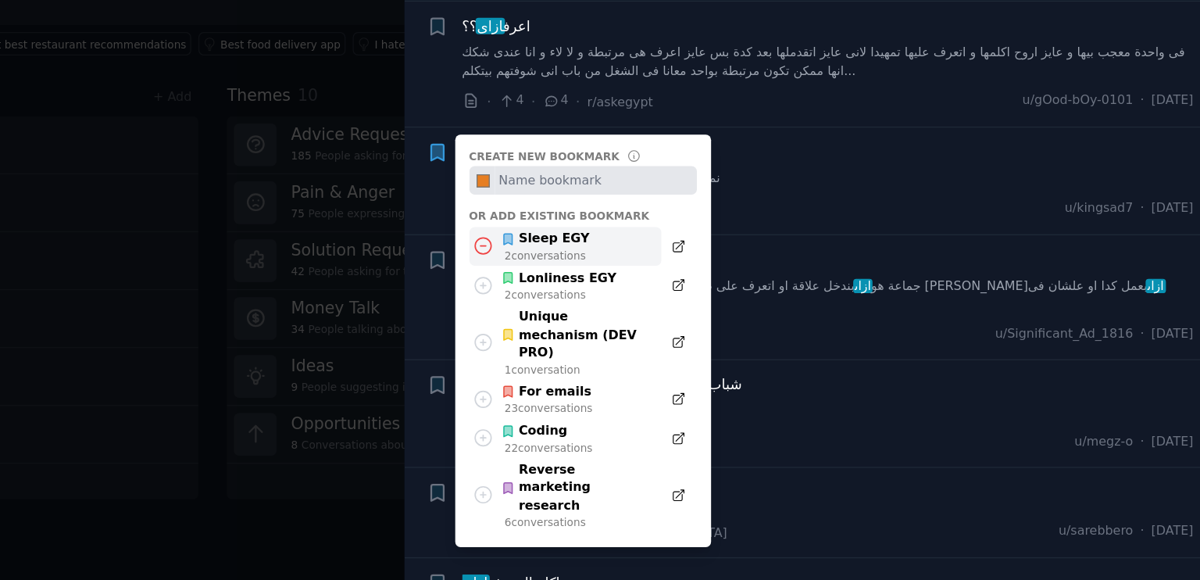
click at [644, 314] on icon at bounding box center [648, 322] width 16 height 16
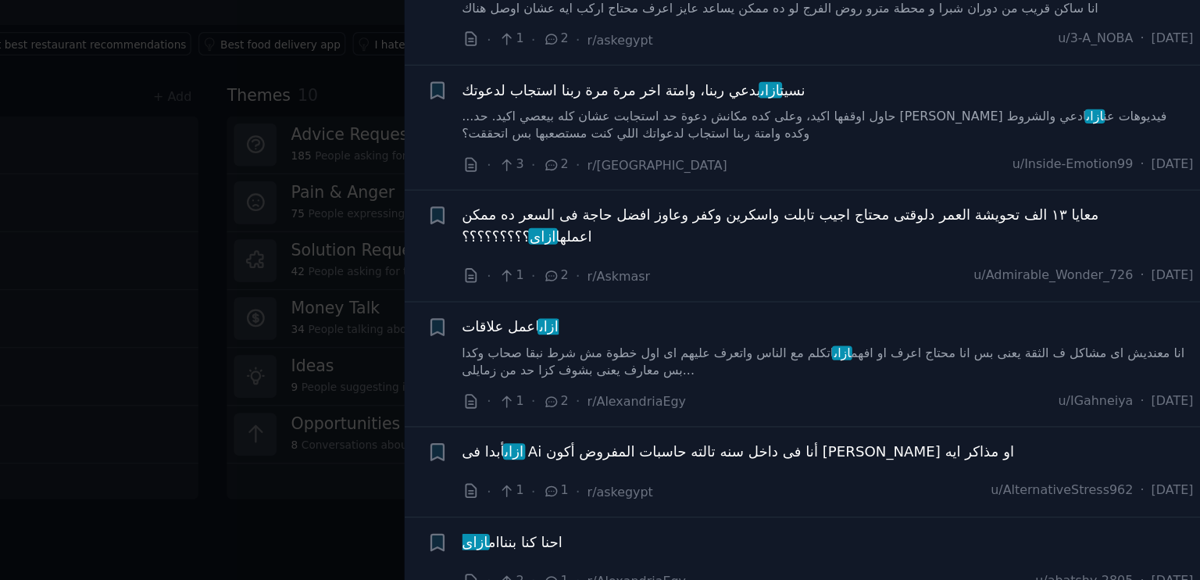
scroll to position [6112, 0]
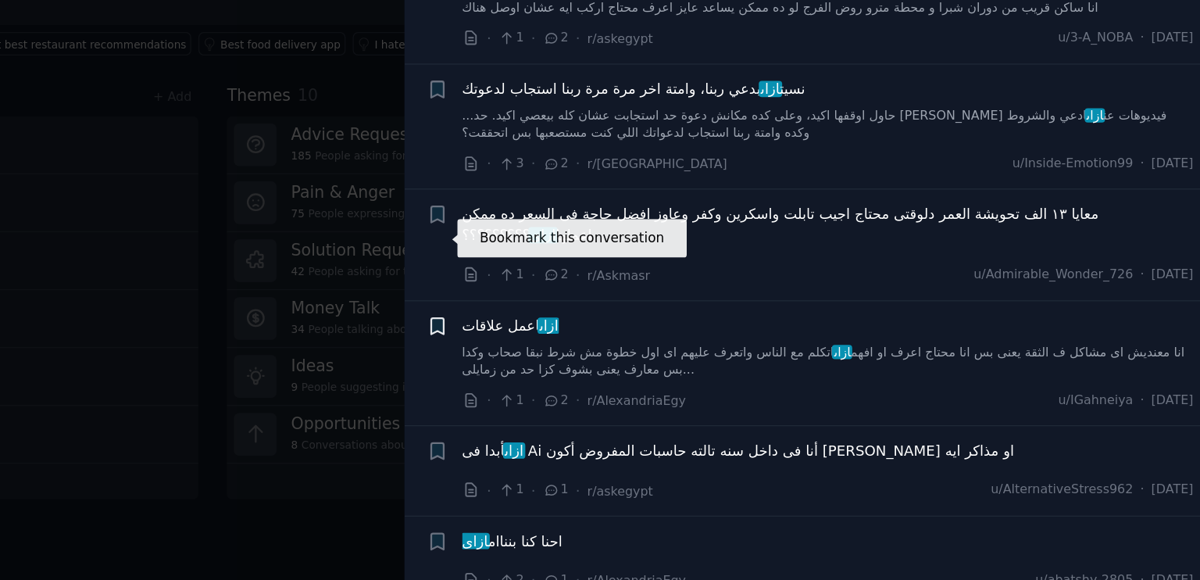
click at [612, 376] on icon "button" at bounding box center [613, 384] width 16 height 16
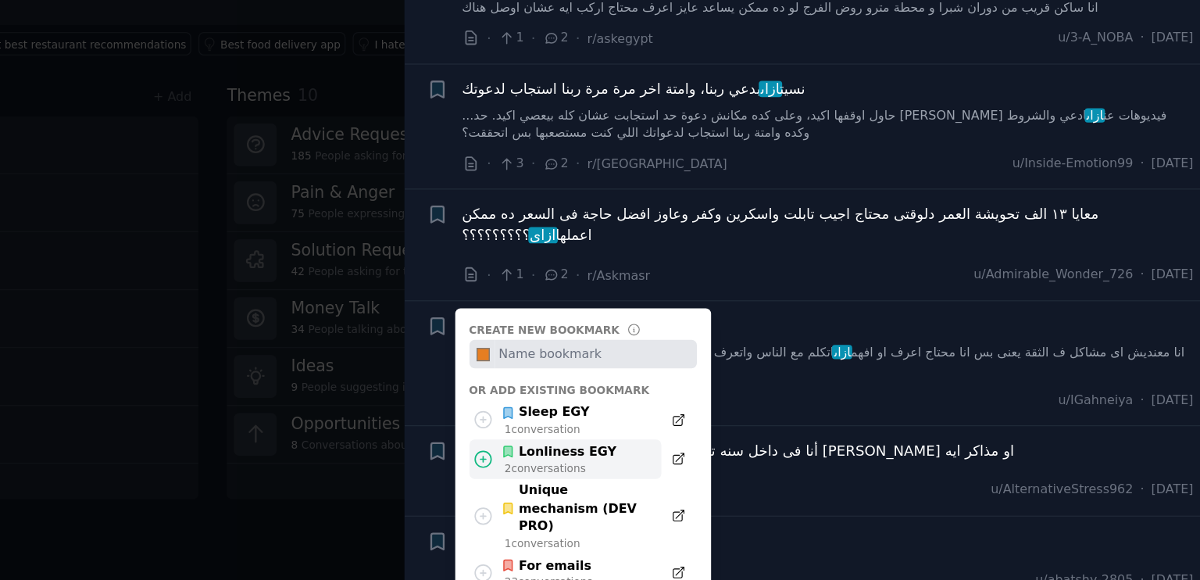
click at [649, 478] on icon at bounding box center [648, 486] width 16 height 16
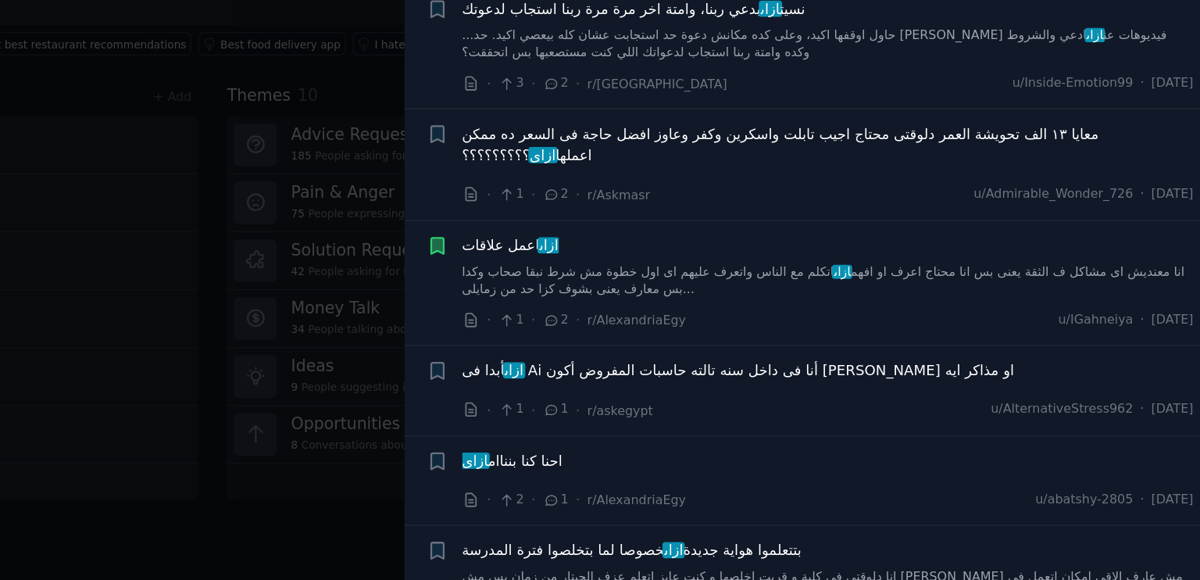
scroll to position [6276, 0]
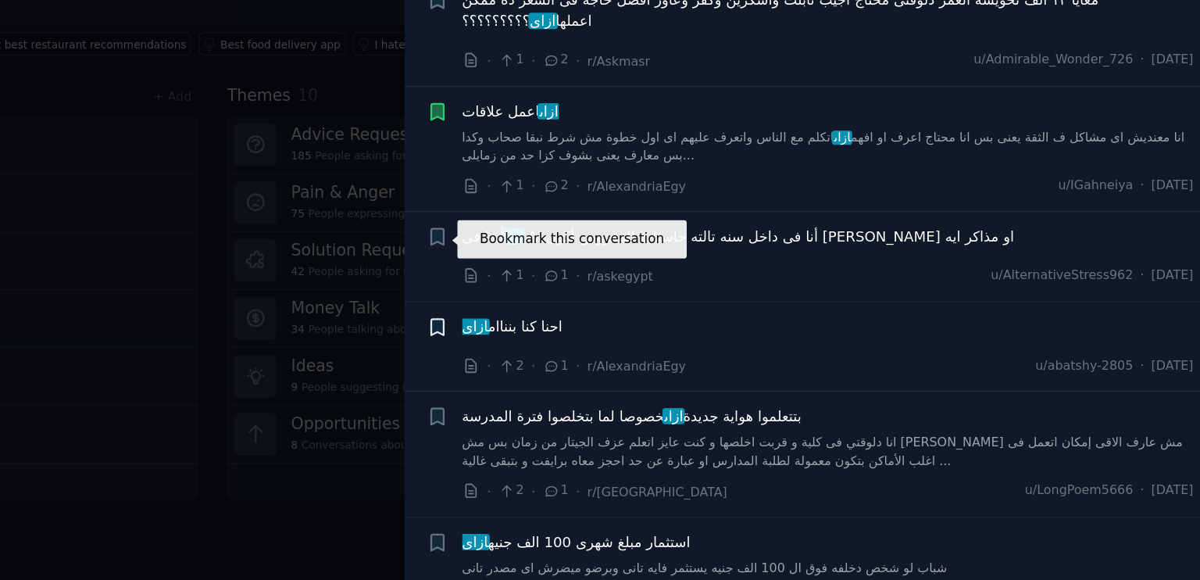
click at [608, 378] on icon "button" at bounding box center [612, 384] width 9 height 12
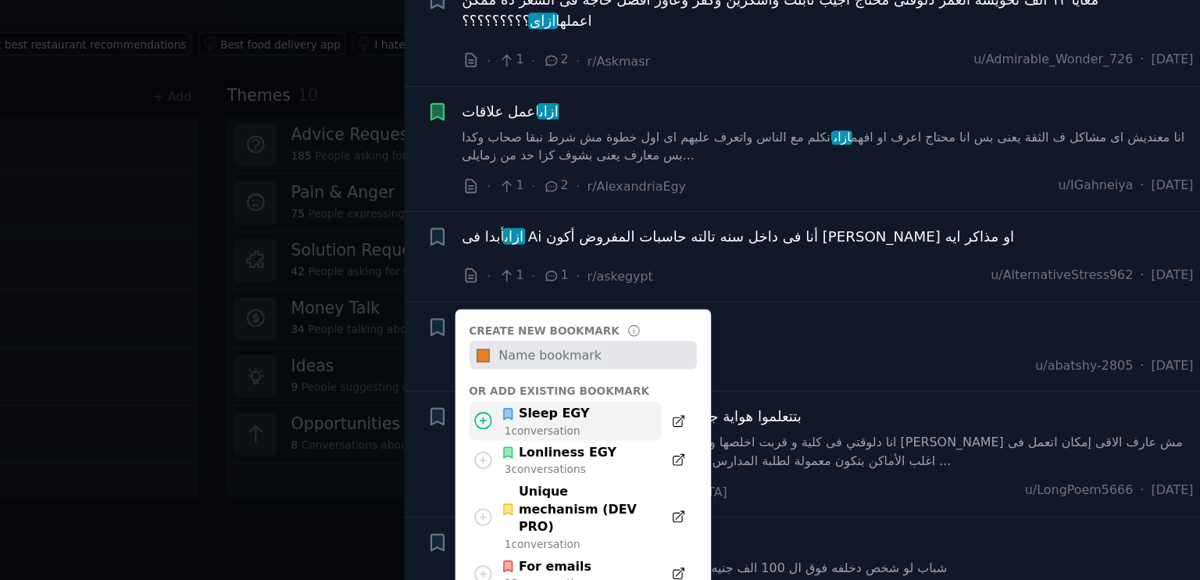
click at [699, 444] on div "Sleep EGY" at bounding box center [696, 451] width 68 height 14
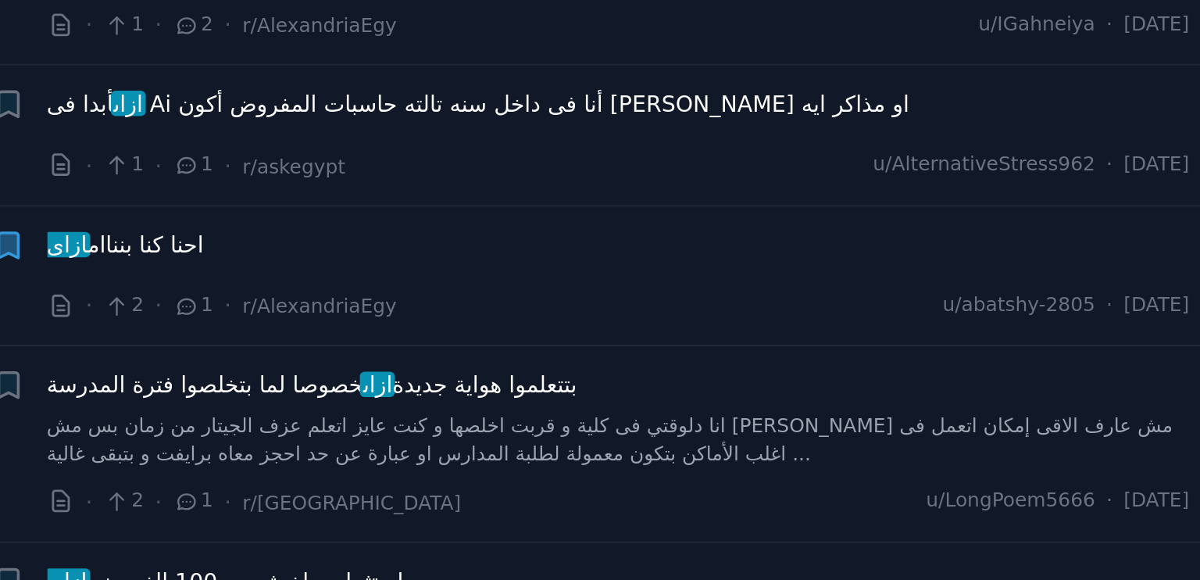
scroll to position [0, 0]
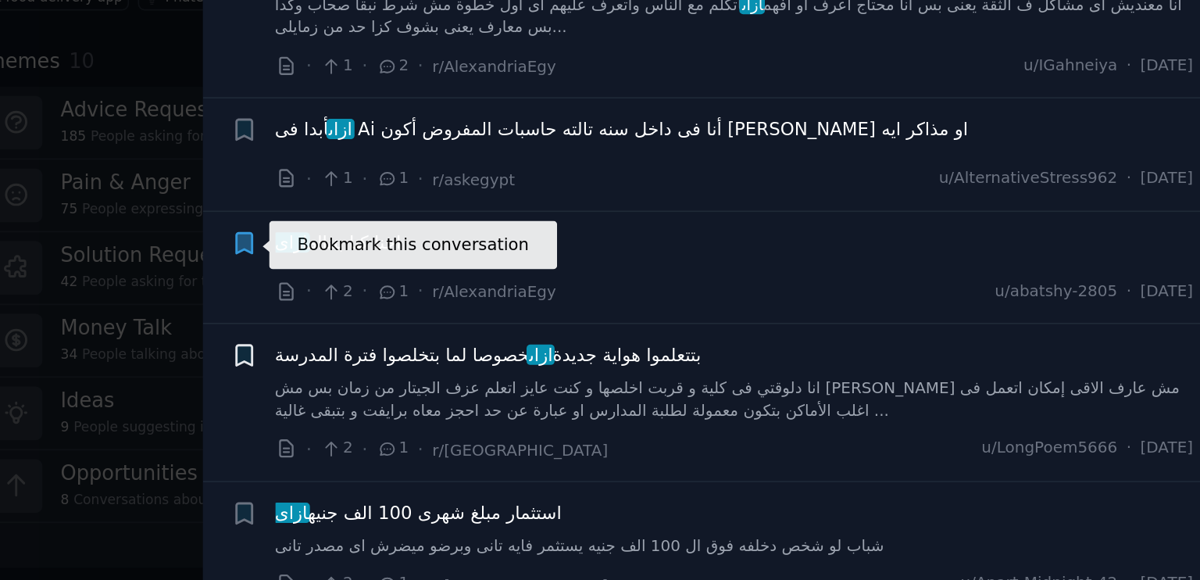
click at [609, 381] on icon "button" at bounding box center [612, 387] width 9 height 12
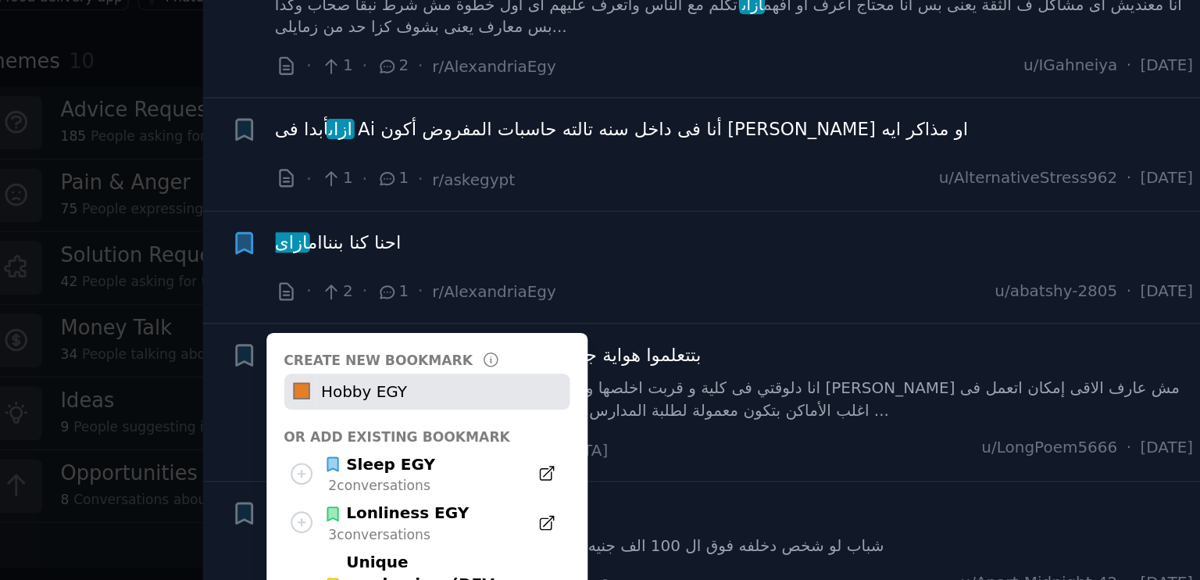
type input "Hobby EGY"
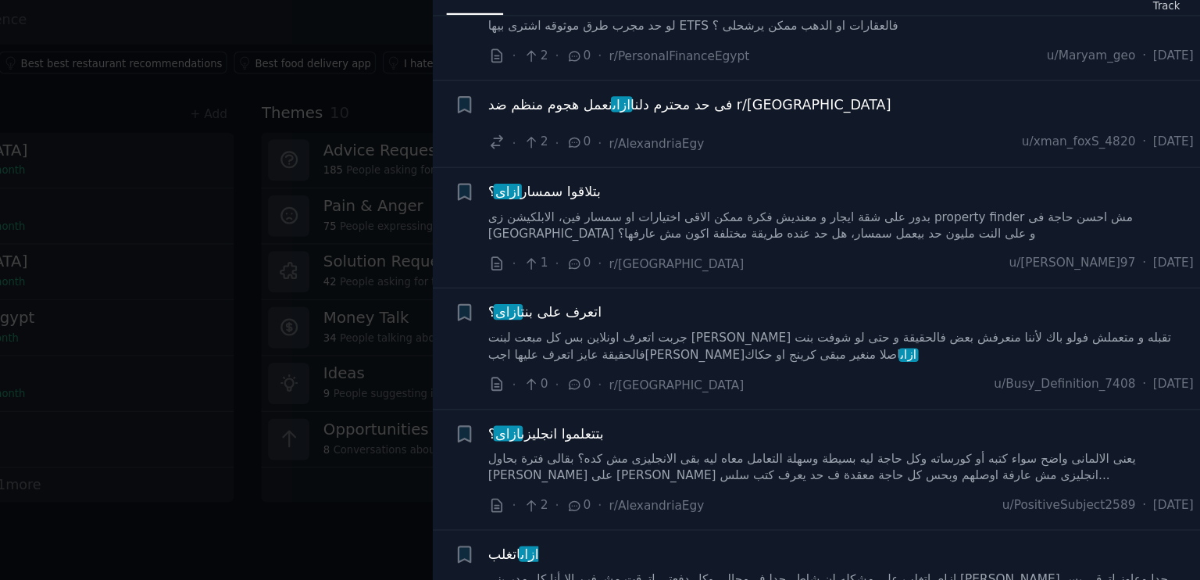
scroll to position [7536, 0]
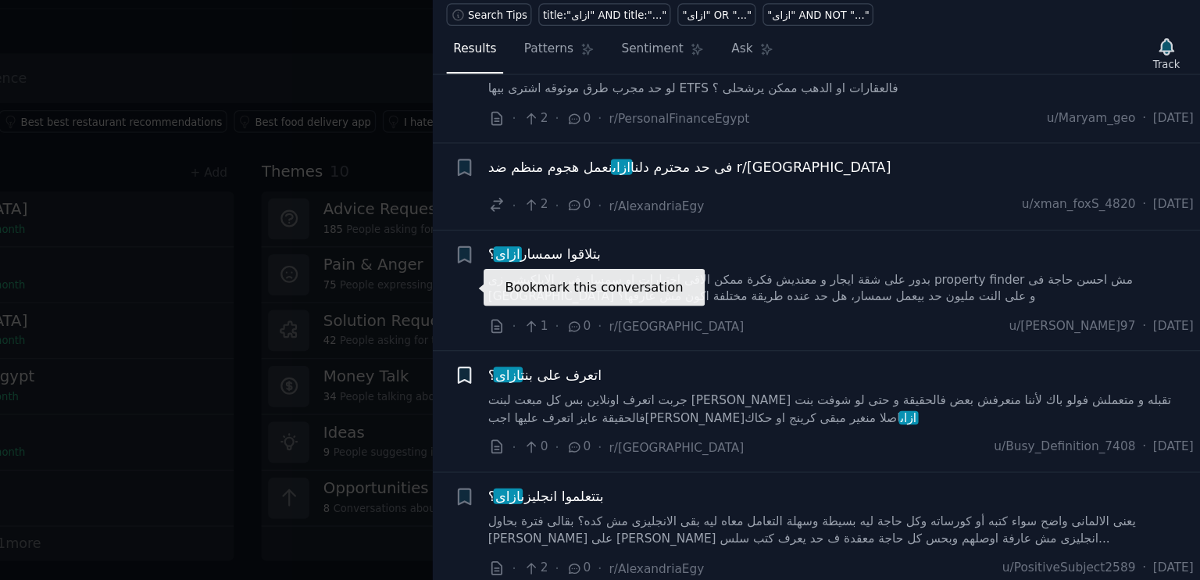
click at [612, 363] on icon "button" at bounding box center [612, 369] width 9 height 12
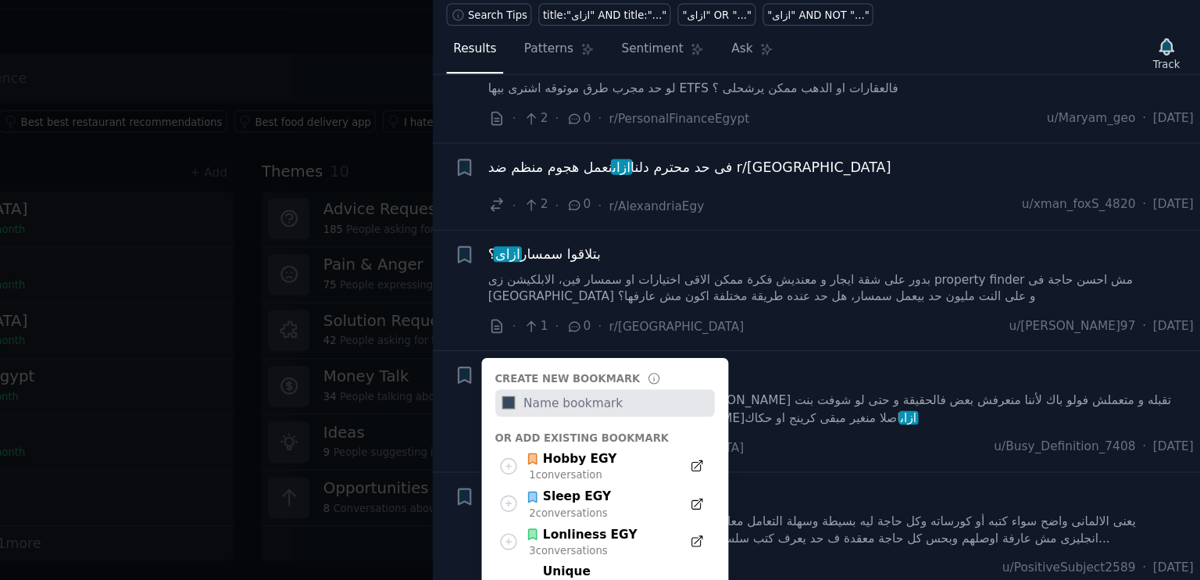
click at [836, 361] on div "اتعرف على بنت ازاى ؟" at bounding box center [913, 369] width 563 height 16
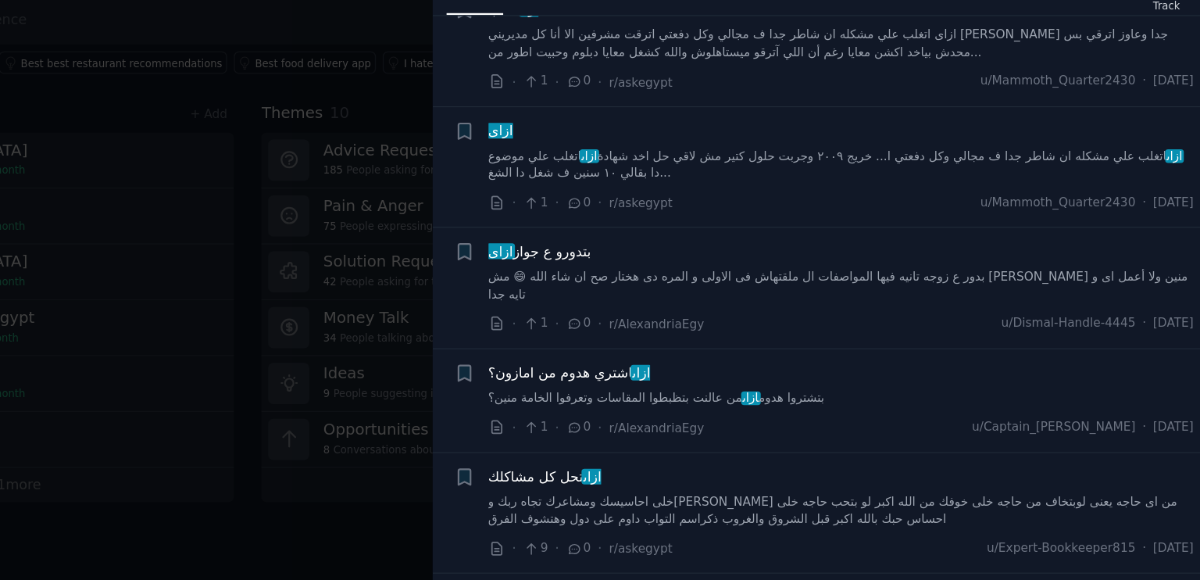
scroll to position [0, 0]
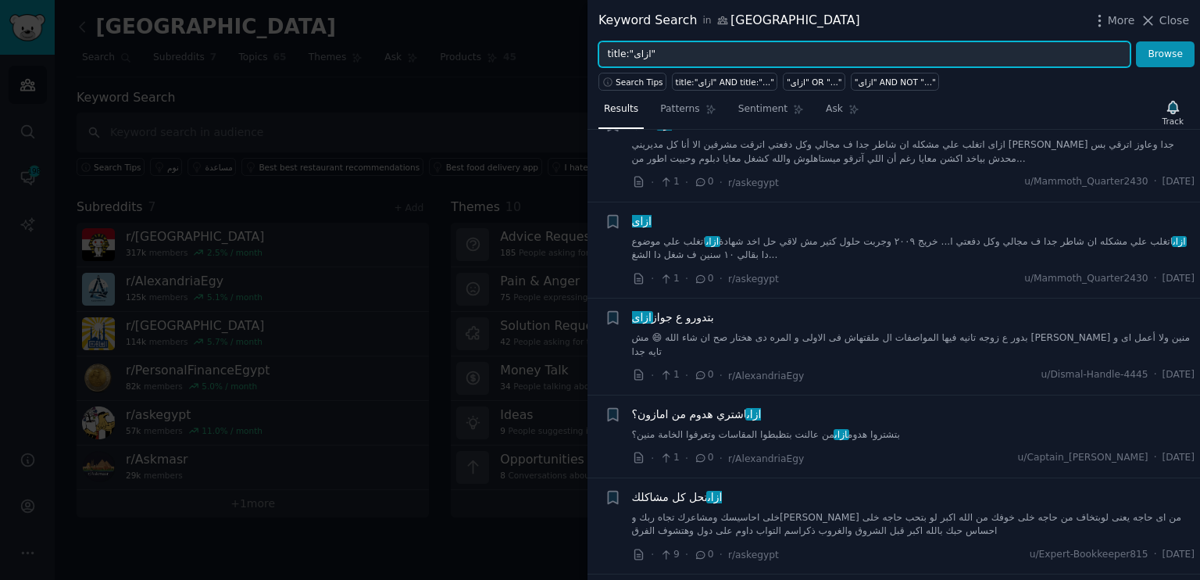
click at [658, 54] on input "title:"ازاى"" at bounding box center [864, 54] width 532 height 27
type input "title:"نوم""
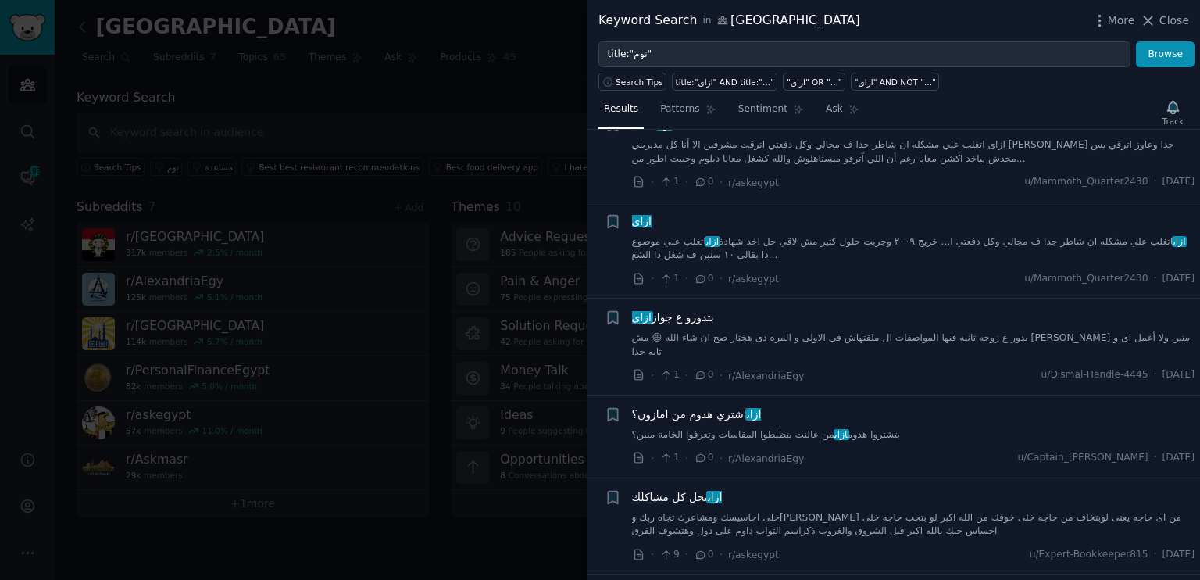
click at [513, 95] on div at bounding box center [600, 290] width 1200 height 580
